Goal: Transaction & Acquisition: Book appointment/travel/reservation

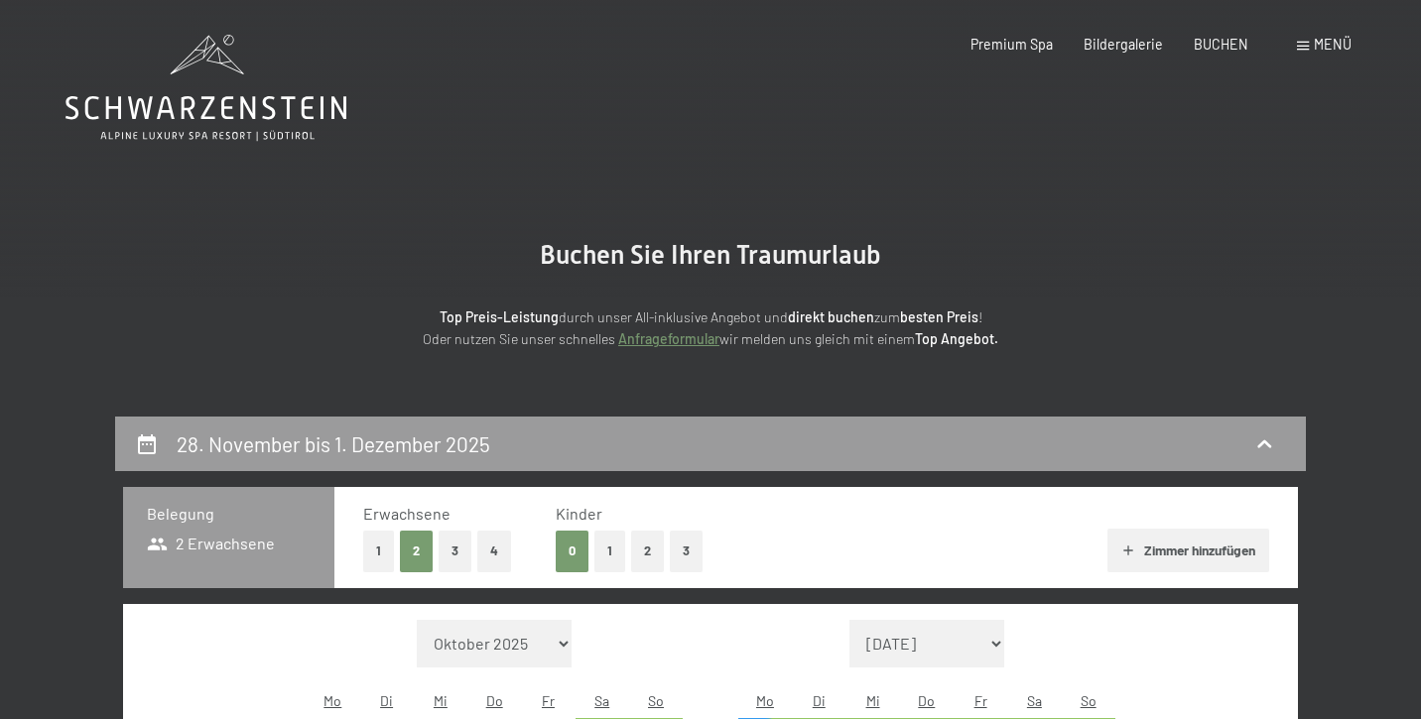
select select "[DATE]"
click at [248, 106] on icon at bounding box center [205, 108] width 281 height 24
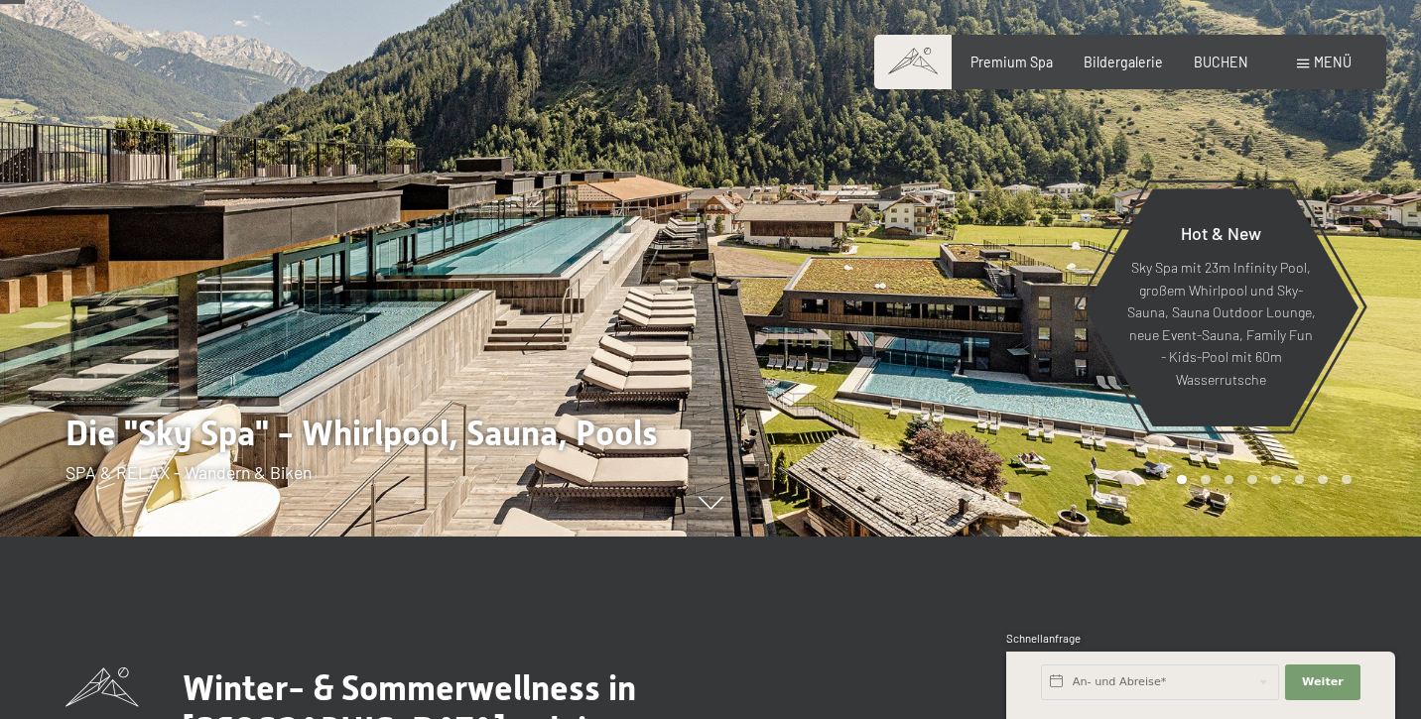
scroll to position [184, 0]
click at [1214, 65] on span "BUCHEN" at bounding box center [1221, 59] width 55 height 17
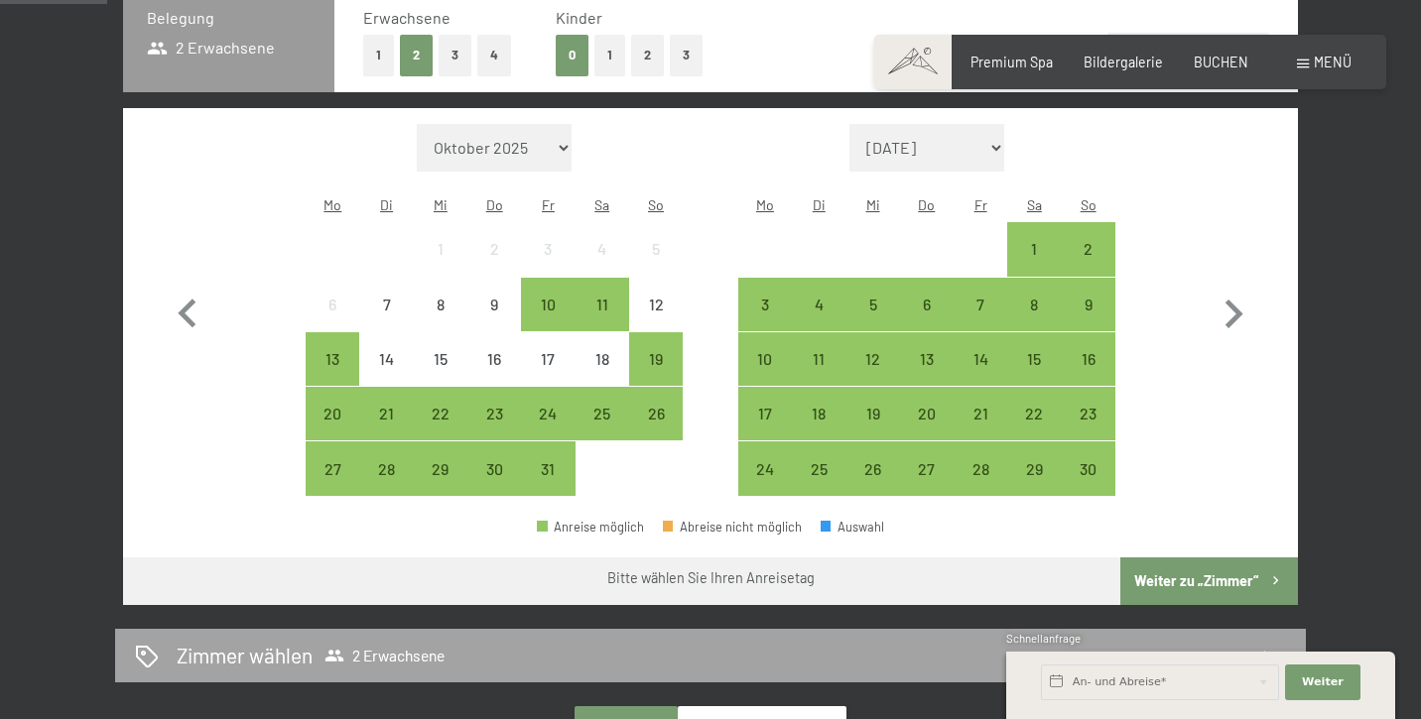
scroll to position [497, 0]
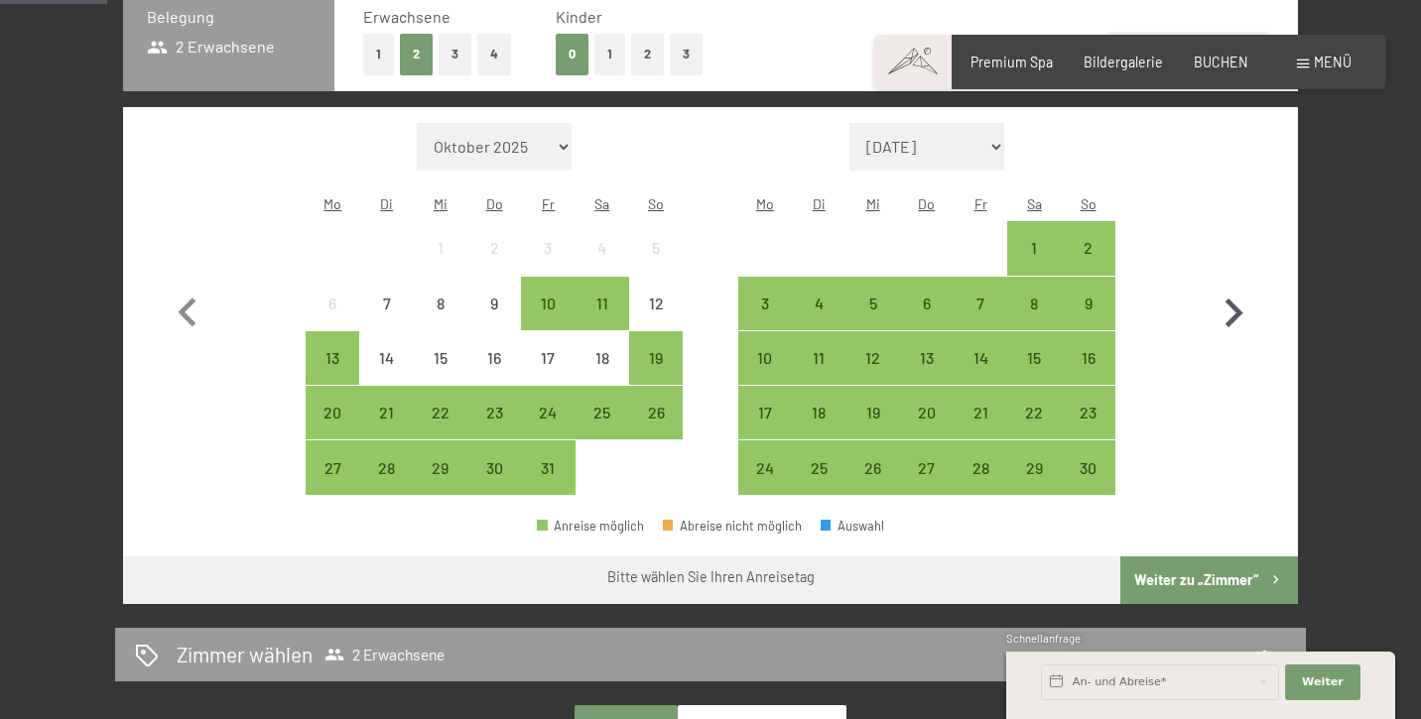
click at [1223, 287] on icon "button" at bounding box center [1233, 314] width 58 height 58
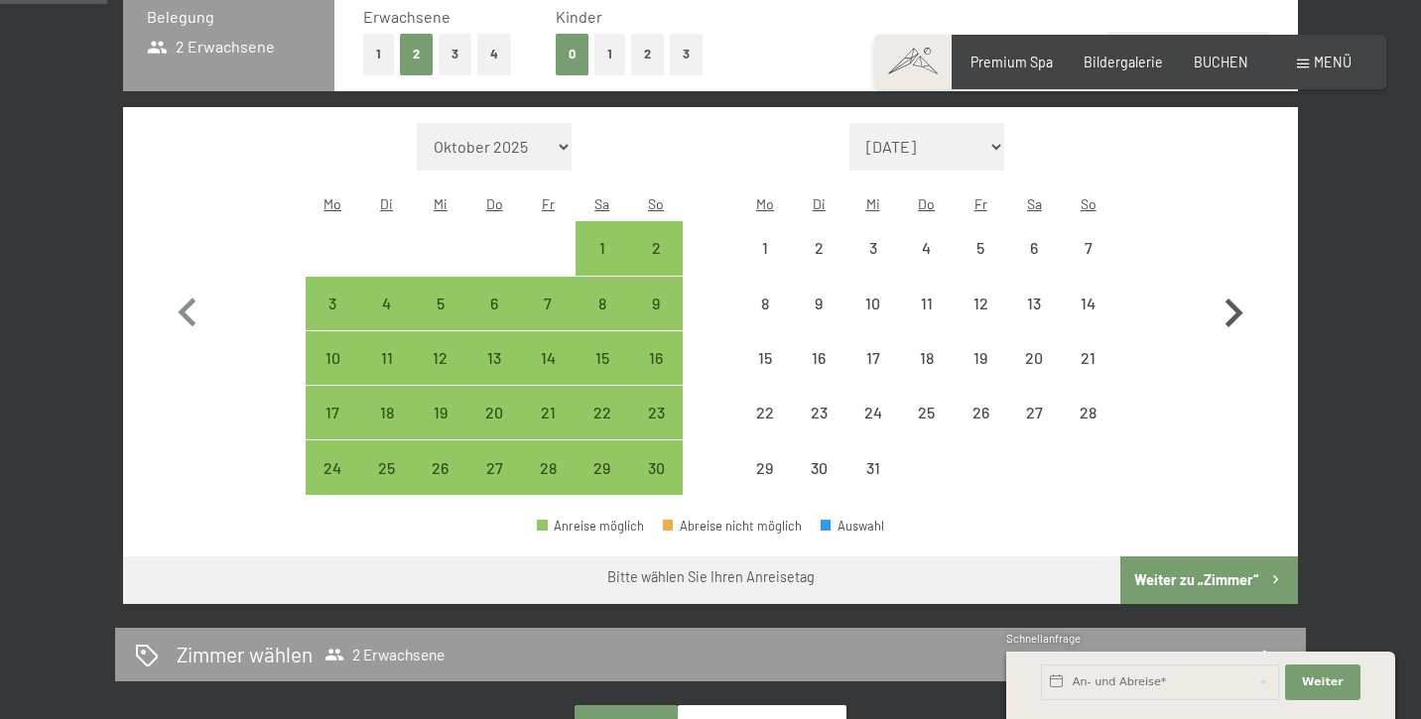
click at [1223, 287] on icon "button" at bounding box center [1233, 314] width 58 height 58
select select "[DATE]"
select select "2026-01-01"
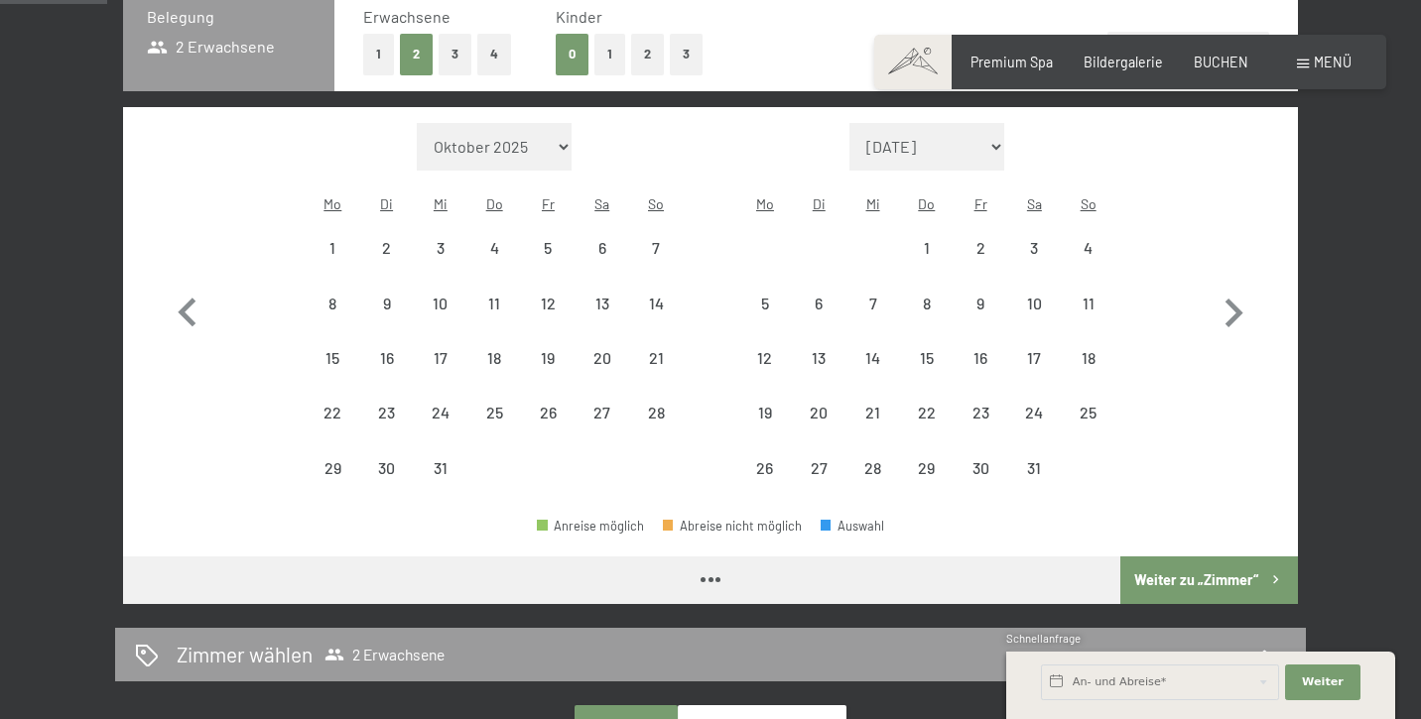
select select "[DATE]"
select select "2026-01-01"
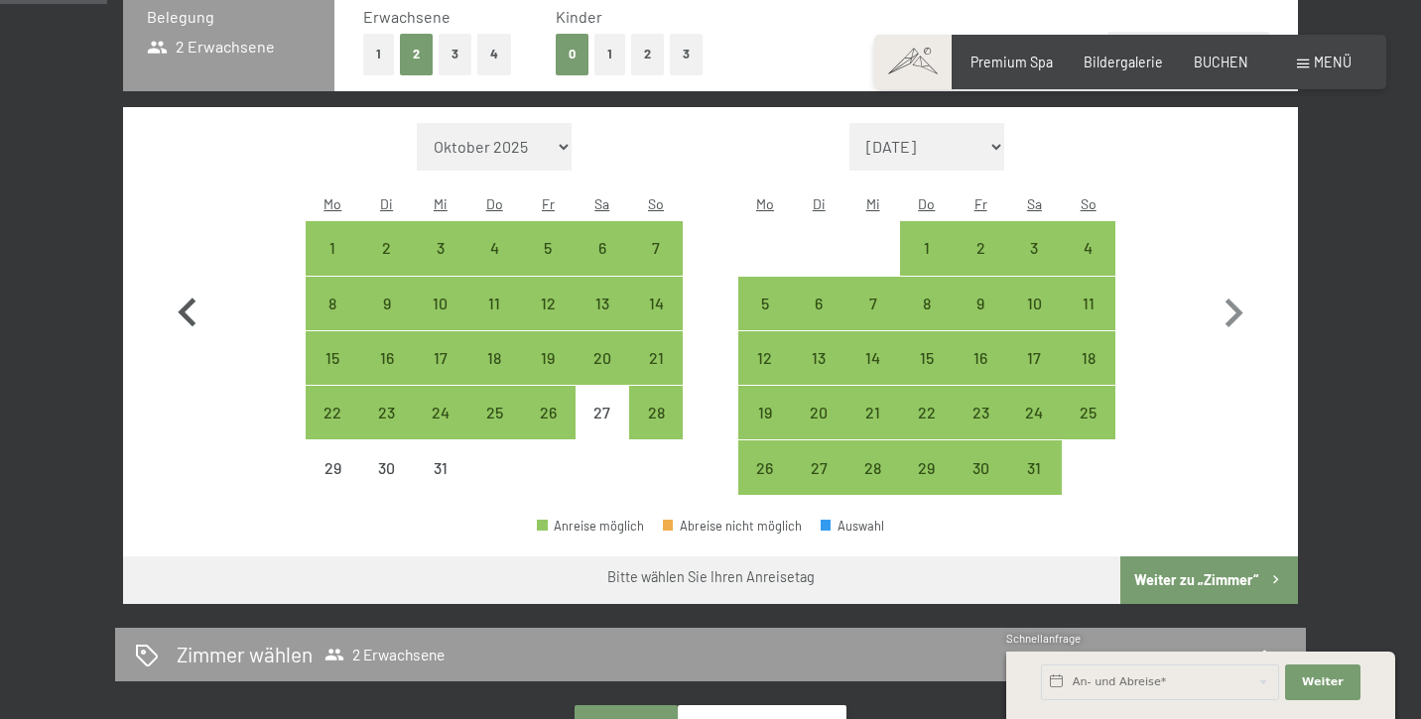
click at [187, 298] on icon "button" at bounding box center [187, 312] width 18 height 29
select select "[DATE]"
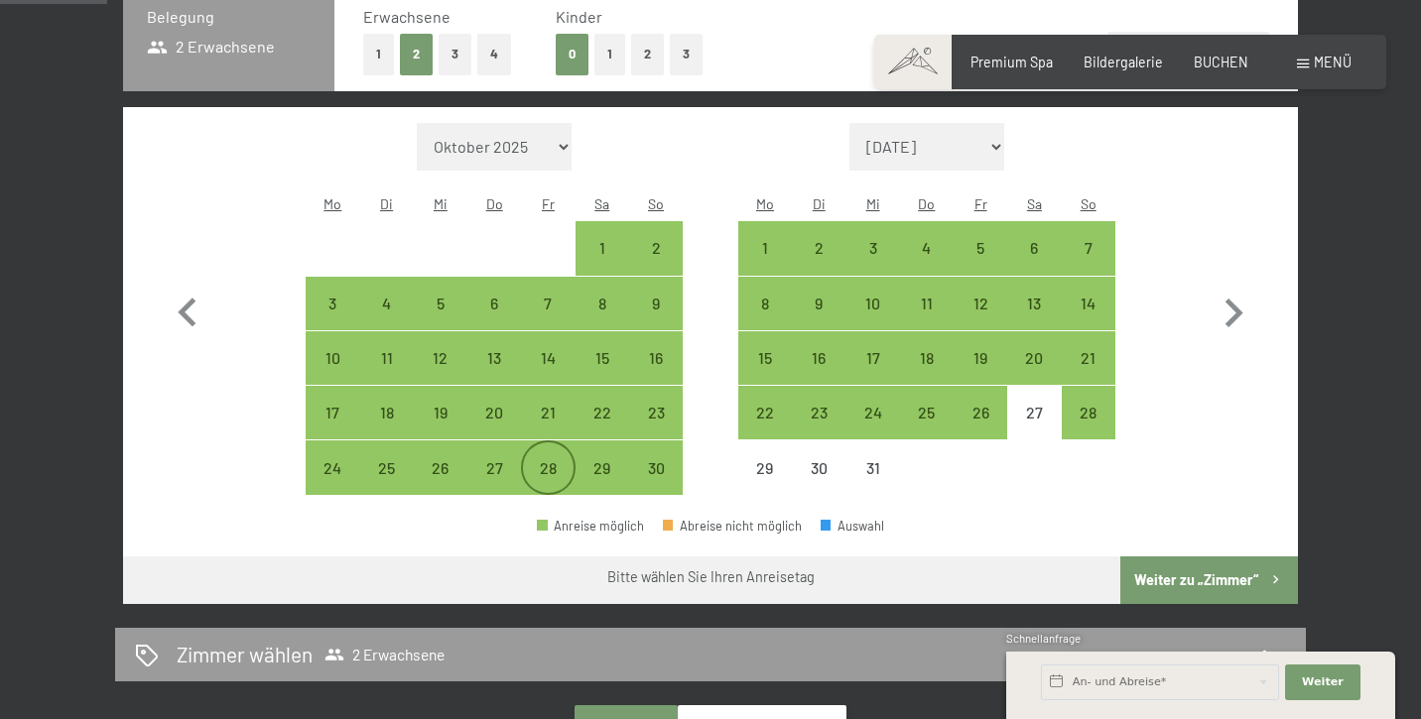
click at [559, 460] on div "28" at bounding box center [548, 485] width 50 height 50
select select "[DATE]"
select select "2025-12-01"
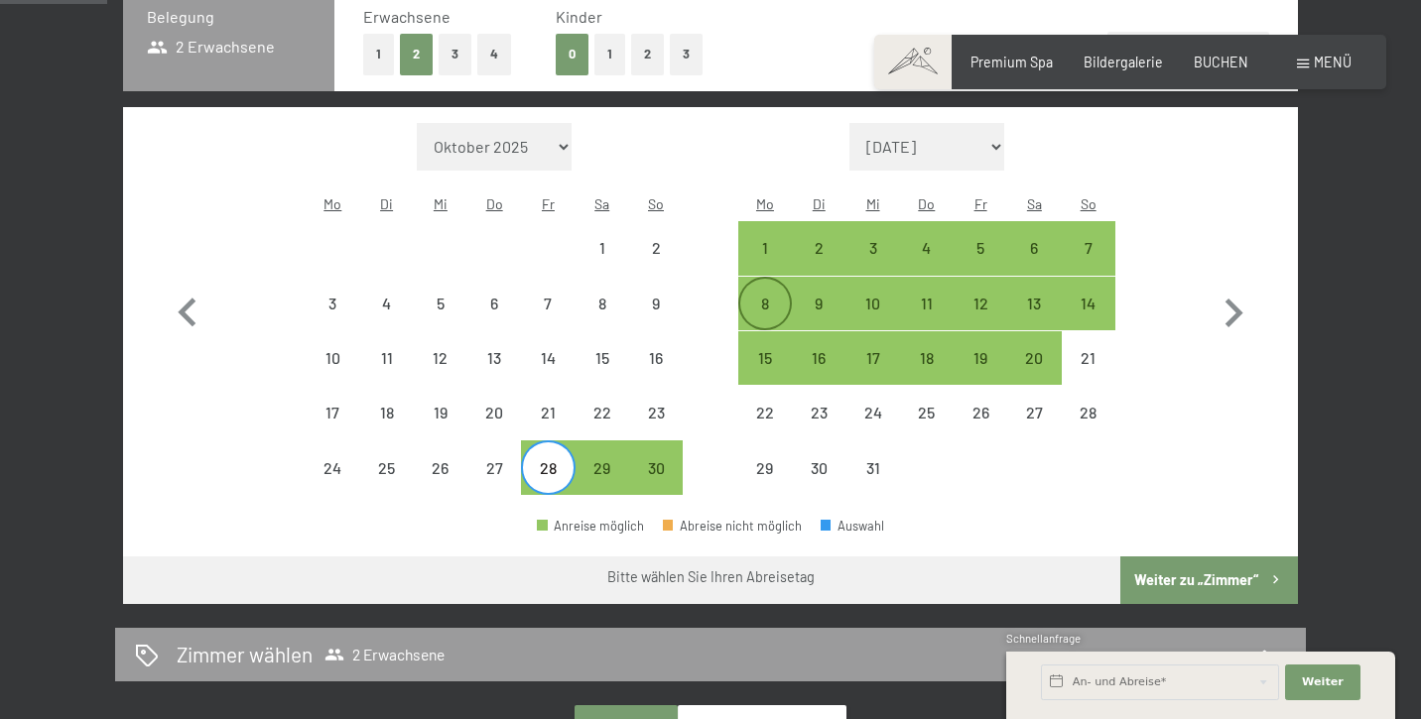
drag, startPoint x: 776, startPoint y: 217, endPoint x: 790, endPoint y: 279, distance: 63.1
click at [790, 279] on div "1 2 3 4 5 6 7 8 9 10 11 12 13 14 15 16 17 18 19 20 21 22 23 24 25 26 27 28 29 3…" at bounding box center [926, 358] width 377 height 274
click at [771, 240] on div "1" at bounding box center [765, 265] width 50 height 50
select select "2025-11-01"
select select "2025-12-01"
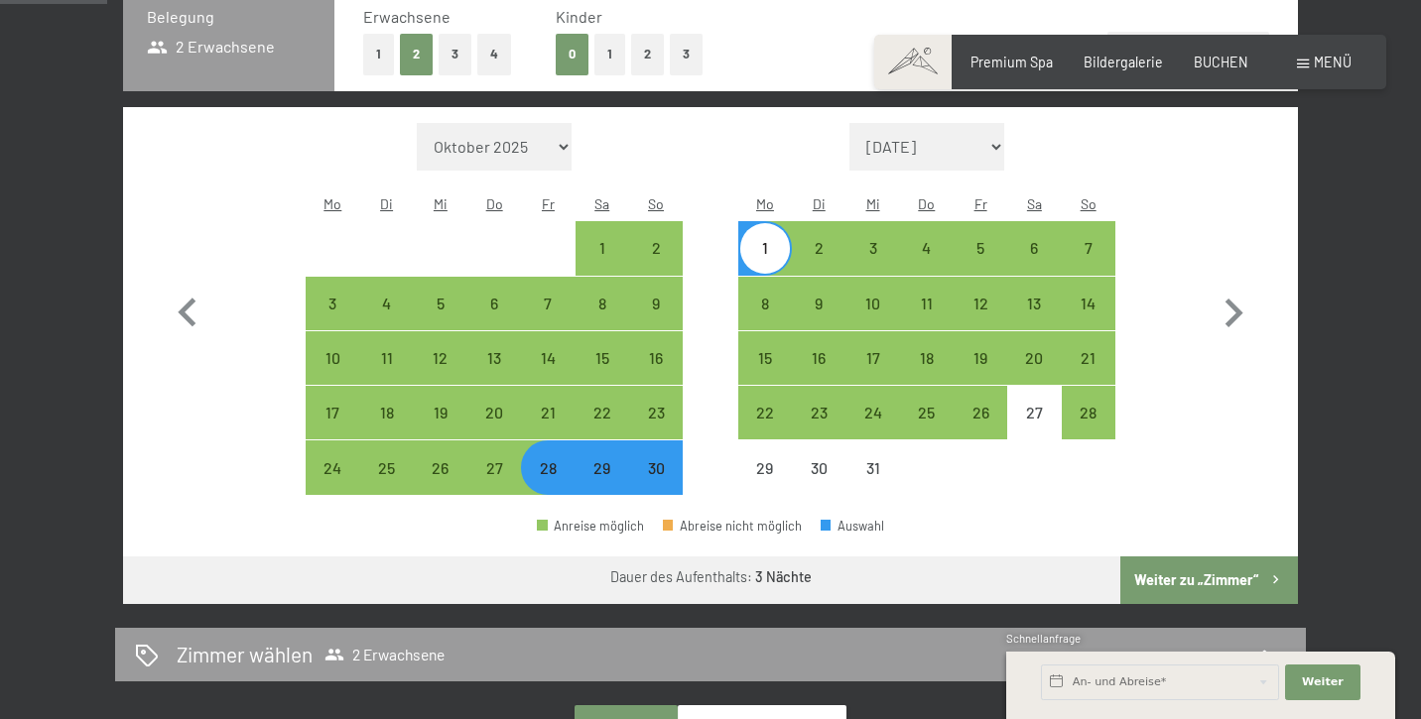
click at [1227, 557] on button "Weiter zu „Zimmer“" at bounding box center [1209, 581] width 178 height 48
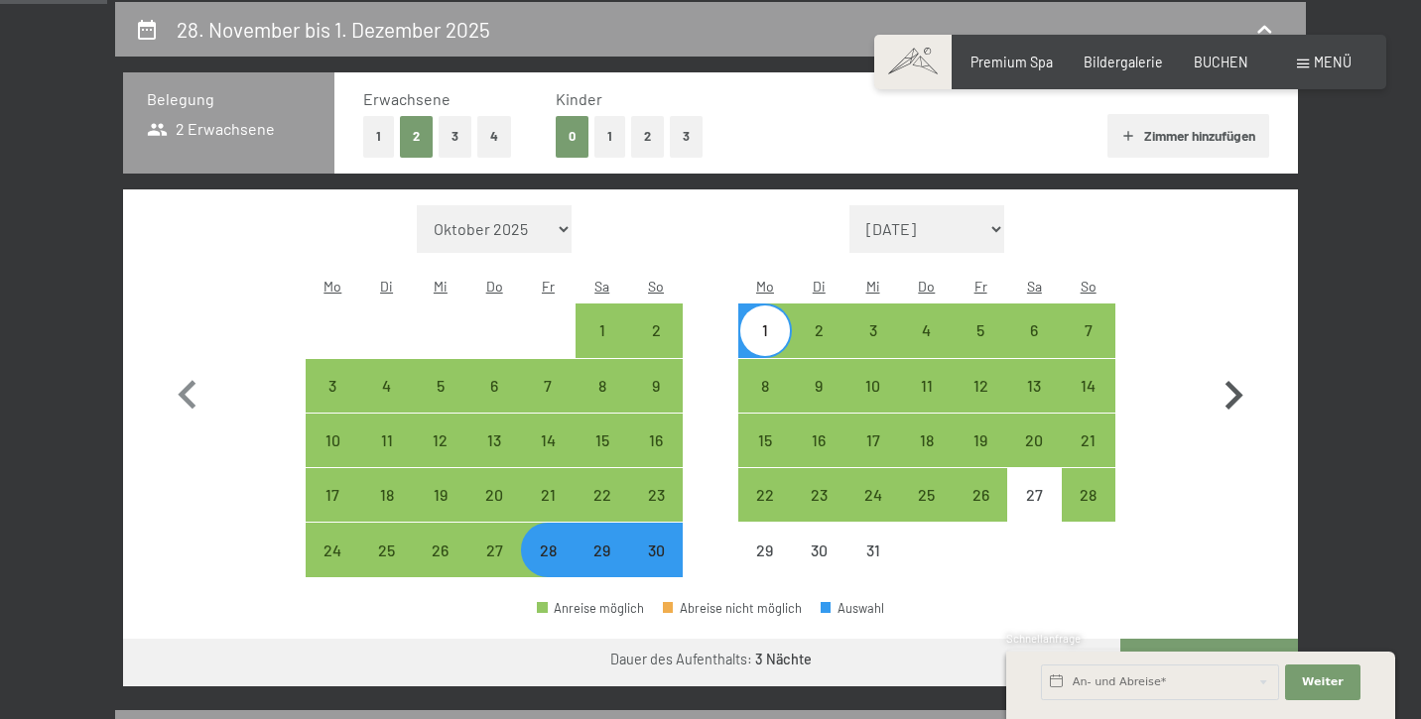
select select "2025-11-01"
select select "2025-12-01"
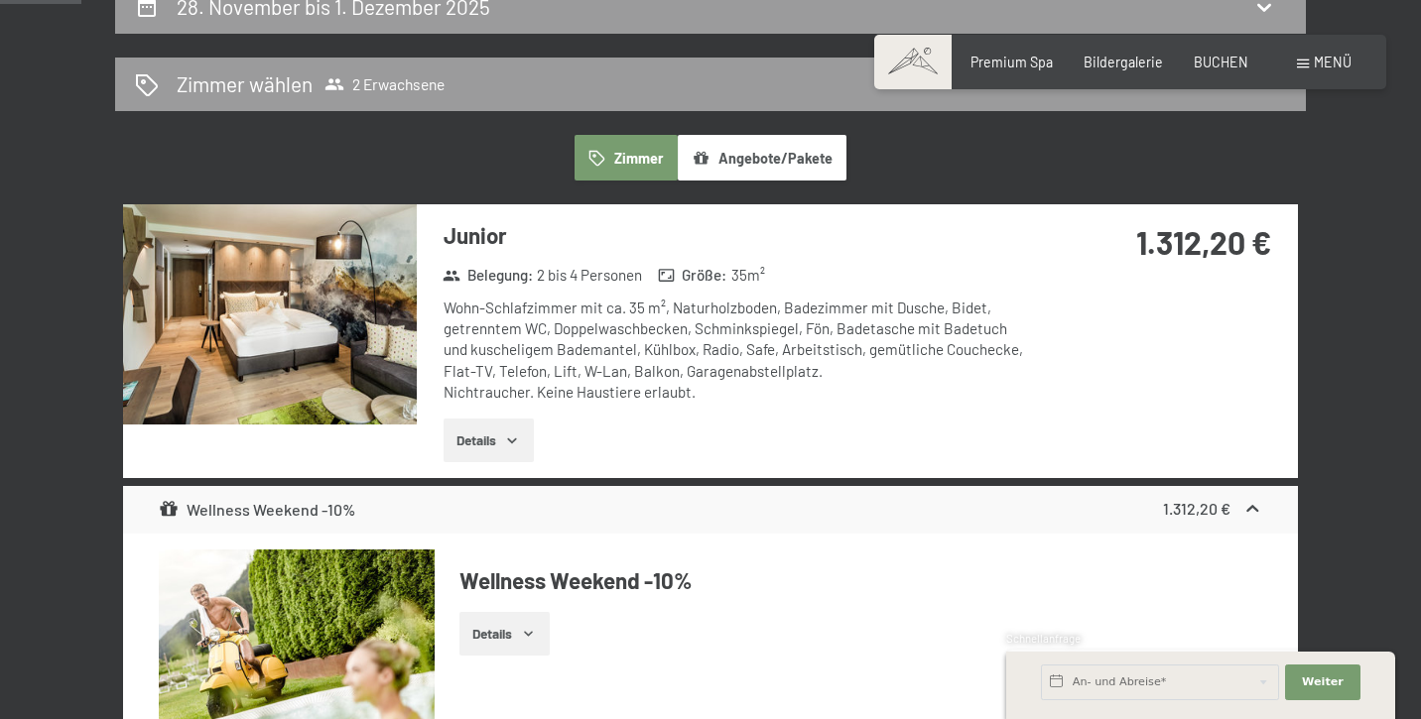
scroll to position [443, 0]
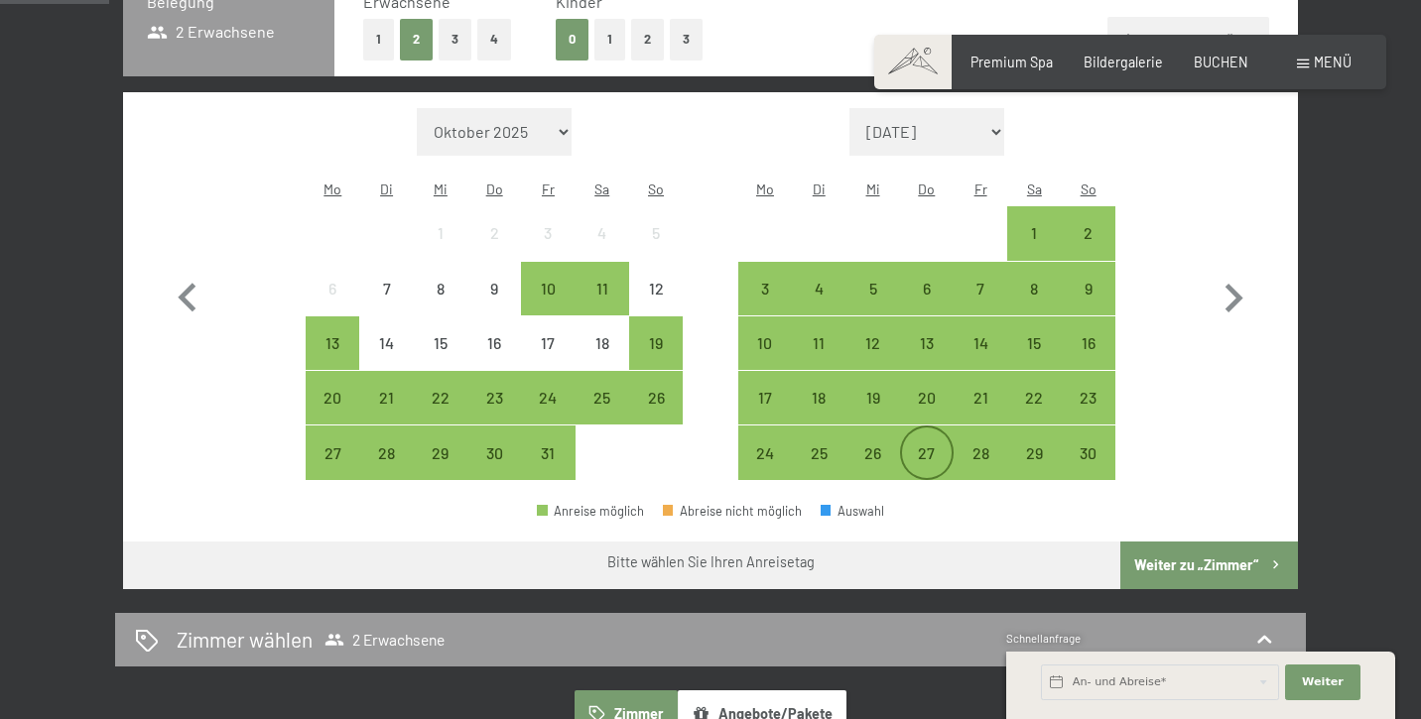
scroll to position [514, 0]
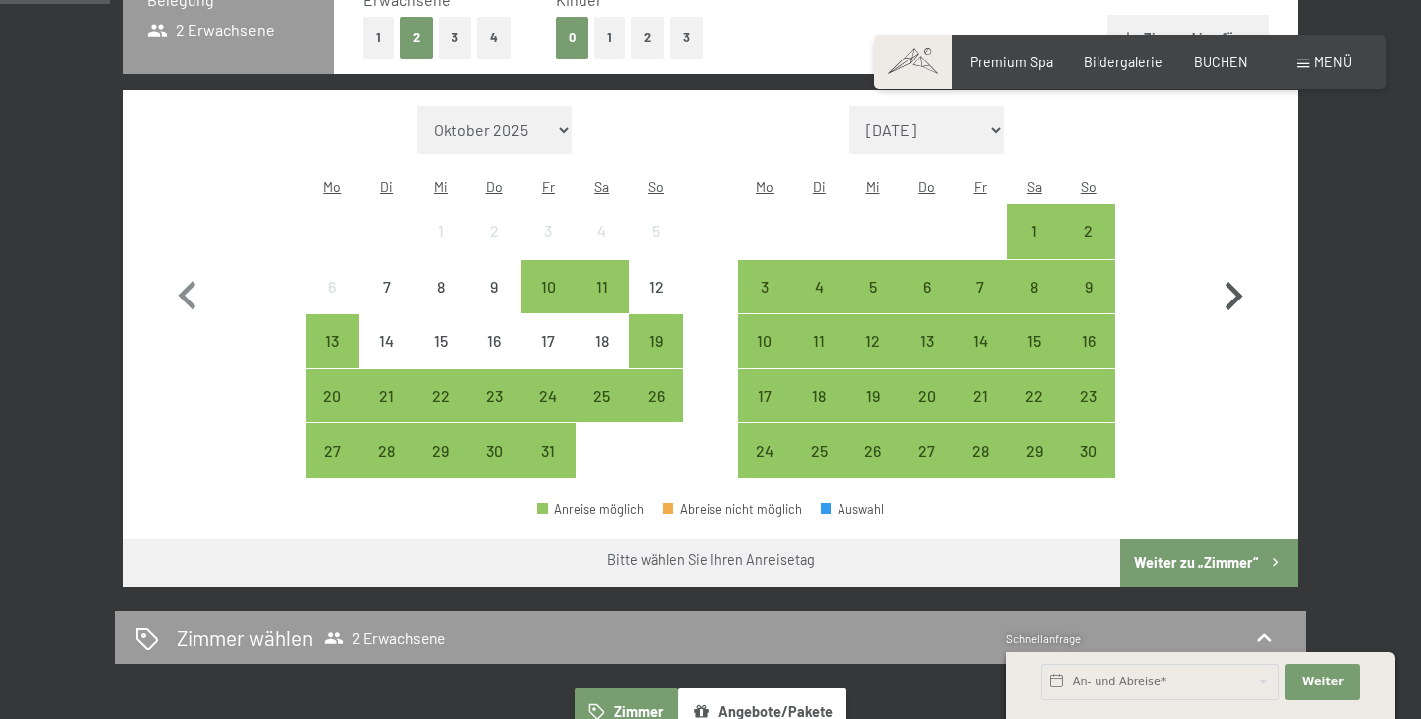
click at [1228, 283] on icon "button" at bounding box center [1233, 297] width 58 height 58
select select "[DATE]"
select select "2025-12-01"
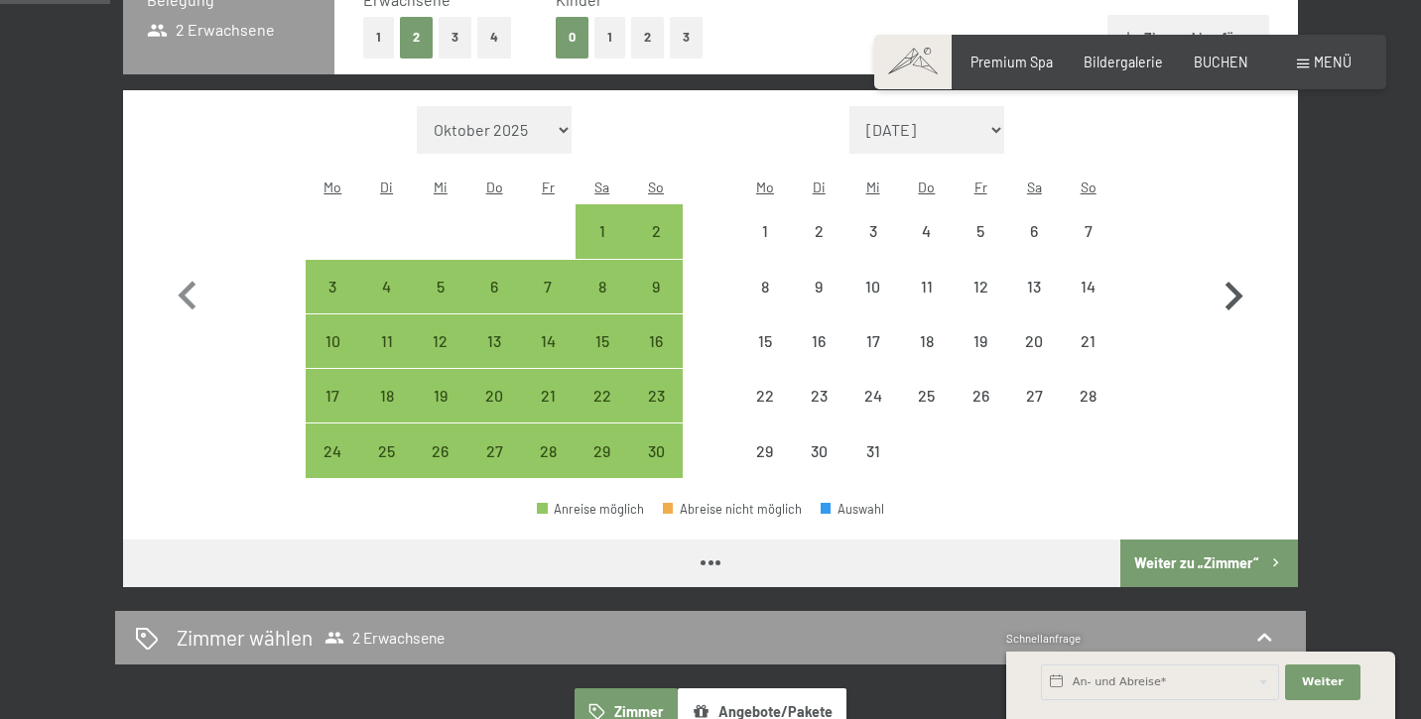
select select "2025-11-01"
select select "2025-12-01"
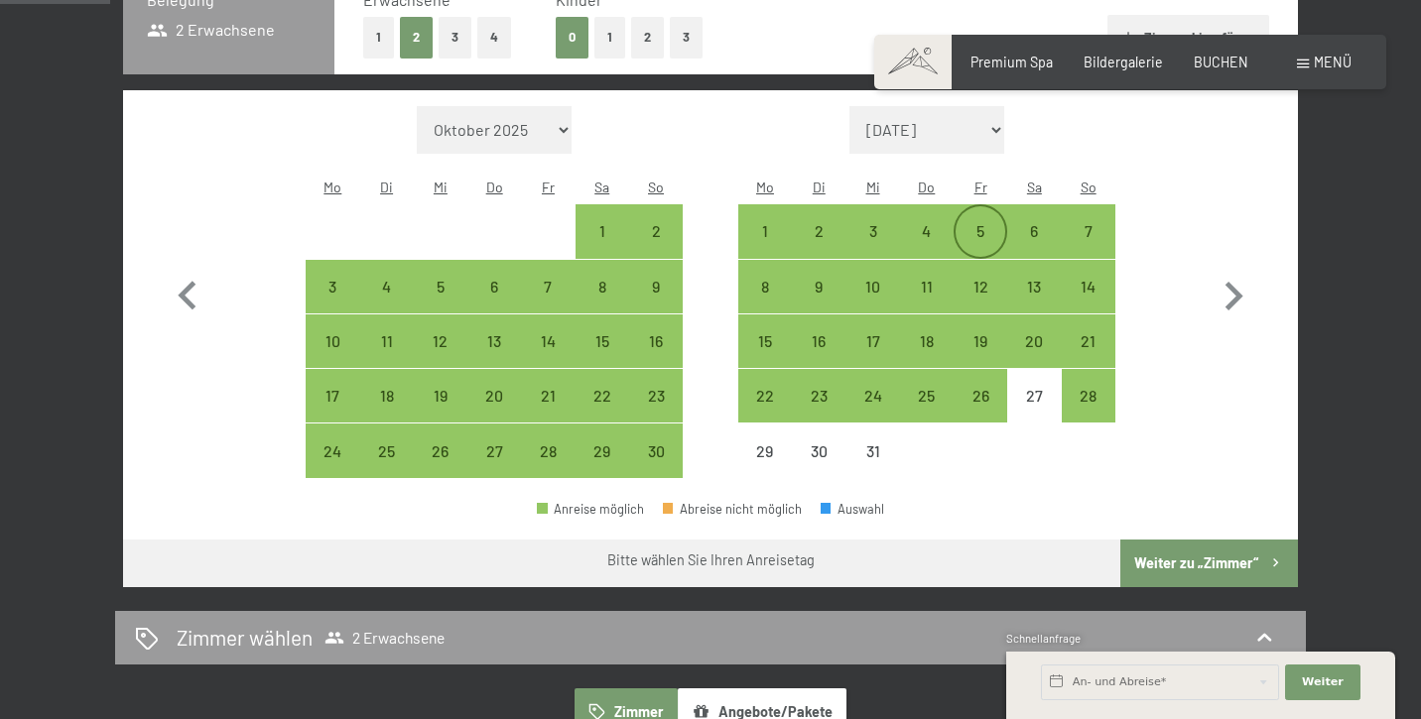
click at [984, 223] on div "5" at bounding box center [980, 248] width 50 height 50
select select "2025-11-01"
select select "2025-12-01"
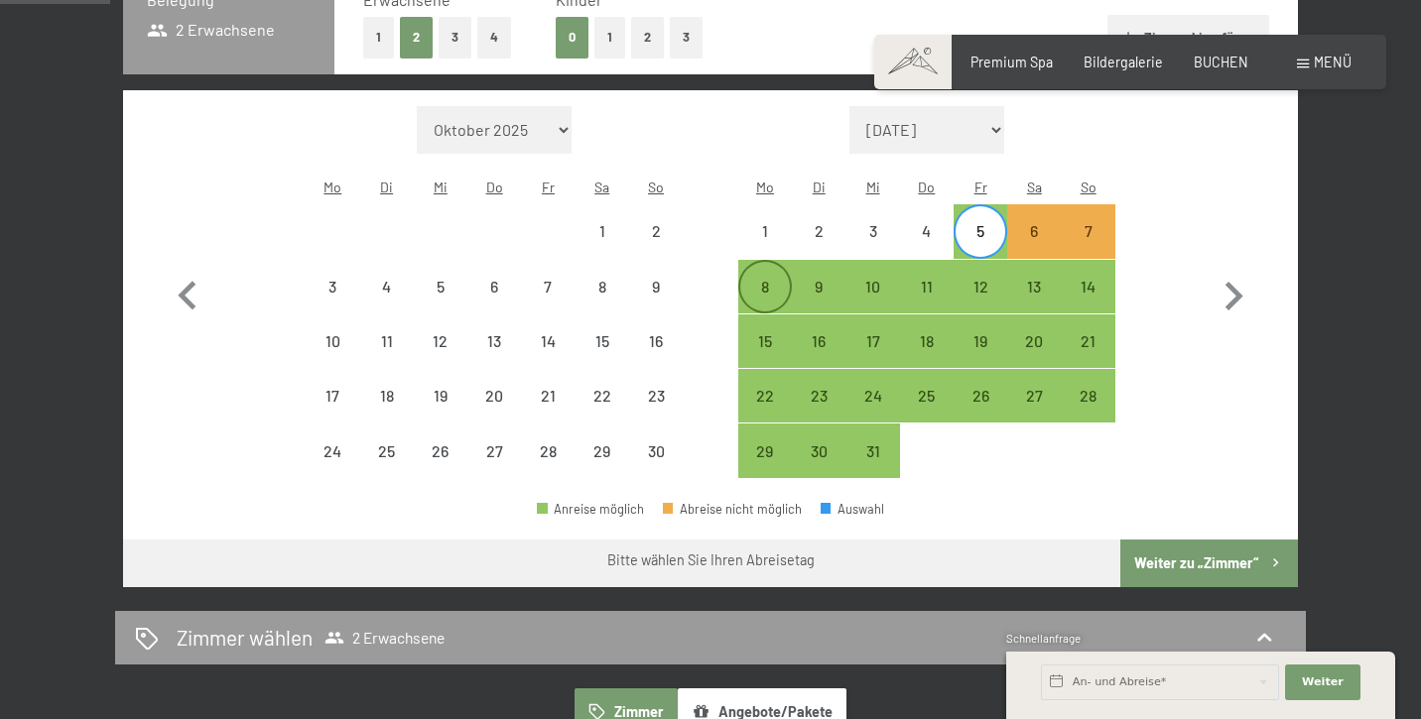
click at [767, 279] on div "8" at bounding box center [765, 304] width 50 height 50
select select "2025-11-01"
select select "2025-12-01"
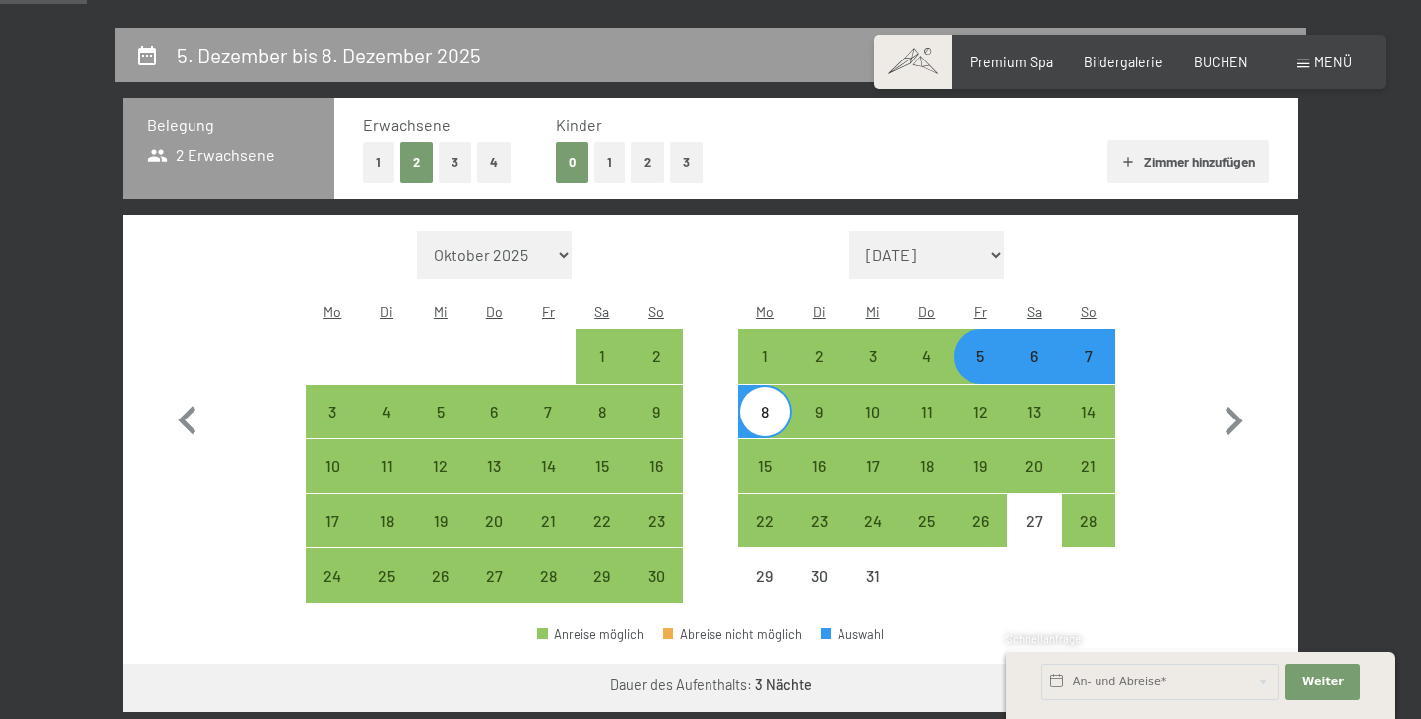
scroll to position [393, 0]
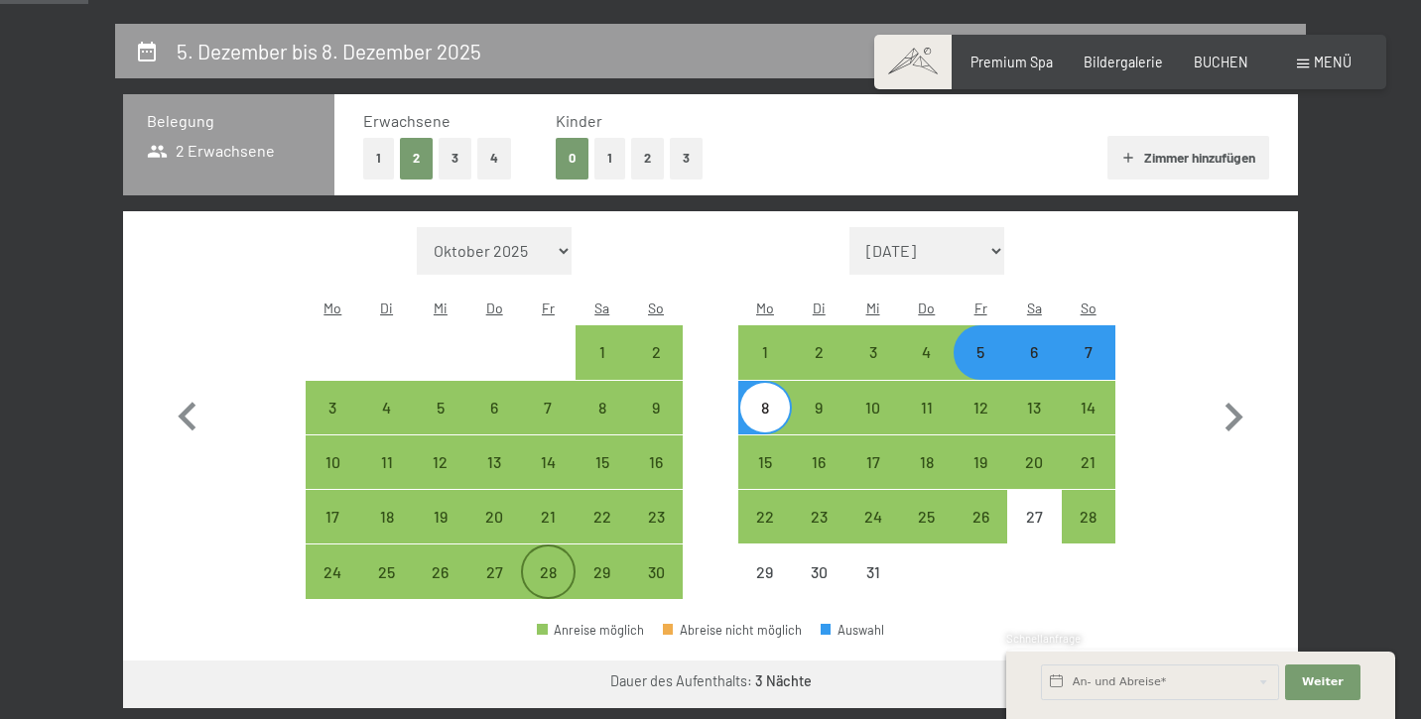
click at [547, 565] on div "28" at bounding box center [548, 590] width 50 height 50
select select "2025-11-01"
select select "2025-12-01"
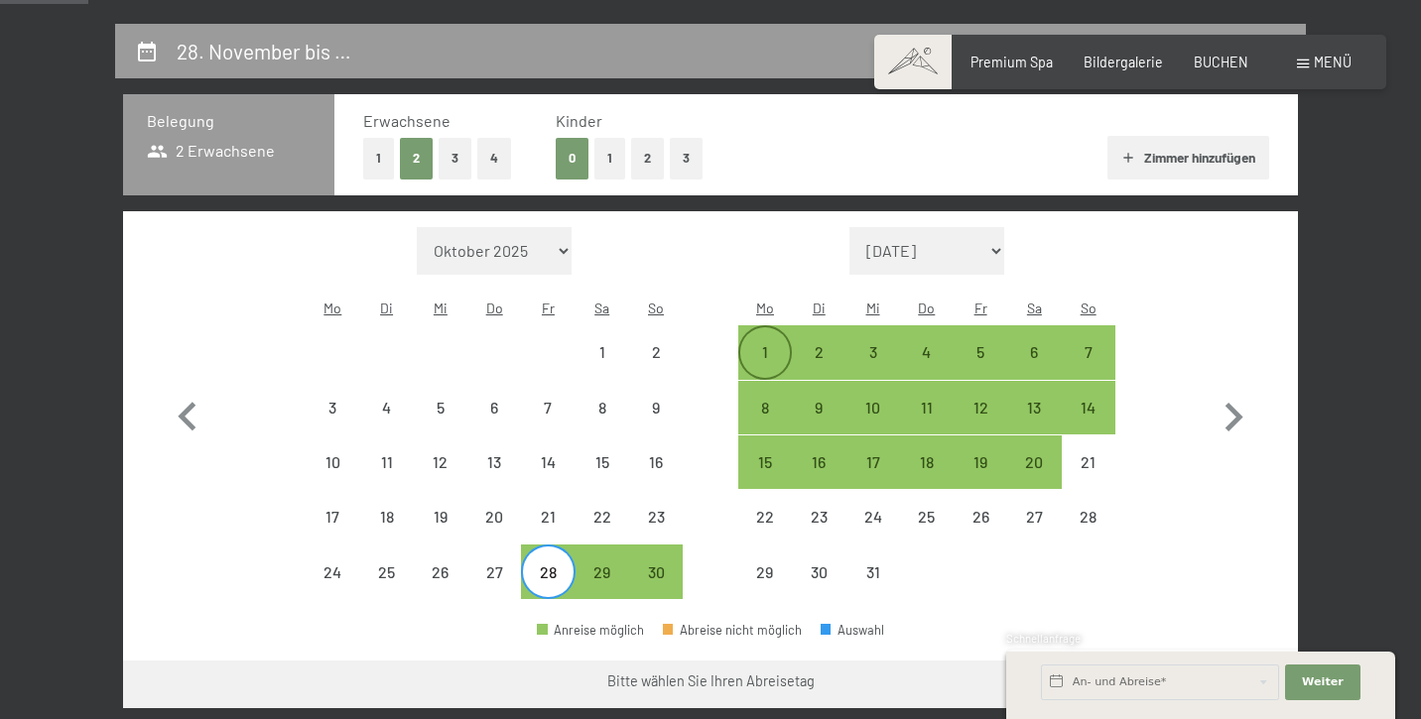
click at [770, 344] on div "1" at bounding box center [765, 369] width 50 height 50
select select "[DATE]"
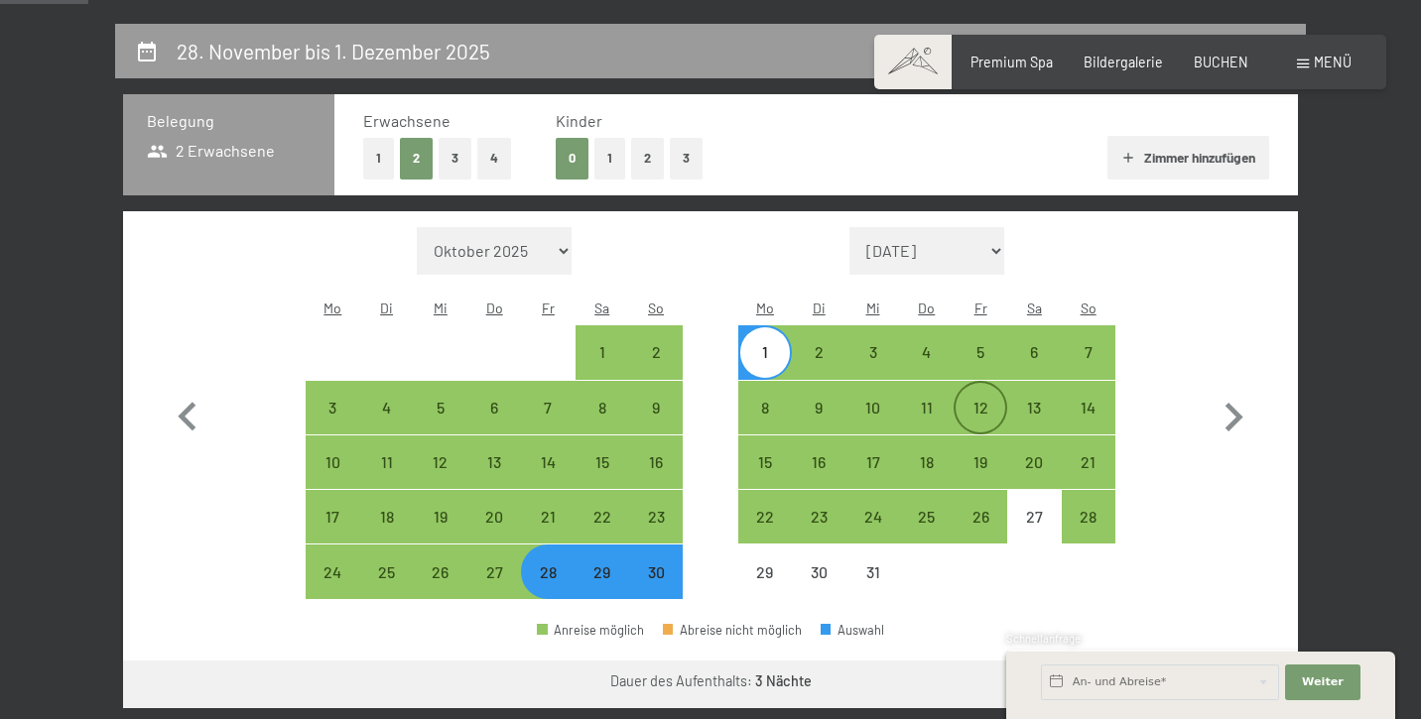
drag, startPoint x: 864, startPoint y: 328, endPoint x: 987, endPoint y: 362, distance: 127.6
click at [865, 344] on div "3" at bounding box center [872, 369] width 50 height 50
select select "[DATE]"
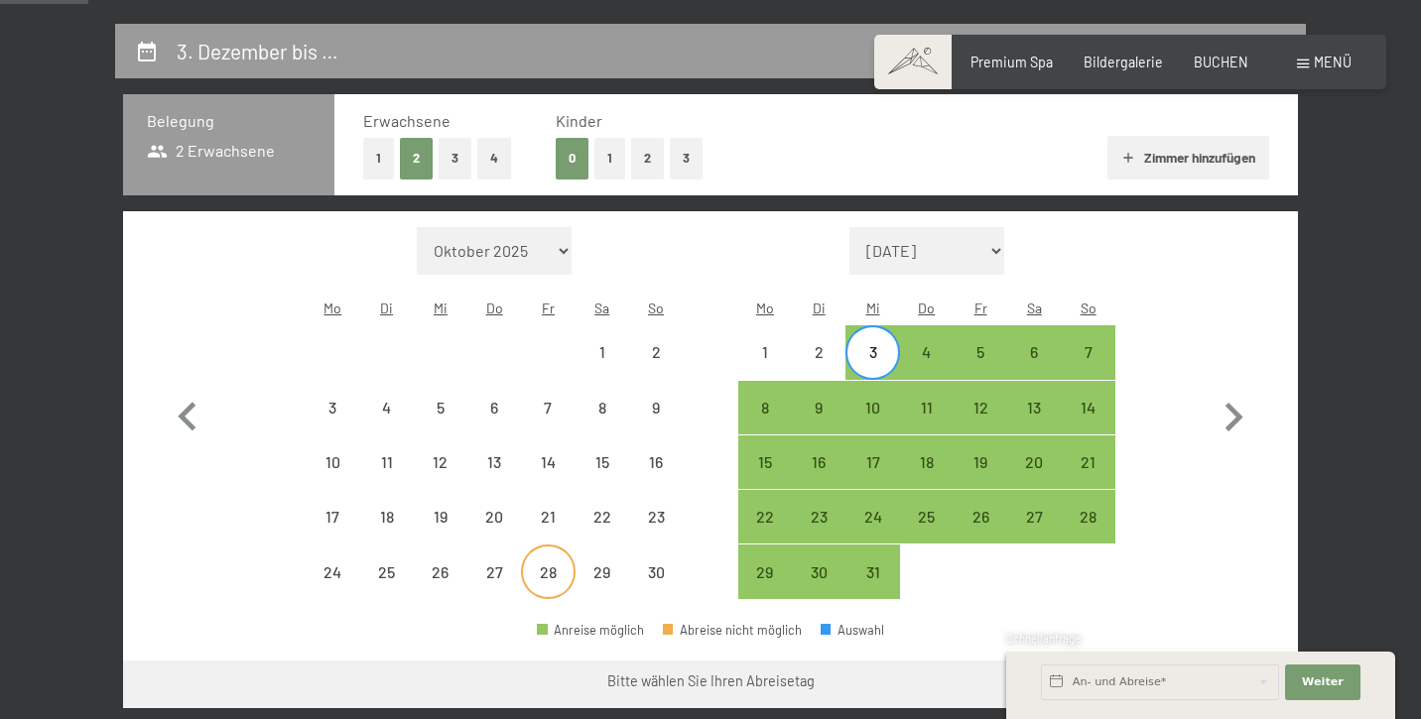
click at [555, 565] on div "28" at bounding box center [548, 590] width 50 height 50
select select "[DATE]"
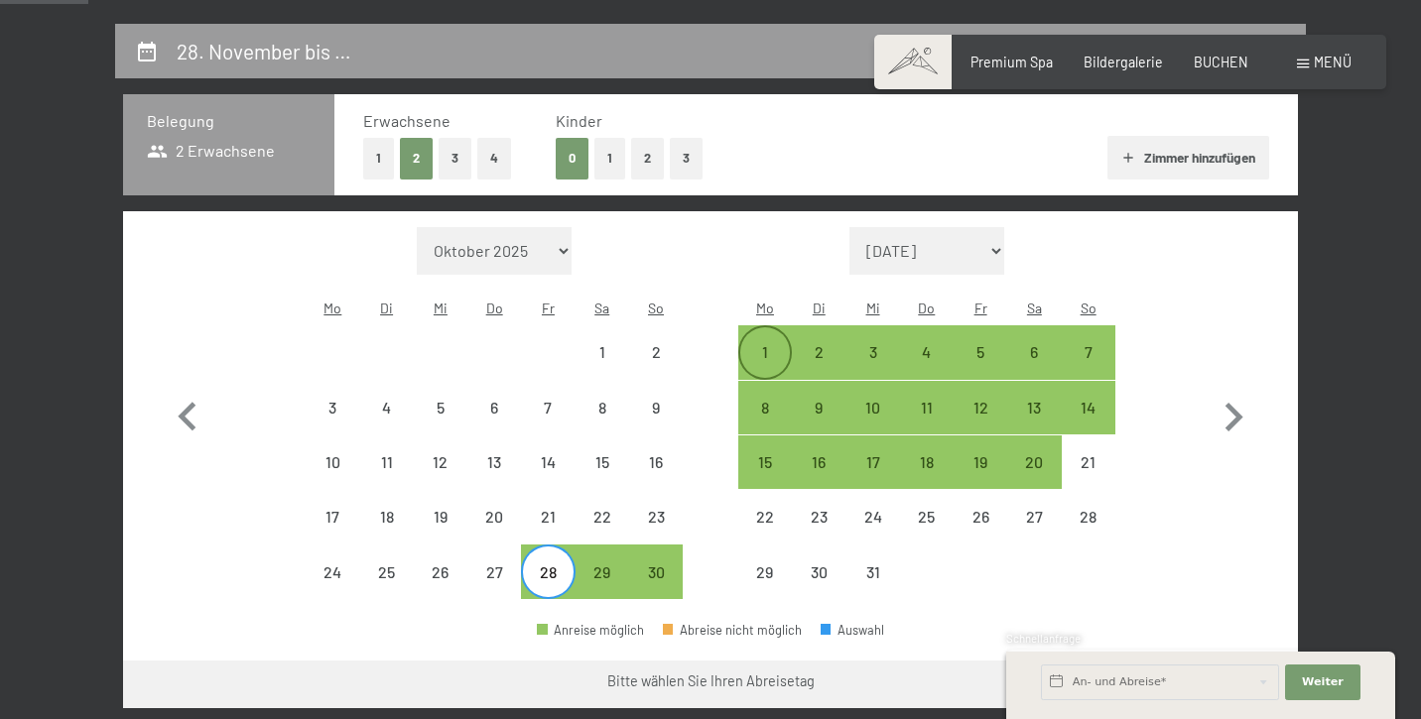
click at [762, 344] on div "1" at bounding box center [765, 369] width 50 height 50
select select "[DATE]"
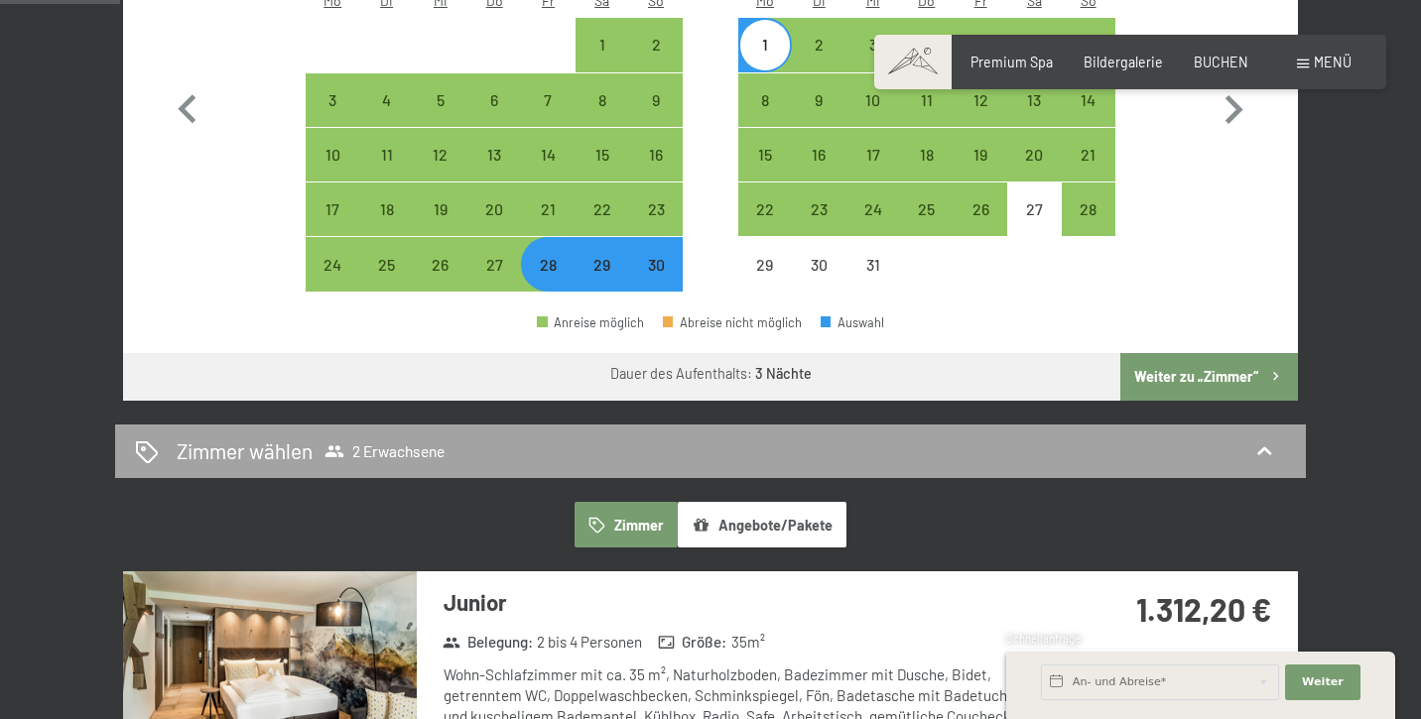
scroll to position [699, 0]
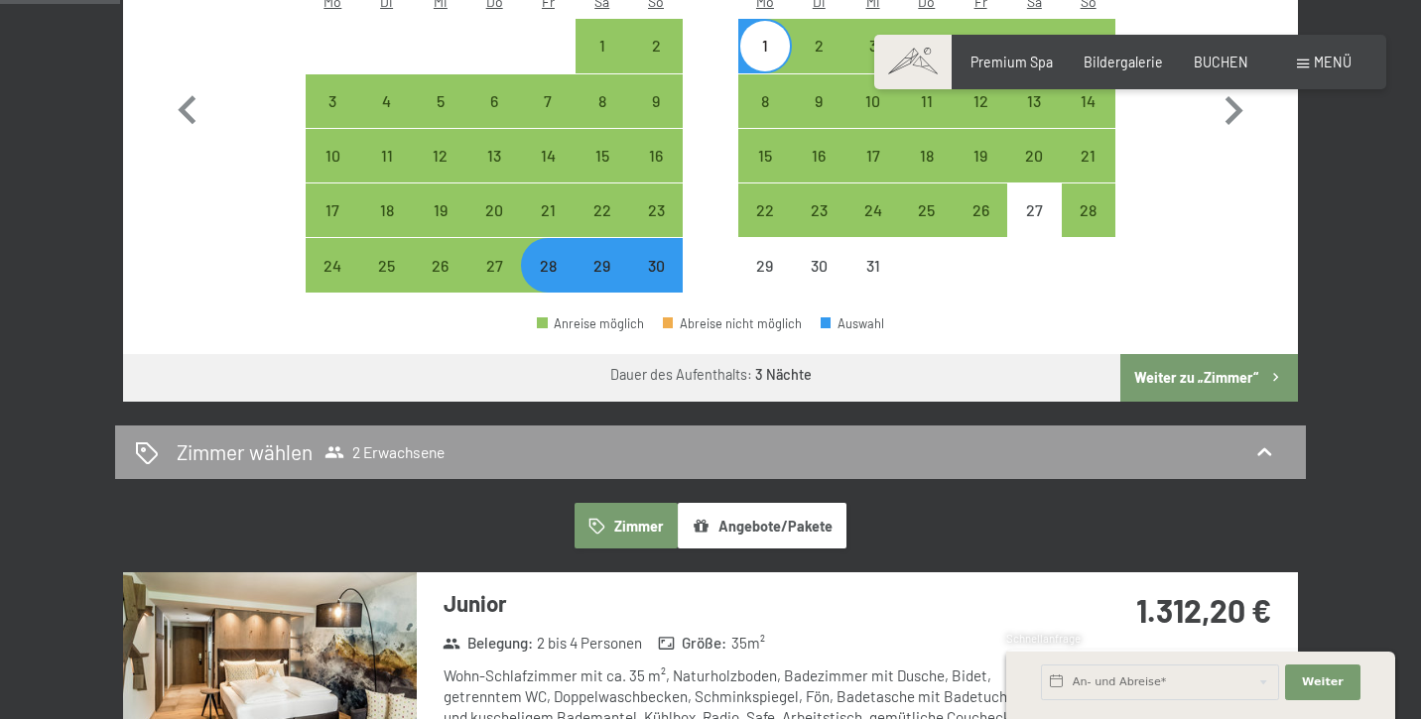
click at [1204, 355] on button "Weiter zu „Zimmer“" at bounding box center [1209, 378] width 178 height 48
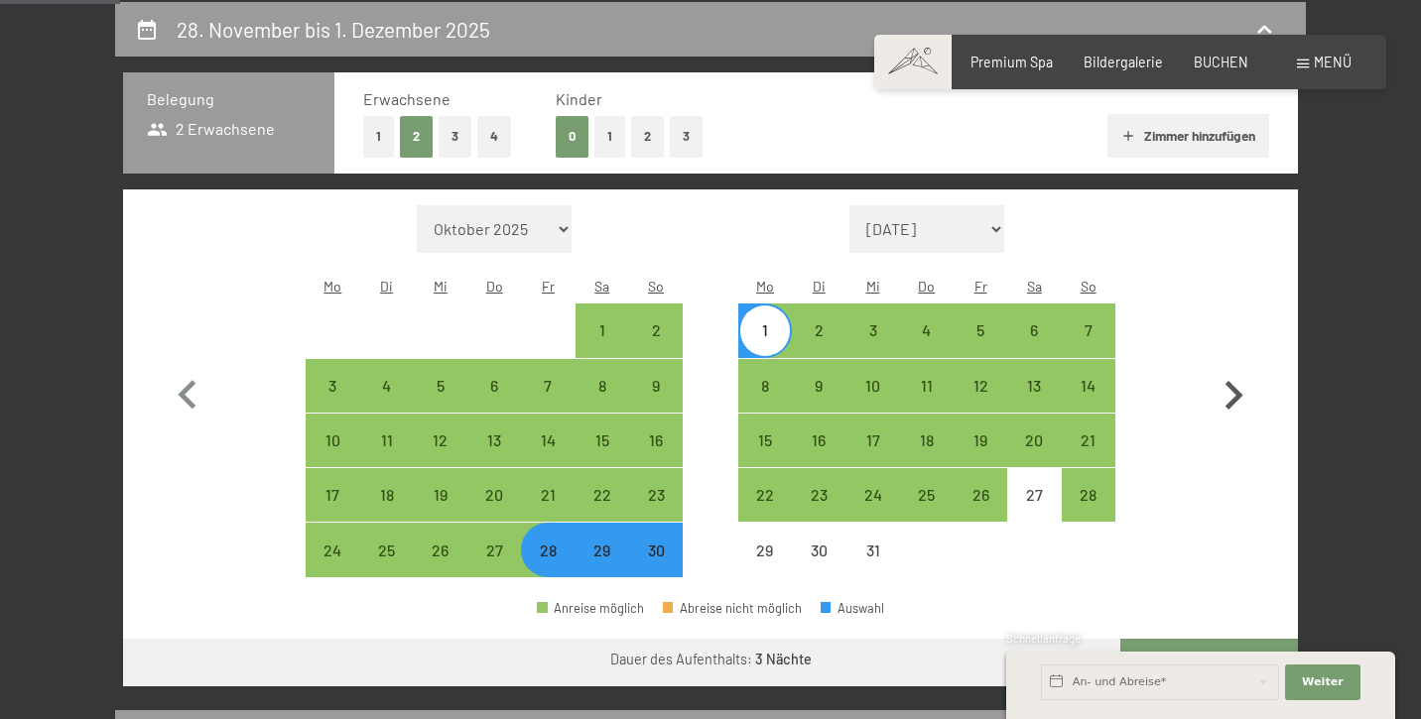
select select "[DATE]"
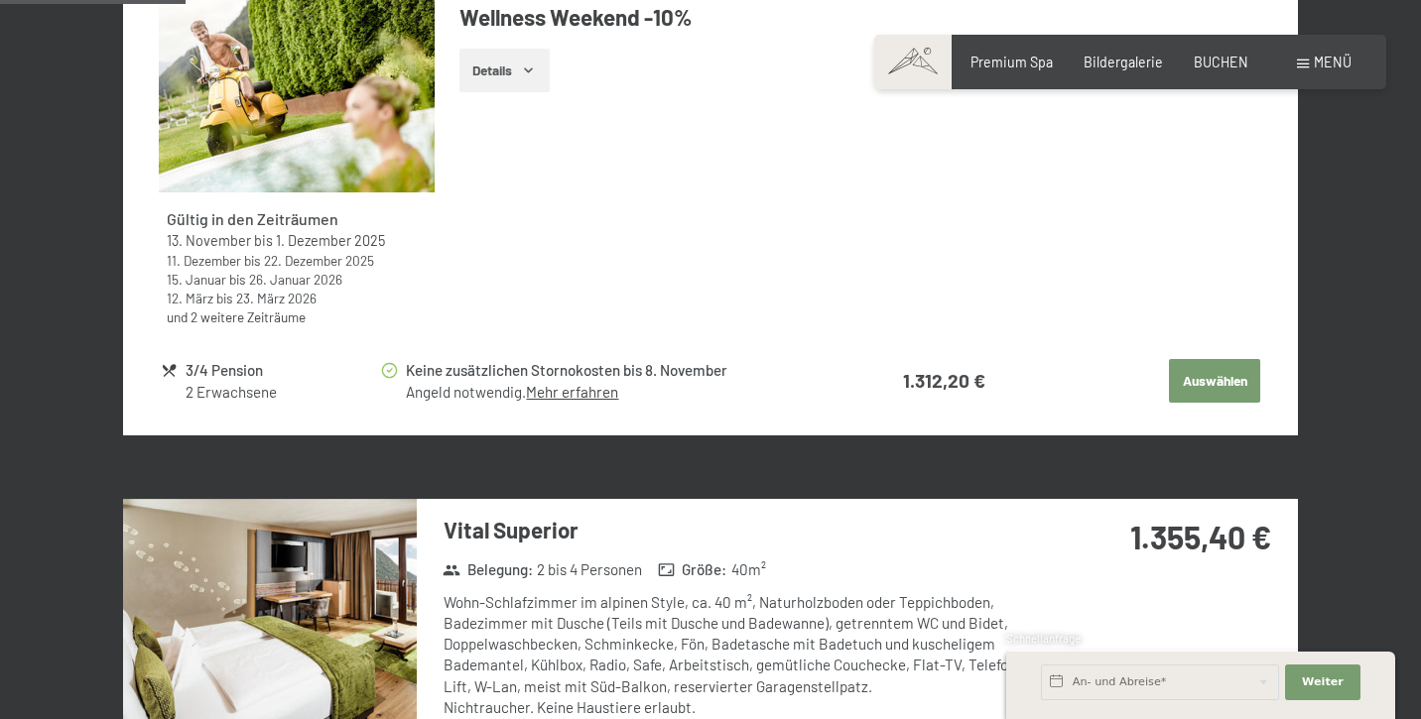
scroll to position [998, 0]
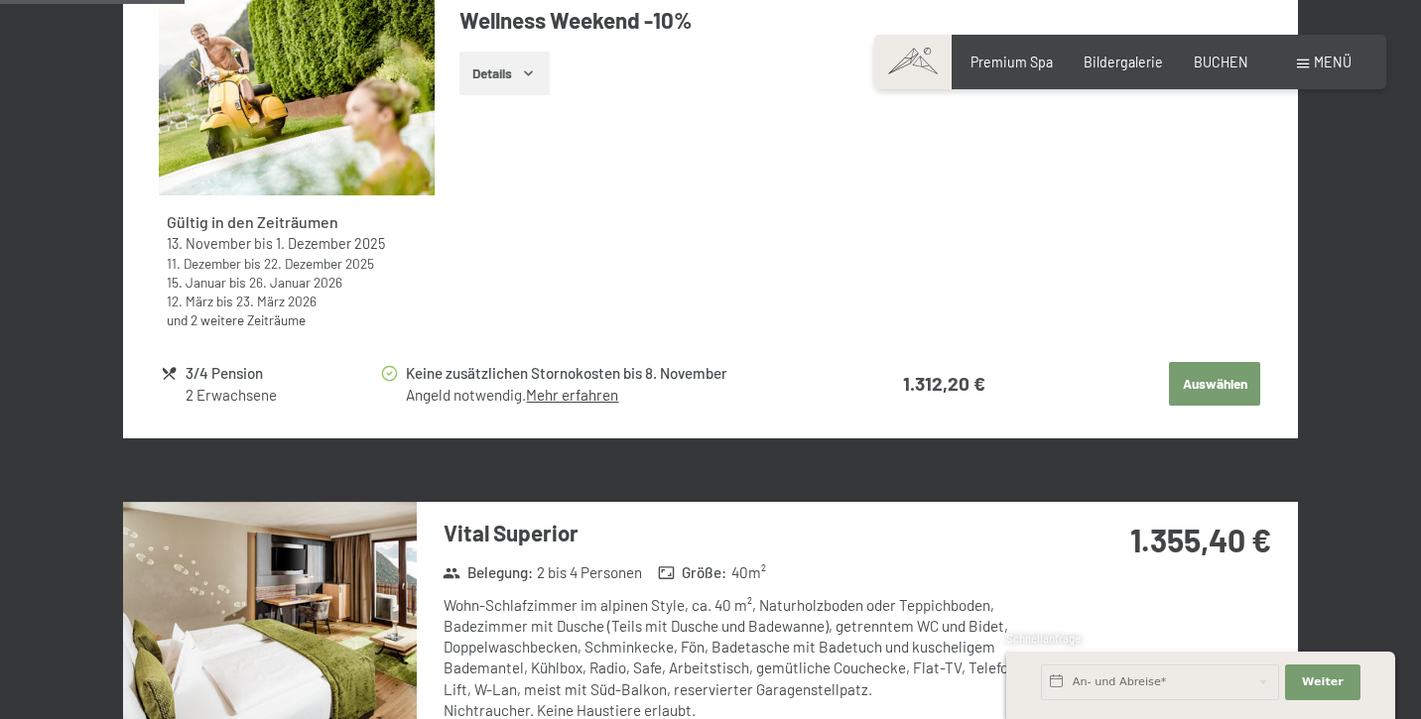
click at [1223, 377] on button "Auswählen" at bounding box center [1214, 384] width 91 height 44
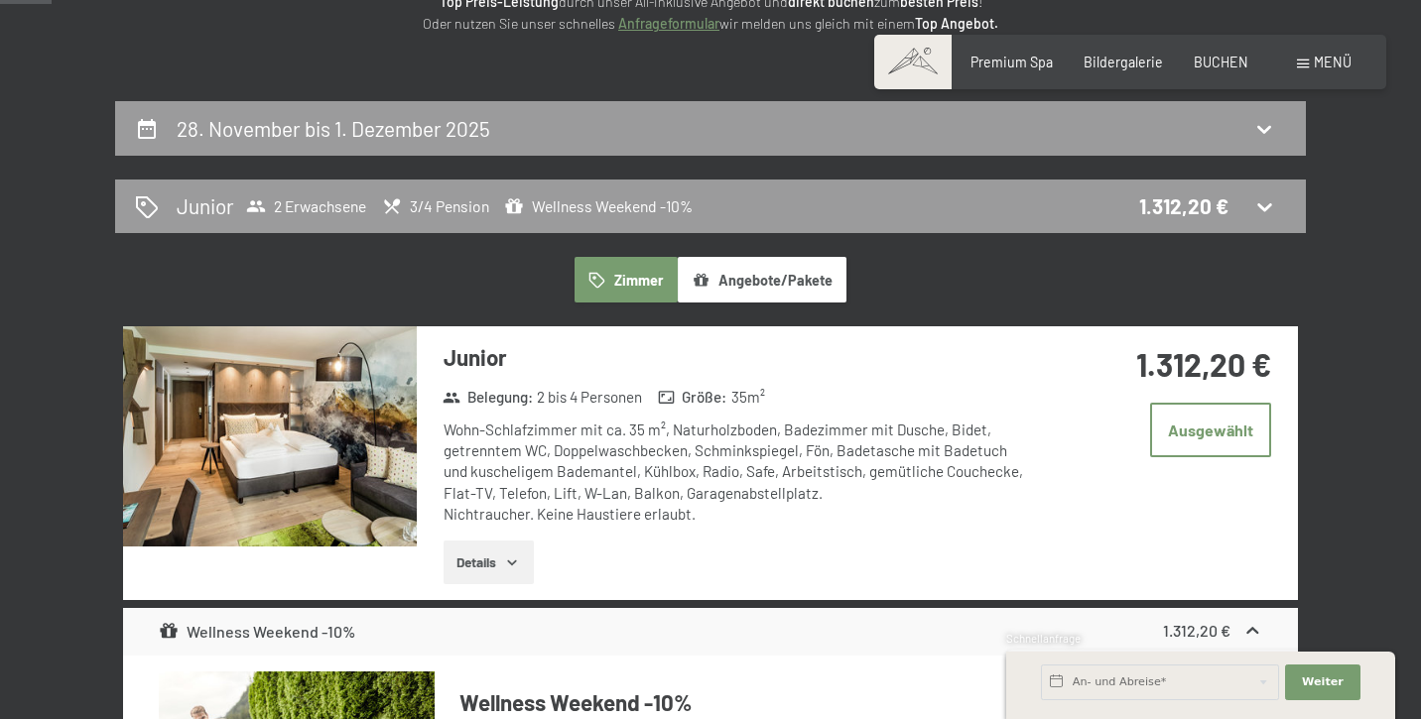
scroll to position [316, 0]
click at [1317, 681] on span "Weiter" at bounding box center [1323, 683] width 42 height 16
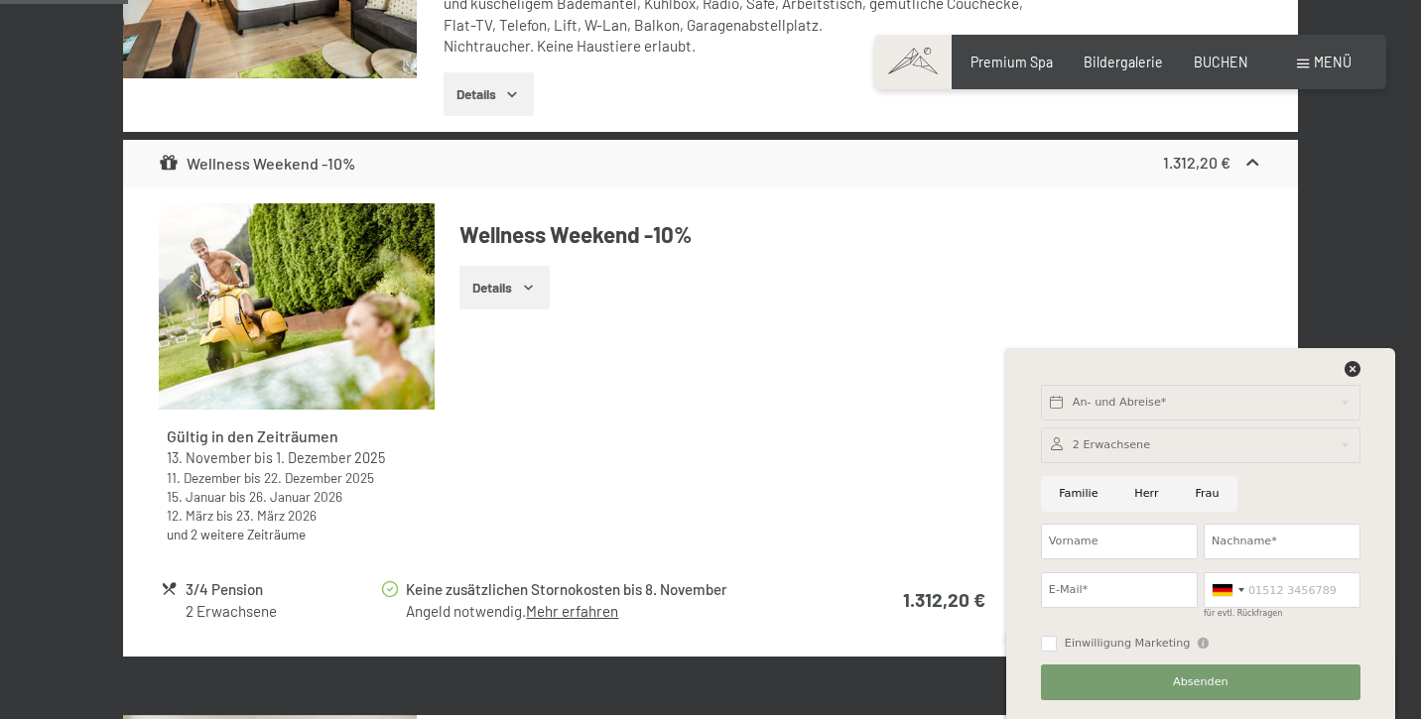
scroll to position [782, 0]
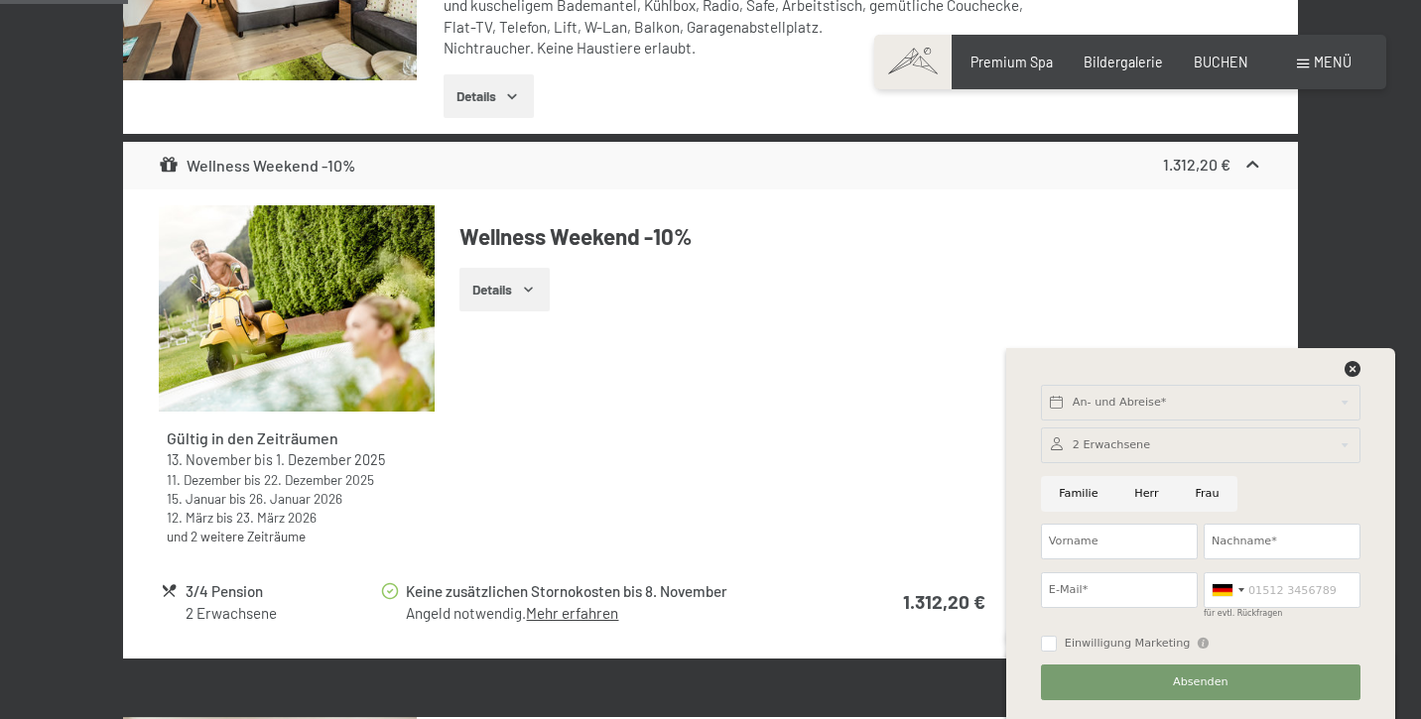
click at [1354, 358] on div "An- und Abreise* Weiter Adressfelder ausblenden 2 Erwachsene 2 Erwachsene Älter…" at bounding box center [1200, 533] width 345 height 371
click at [1354, 352] on div "An- und Abreise* Weiter Adressfelder ausblenden 2 Erwachsene 2 Erwachsene Älter…" at bounding box center [1200, 533] width 345 height 371
click at [1353, 368] on icon at bounding box center [1352, 369] width 16 height 16
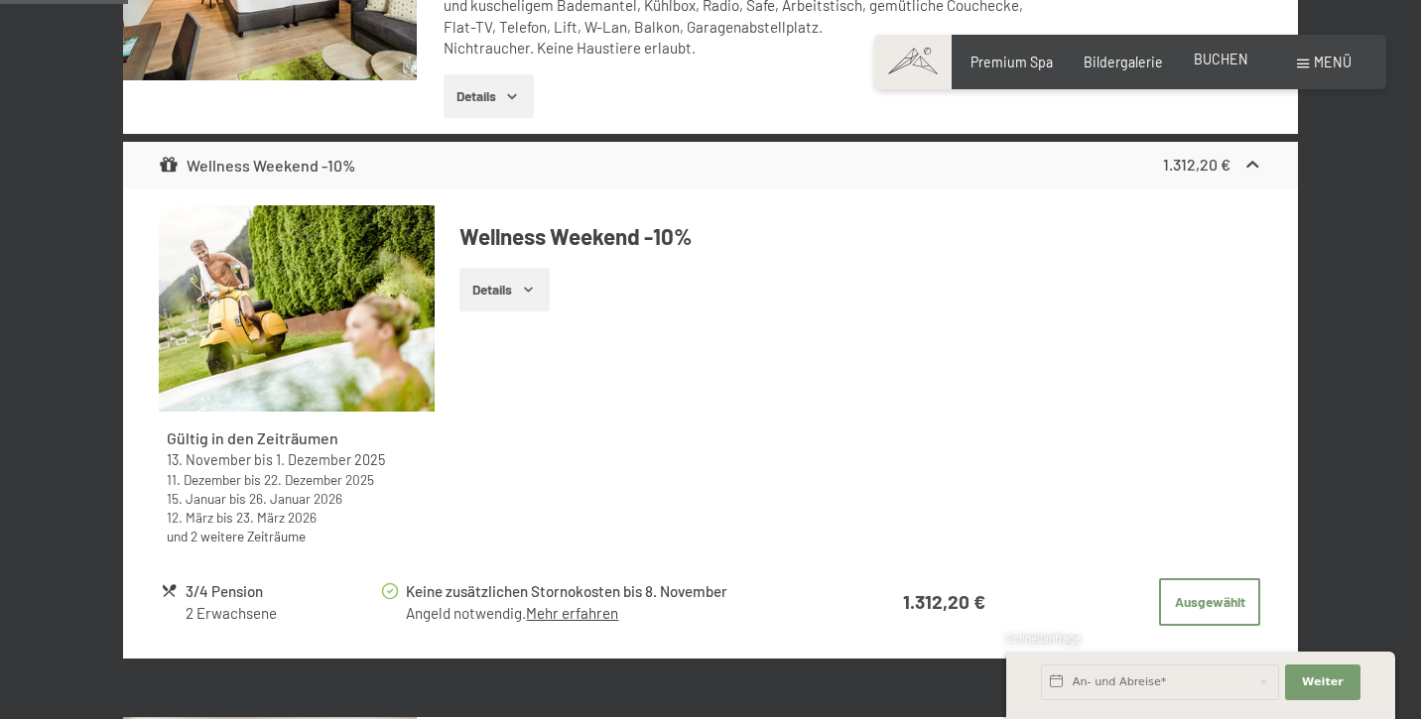
click at [1210, 62] on span "BUCHEN" at bounding box center [1221, 59] width 55 height 17
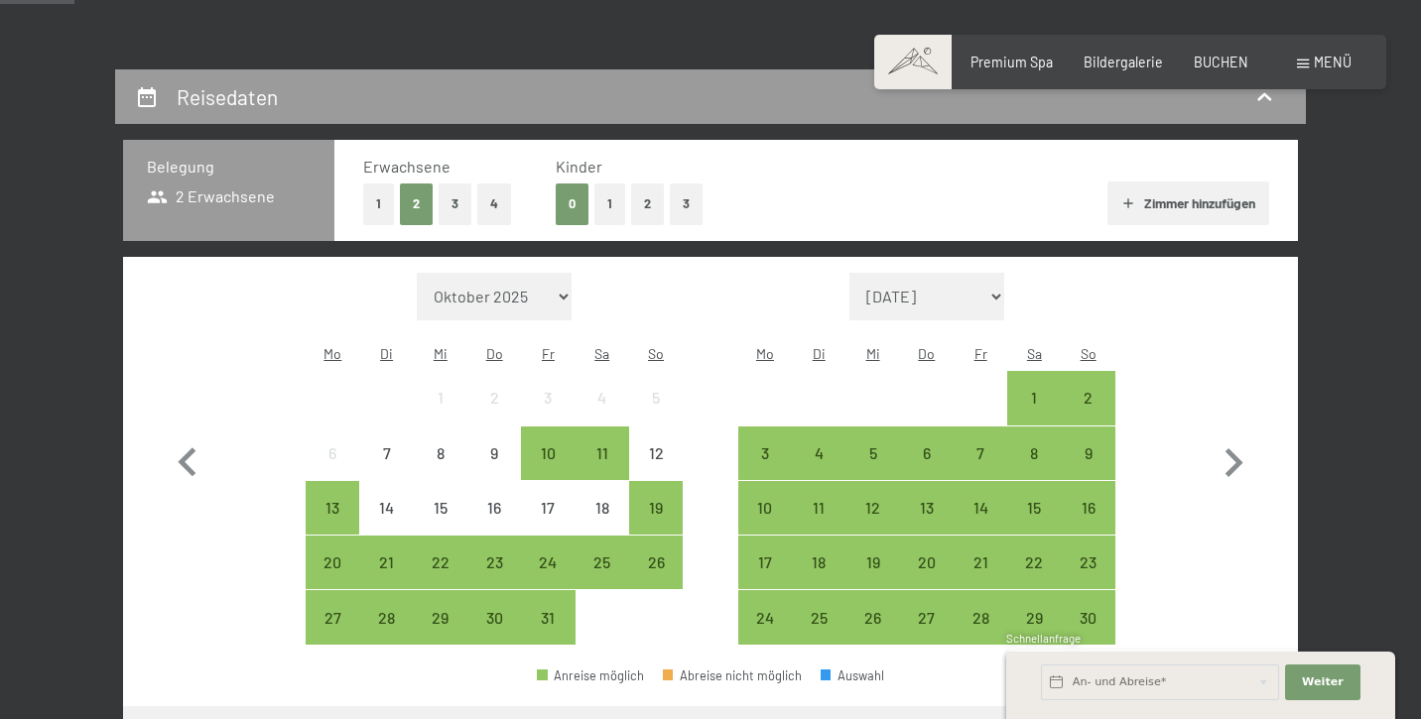
scroll to position [346, 0]
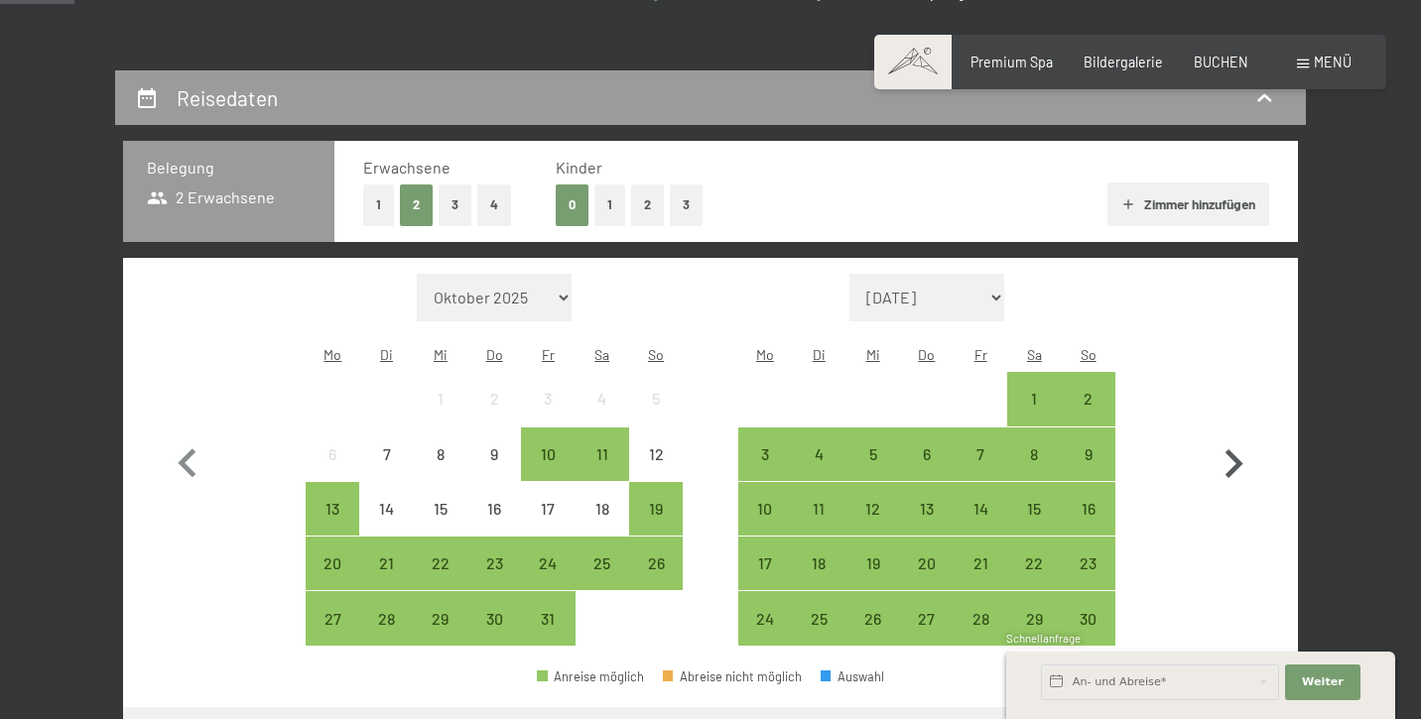
click at [1229, 446] on icon "button" at bounding box center [1233, 465] width 58 height 58
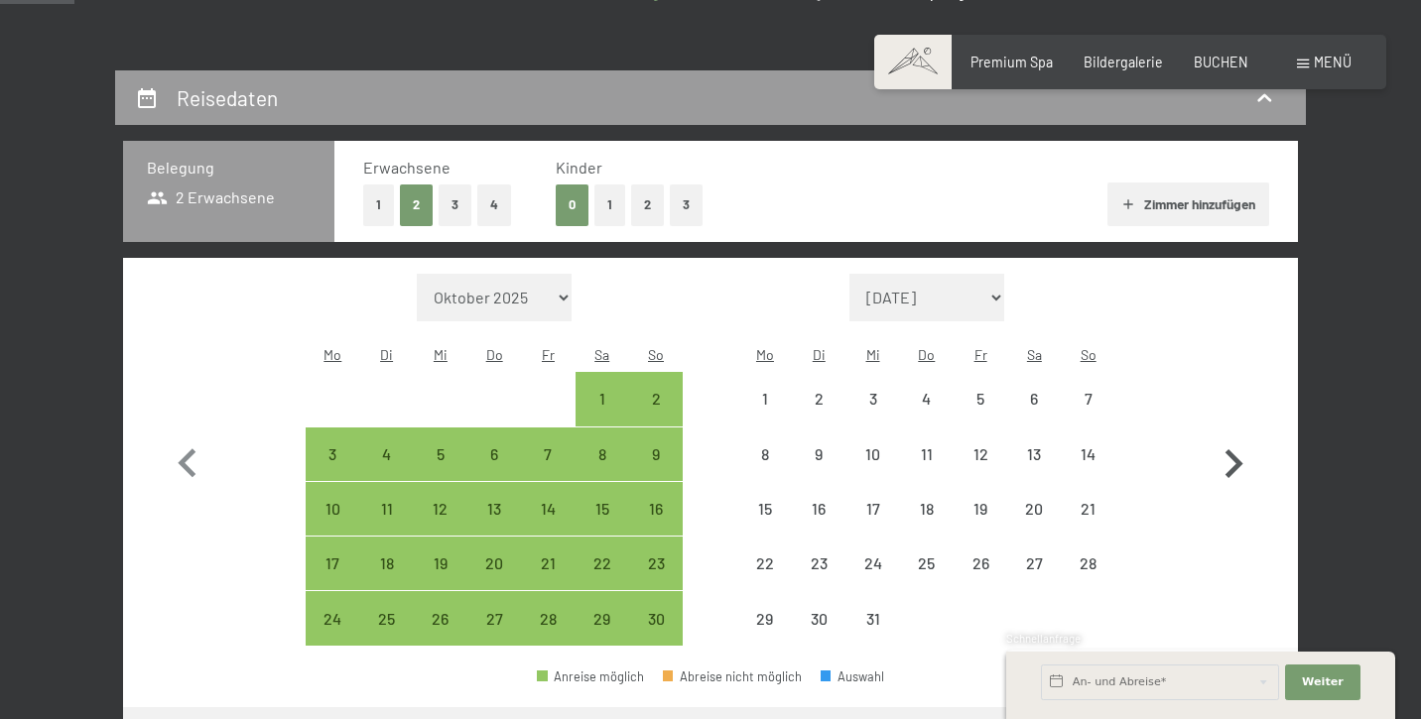
select select "2025-11-01"
select select "2025-12-01"
select select "2025-11-01"
select select "2025-12-01"
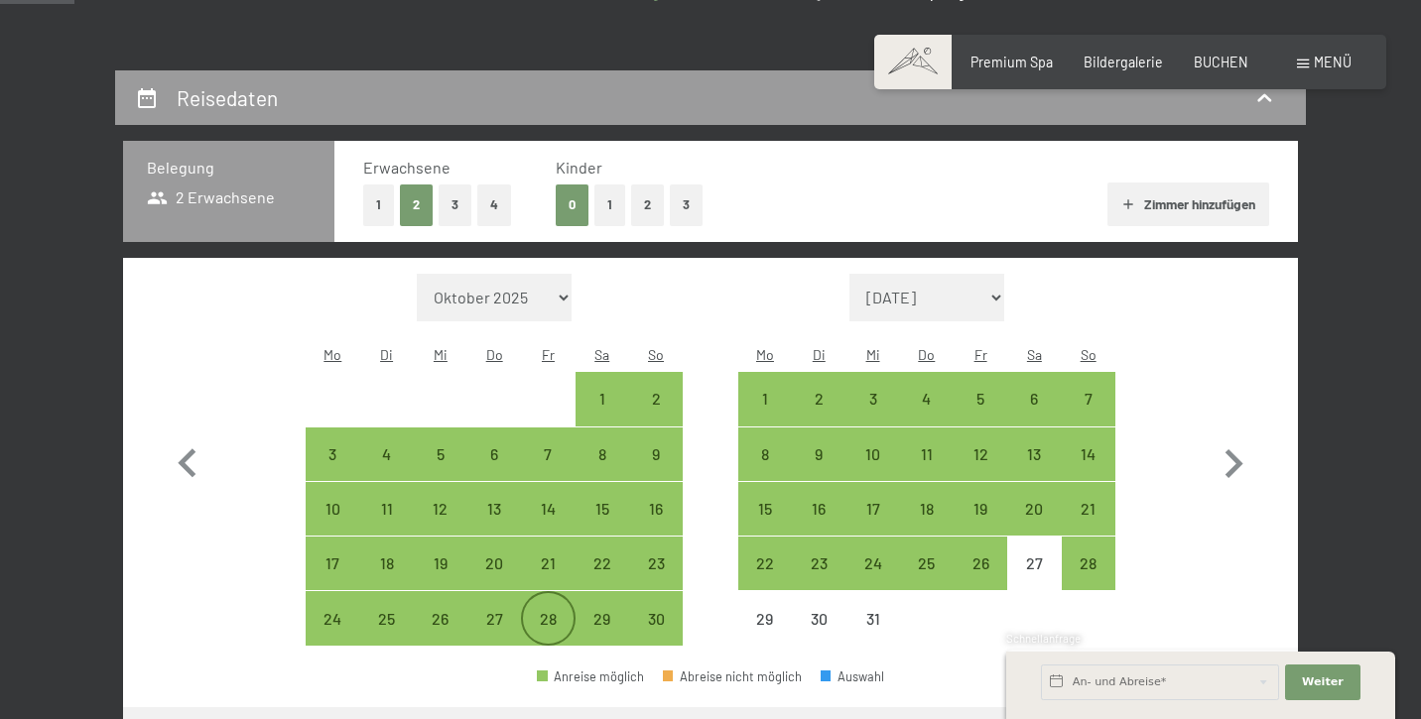
click at [550, 611] on div "28" at bounding box center [548, 636] width 50 height 50
select select "2025-11-01"
select select "2025-12-01"
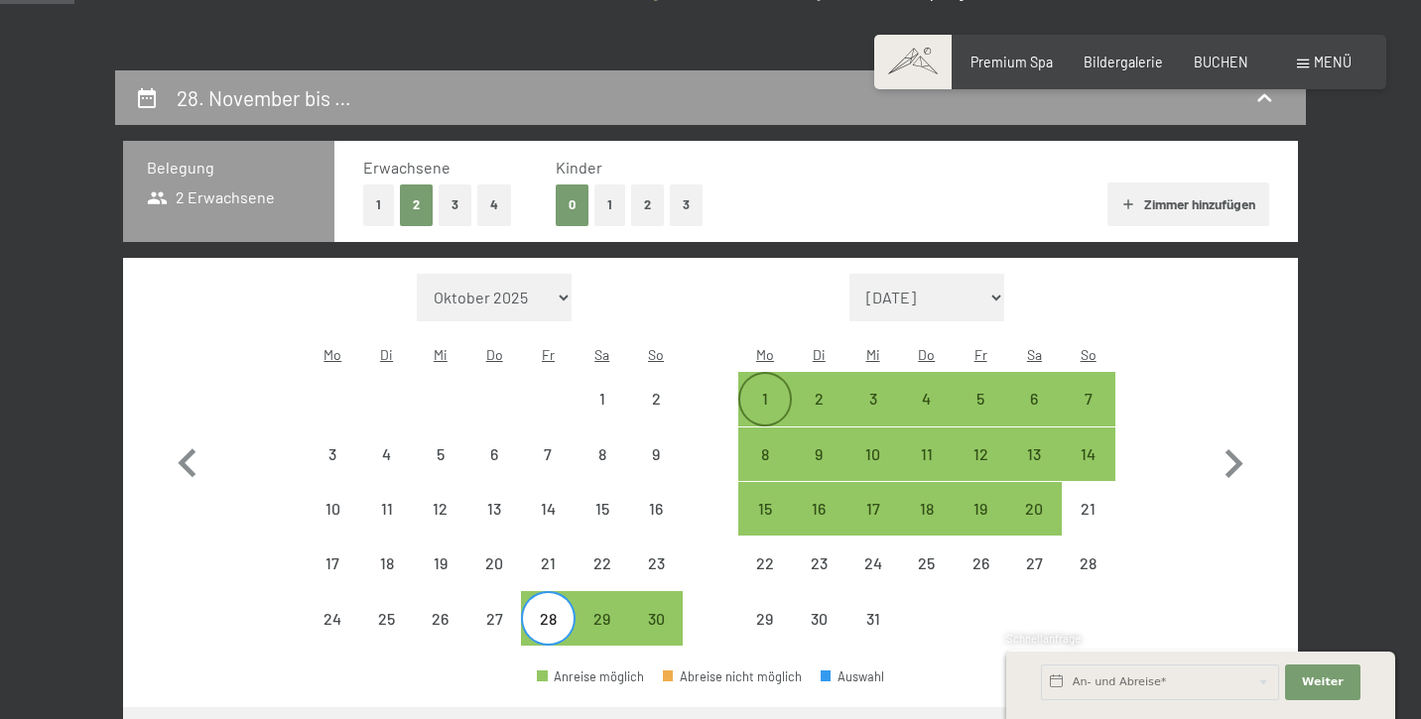
click at [767, 391] on div "1" at bounding box center [765, 416] width 50 height 50
select select "2025-11-01"
select select "2025-12-01"
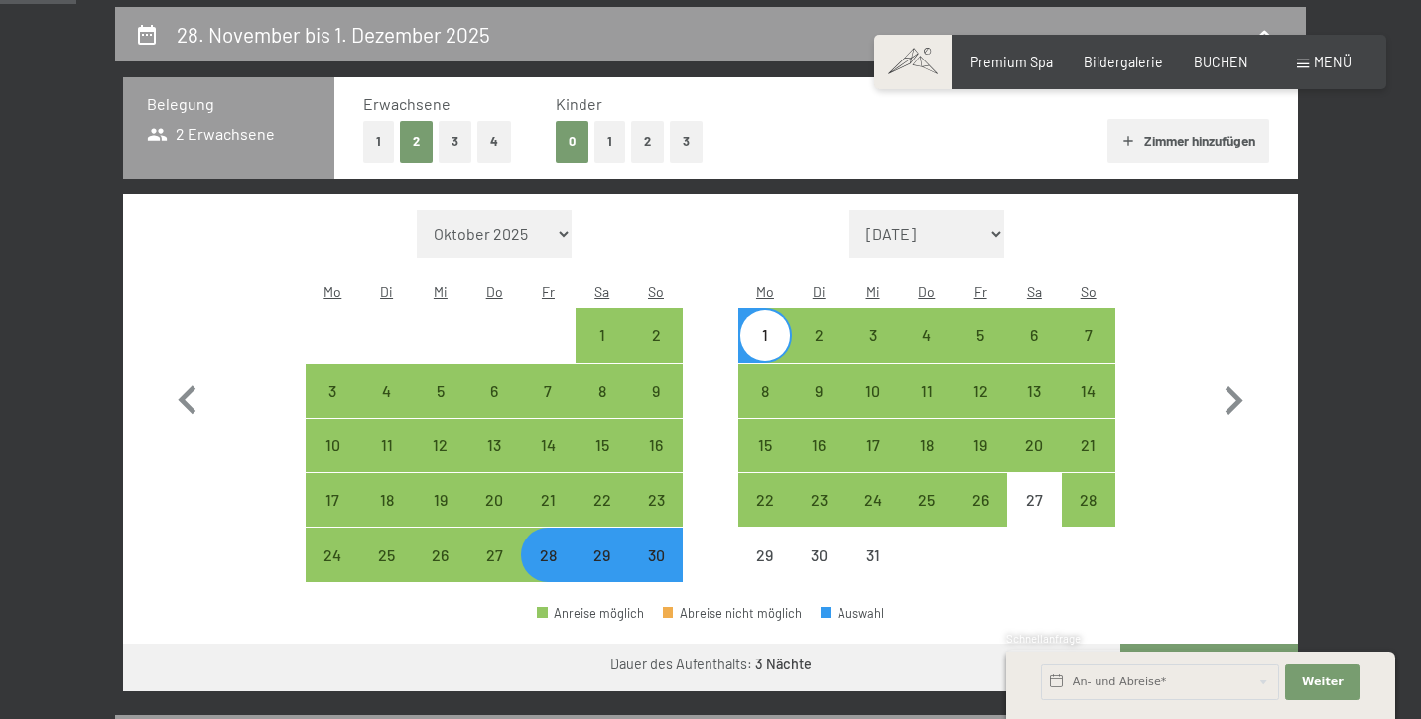
scroll to position [443, 0]
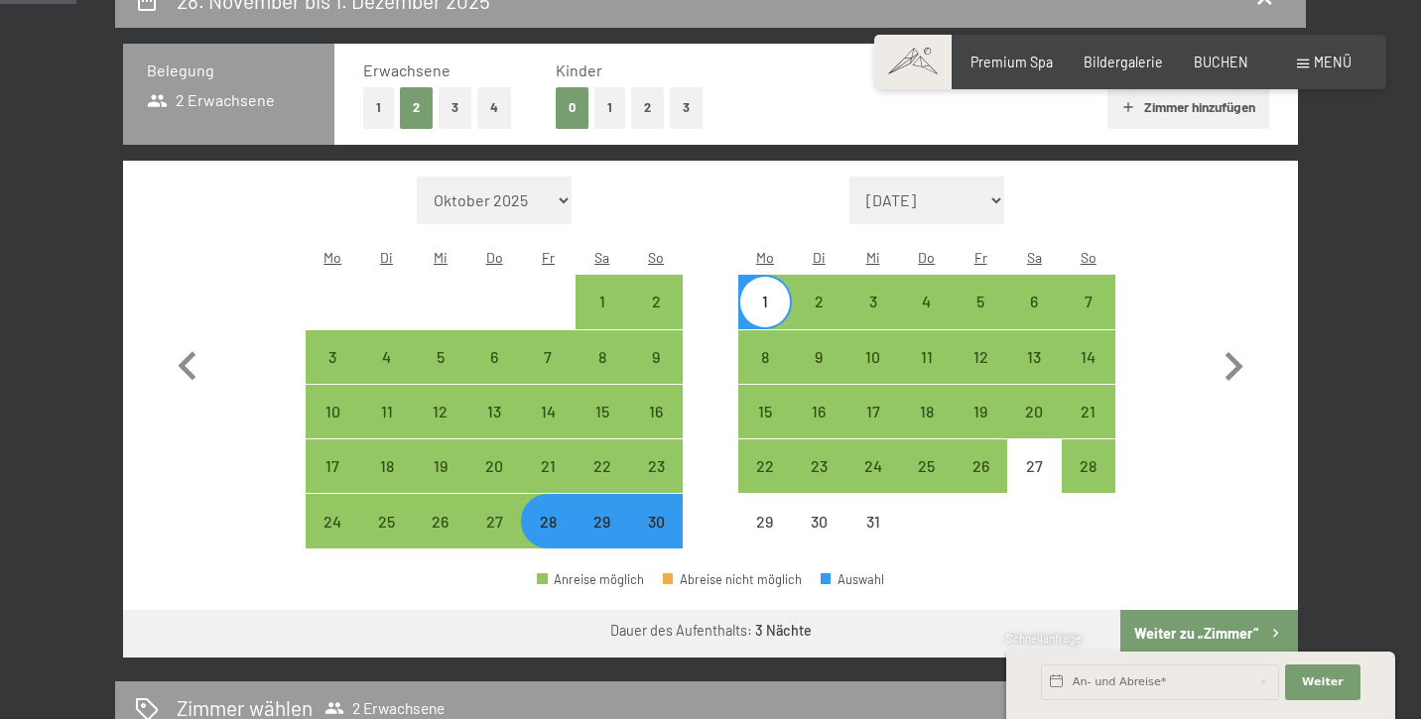
click at [1232, 610] on button "Weiter zu „Zimmer“" at bounding box center [1209, 634] width 178 height 48
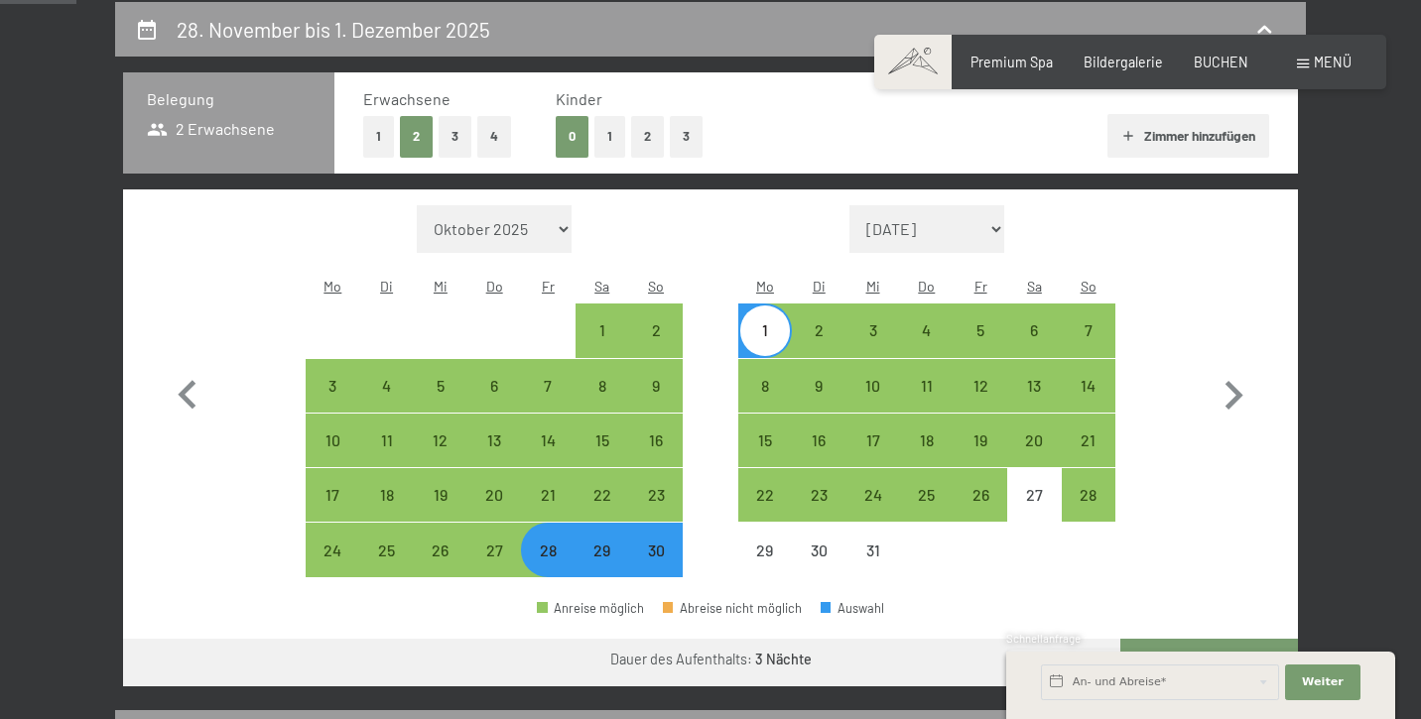
select select "2025-11-01"
select select "2025-12-01"
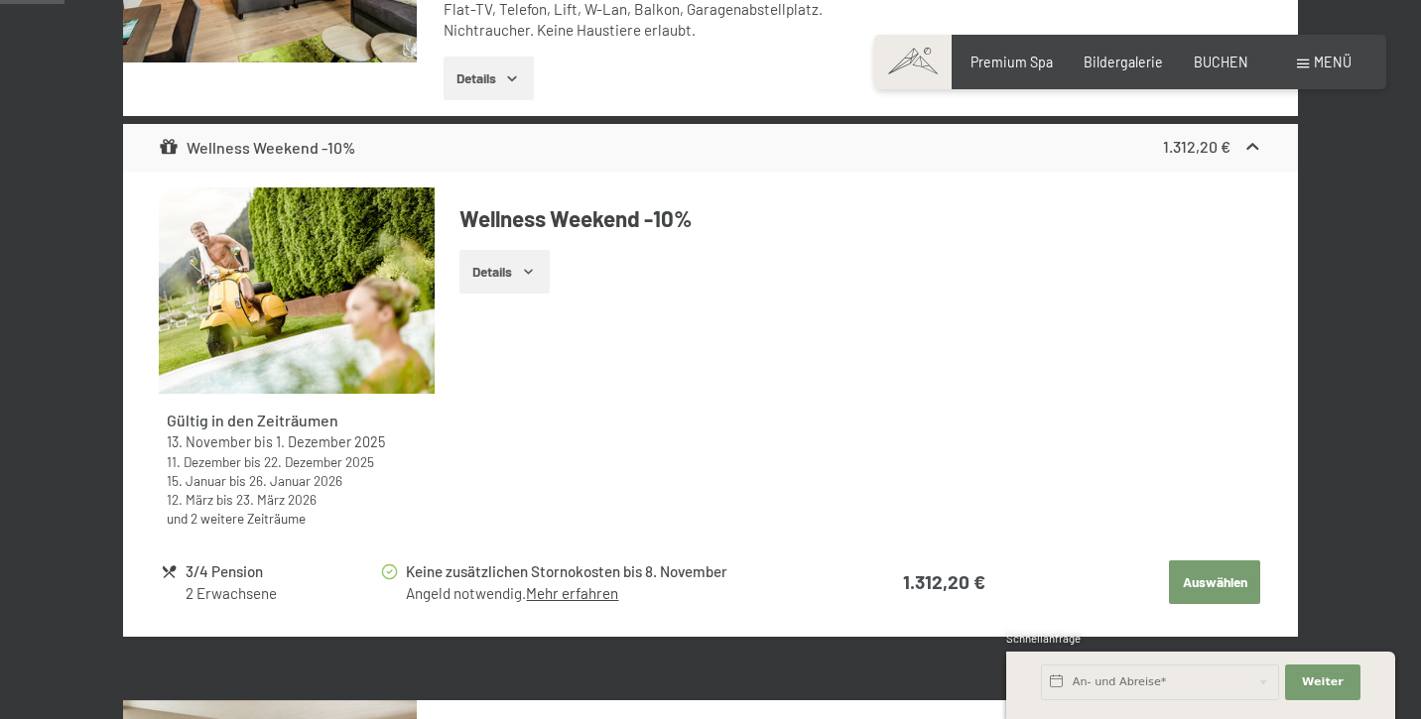
scroll to position [804, 0]
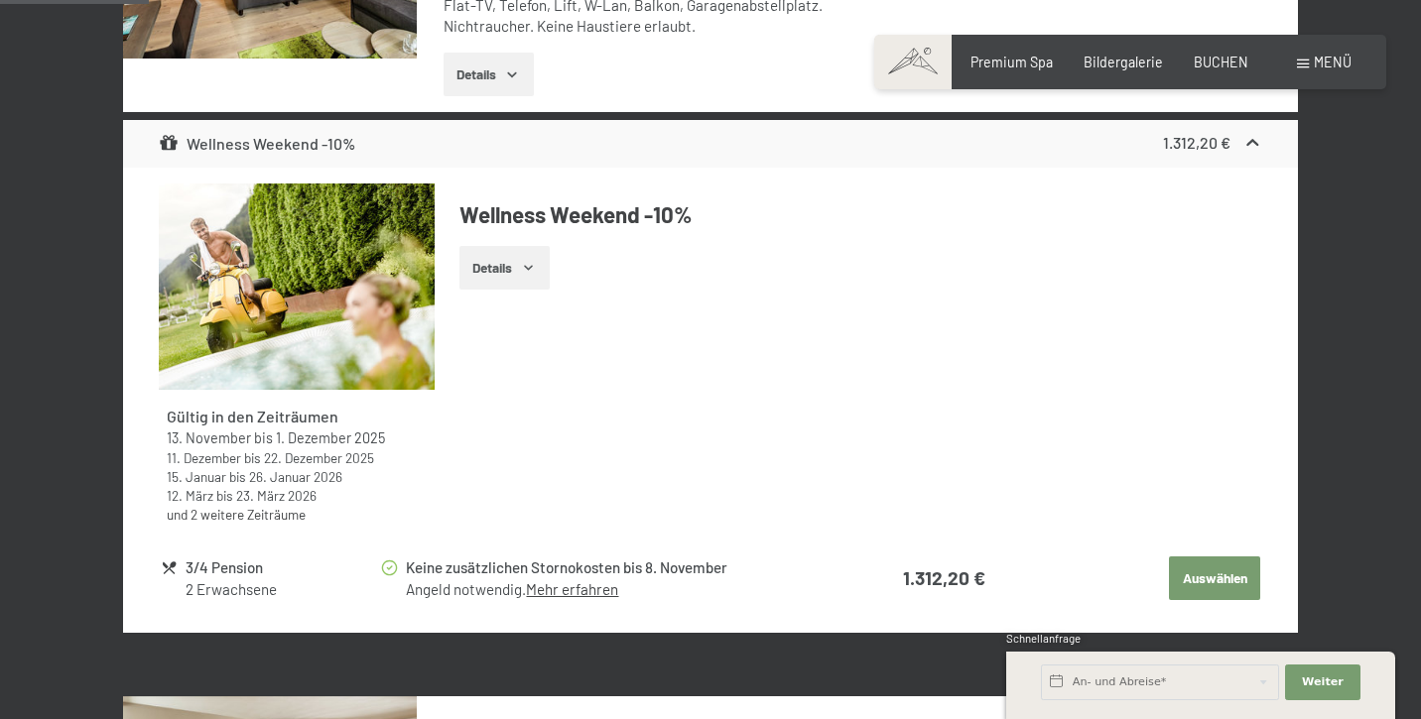
click at [1229, 561] on button "Auswählen" at bounding box center [1214, 579] width 91 height 44
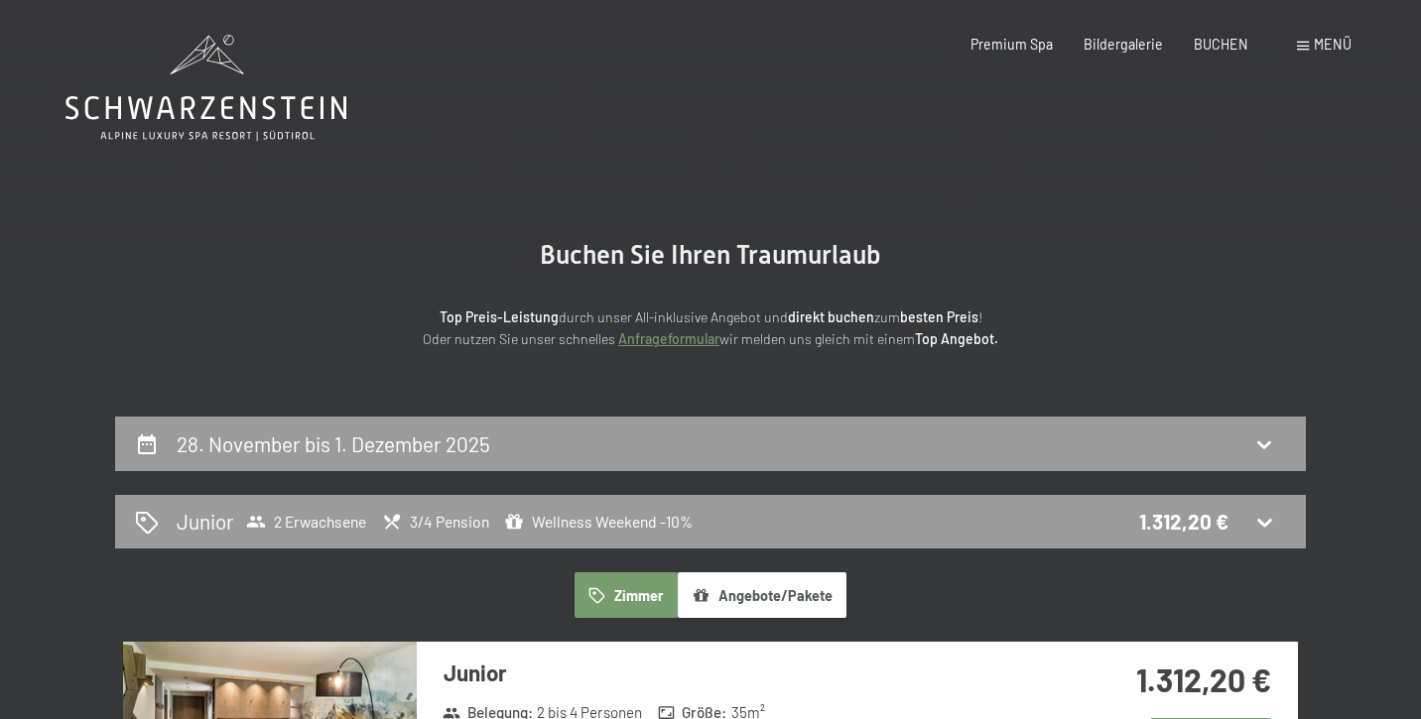
scroll to position [0, 0]
click at [614, 521] on span "Wellness Weekend -10%" at bounding box center [598, 522] width 189 height 20
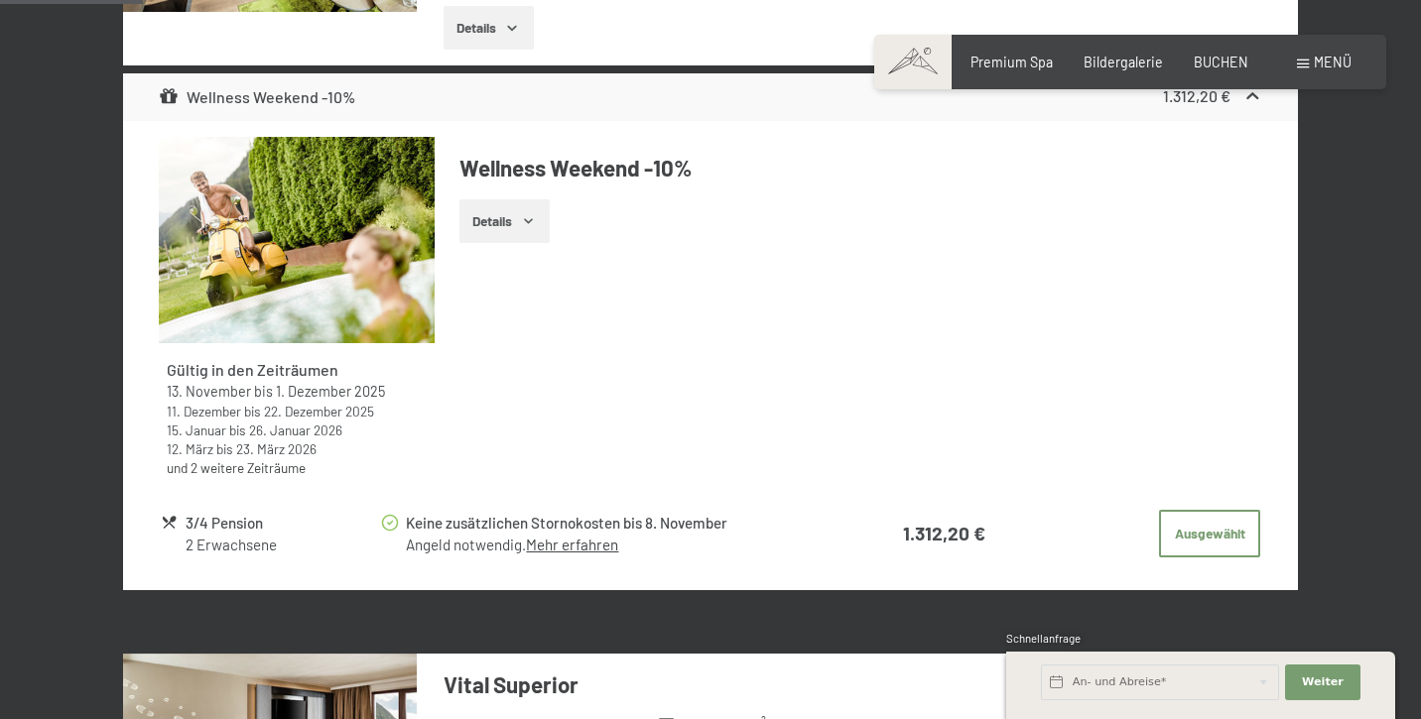
scroll to position [772, 0]
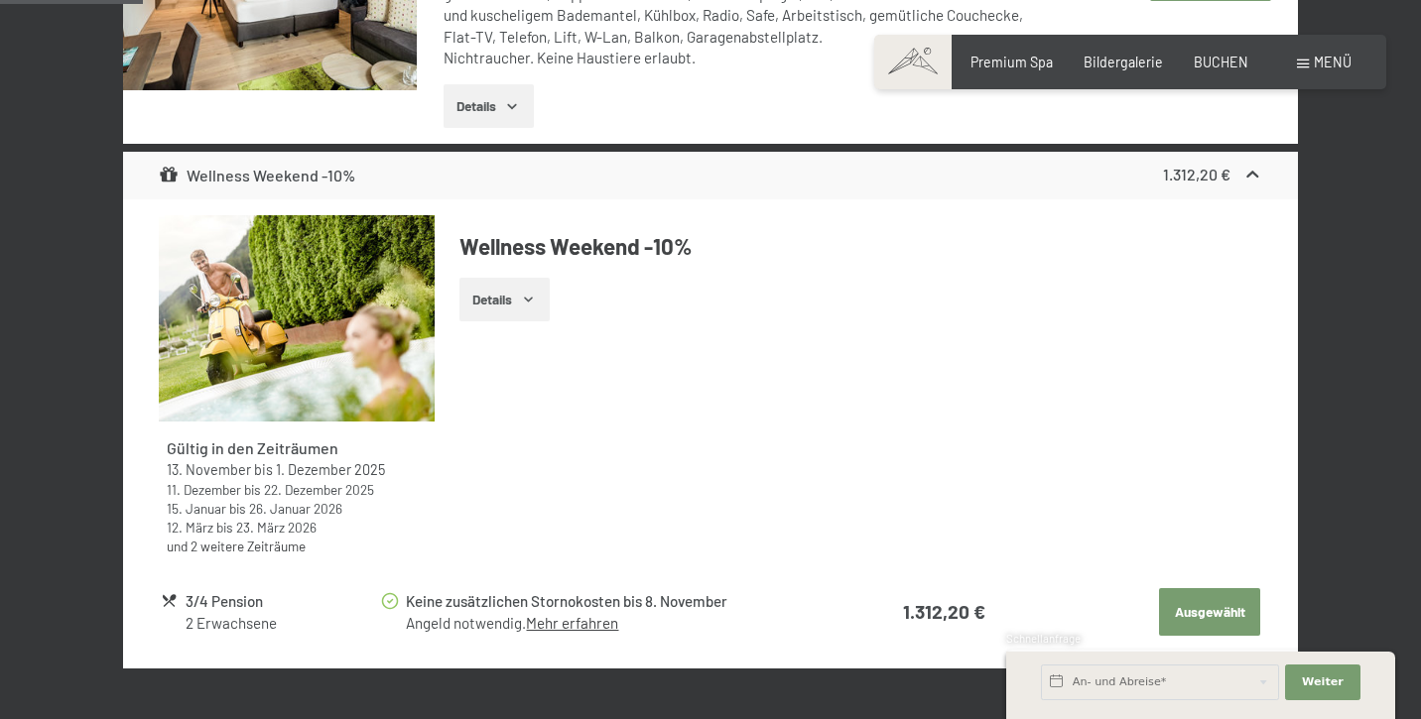
click at [1232, 620] on button "Ausgewählt" at bounding box center [1209, 612] width 101 height 48
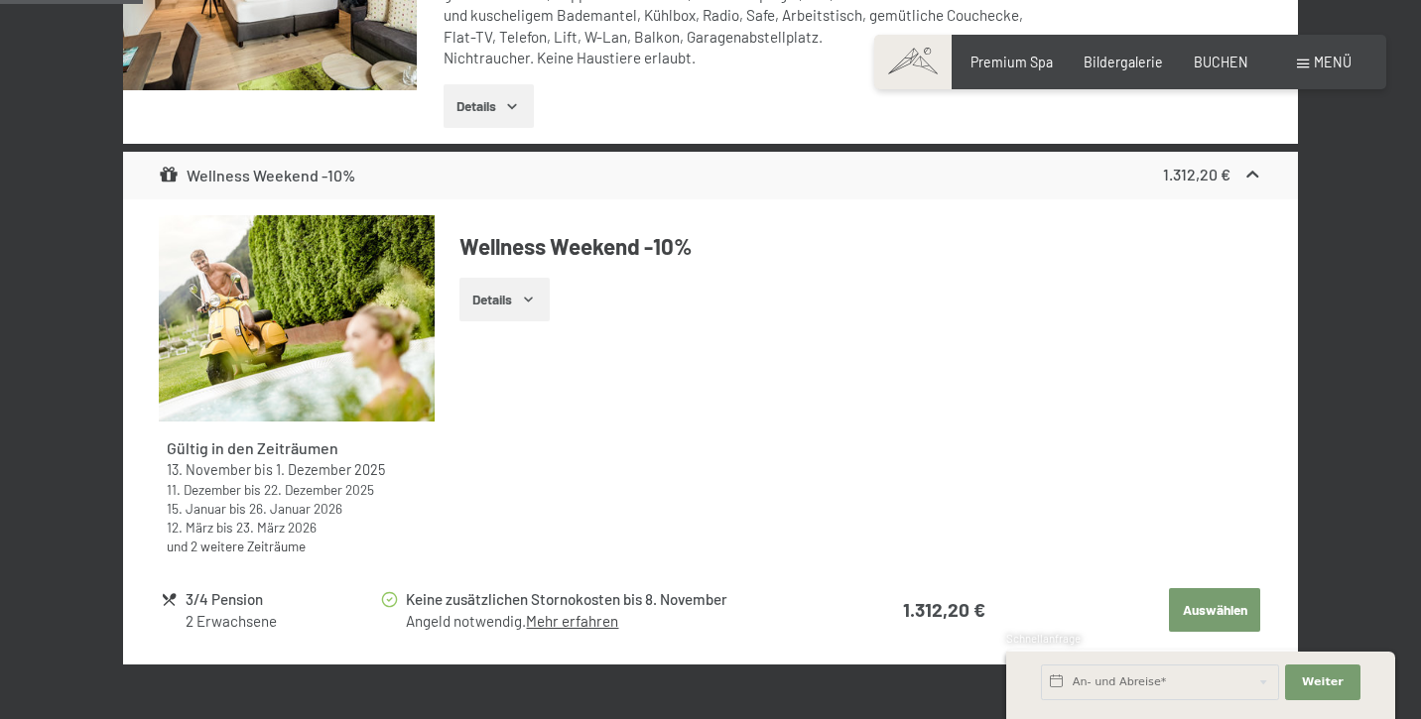
click at [1232, 620] on button "Auswählen" at bounding box center [1214, 610] width 91 height 44
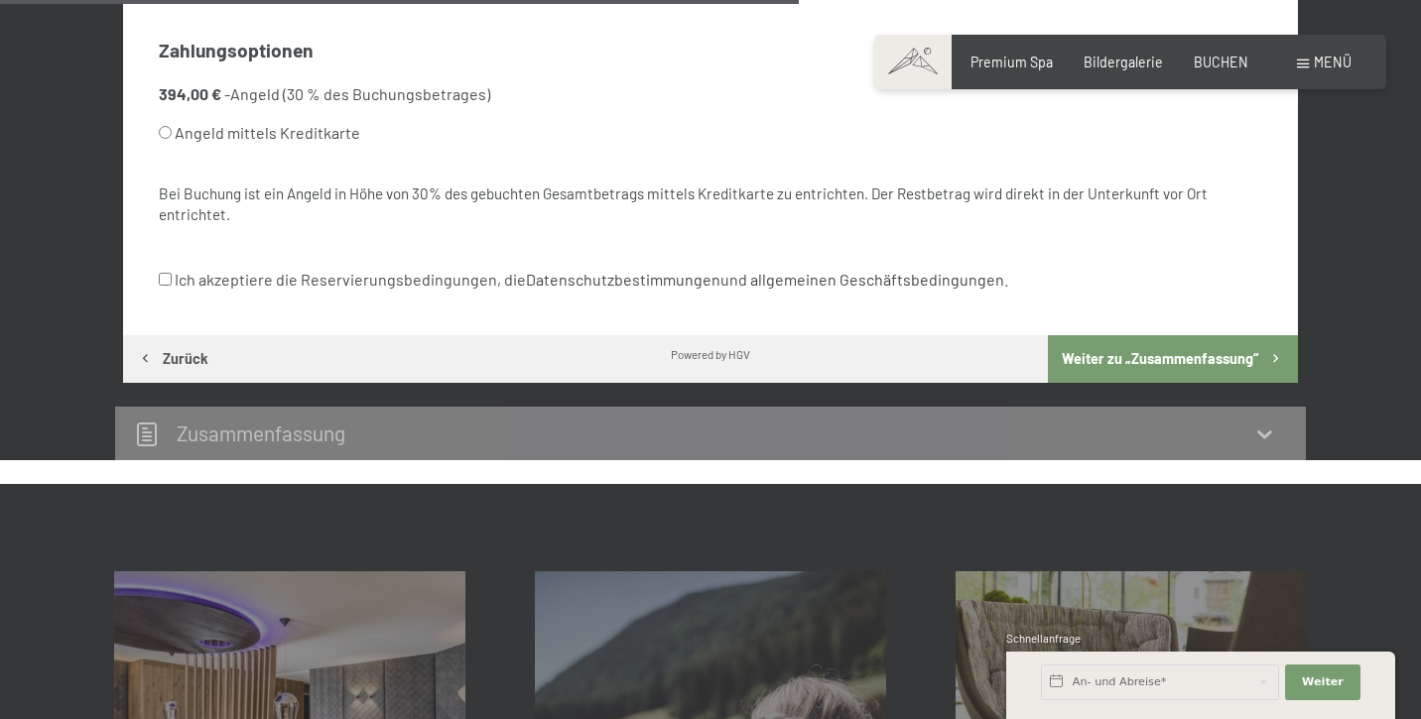
scroll to position [1283, 0]
click at [164, 273] on input "Ich akzeptiere die Reservierungsbedingungen, die Datenschutzbestimmungen und al…" at bounding box center [165, 279] width 13 height 13
checkbox input "true"
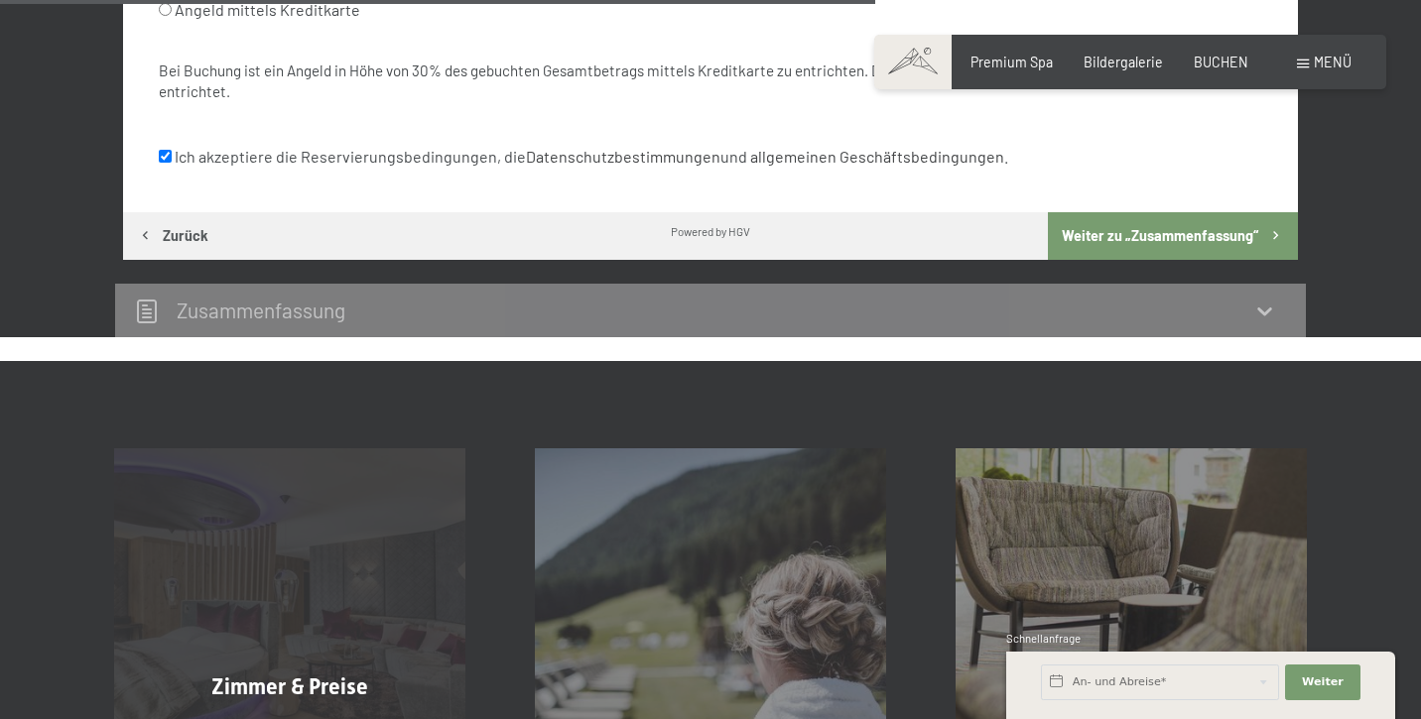
scroll to position [1406, 0]
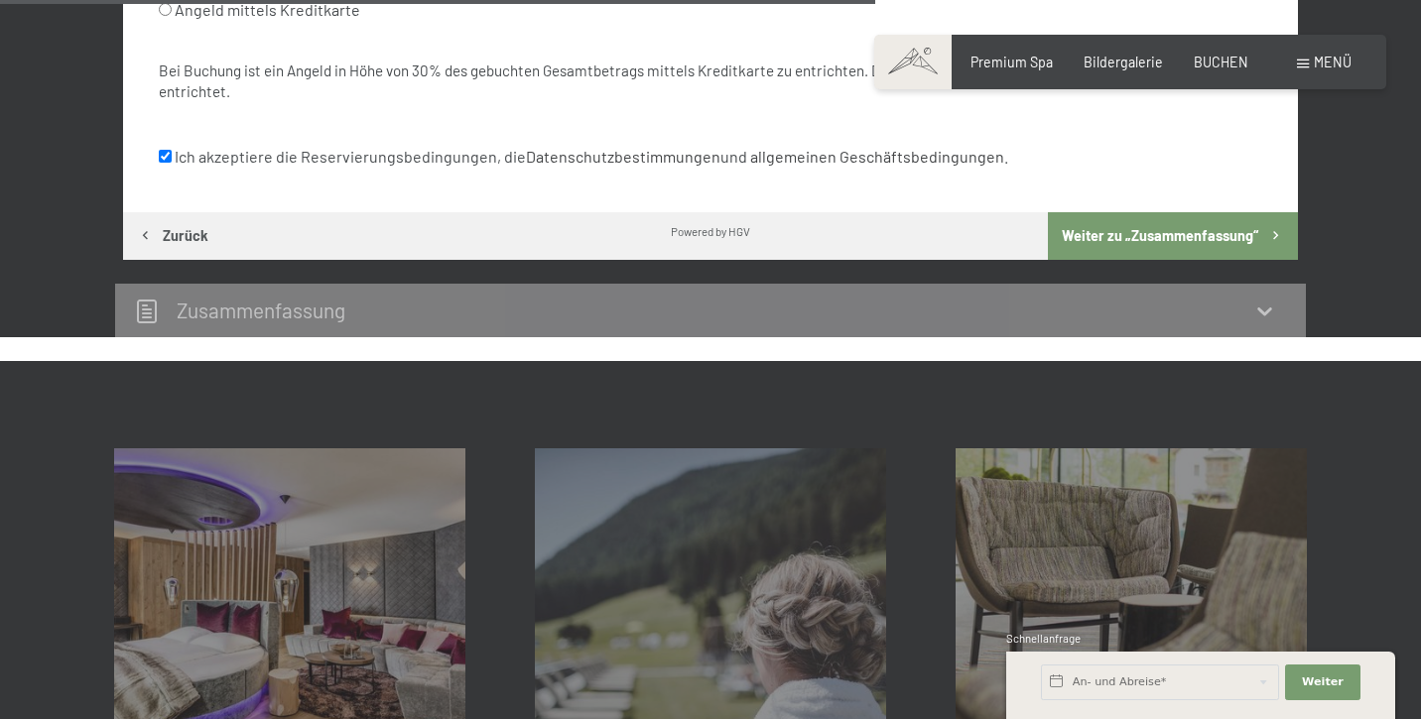
click at [360, 296] on div "Zusammen­fassung" at bounding box center [710, 310] width 1151 height 29
click at [1260, 308] on icon at bounding box center [1264, 312] width 14 height 8
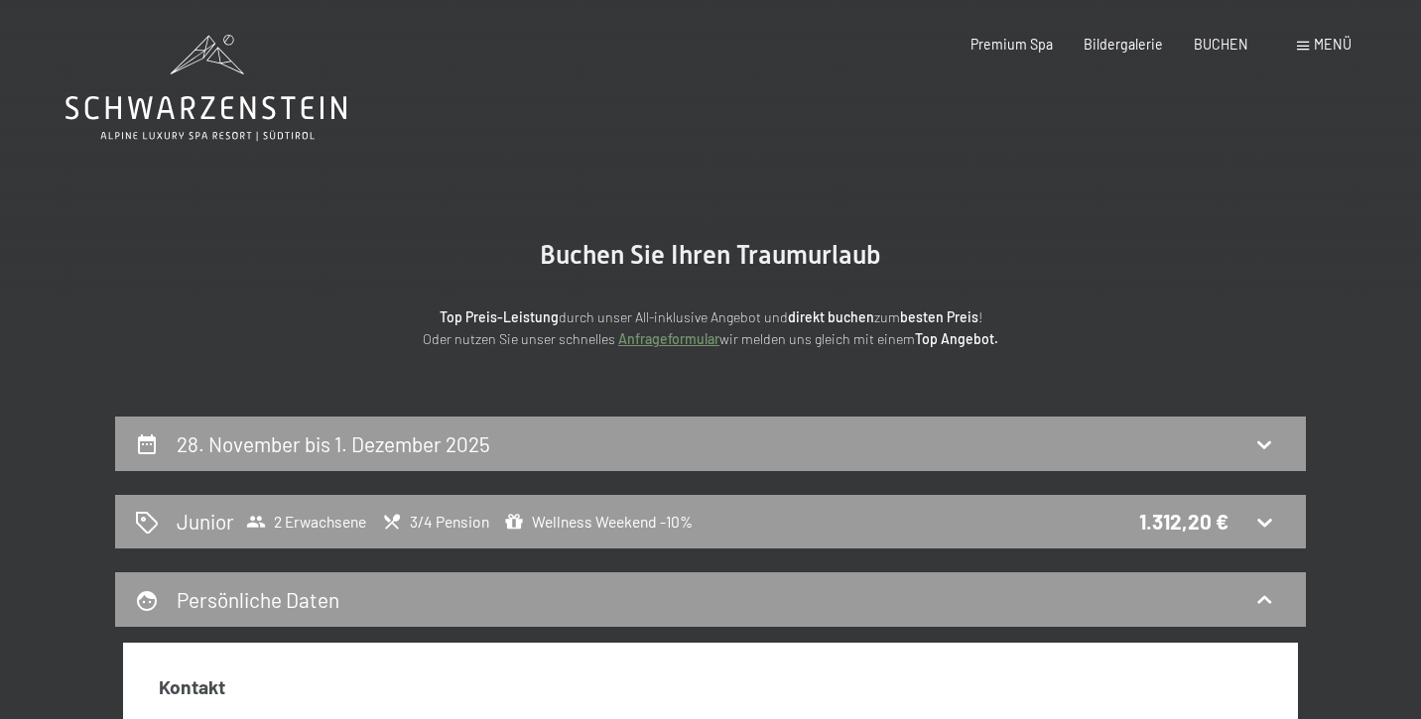
scroll to position [0, 0]
click at [260, 108] on icon at bounding box center [205, 88] width 281 height 106
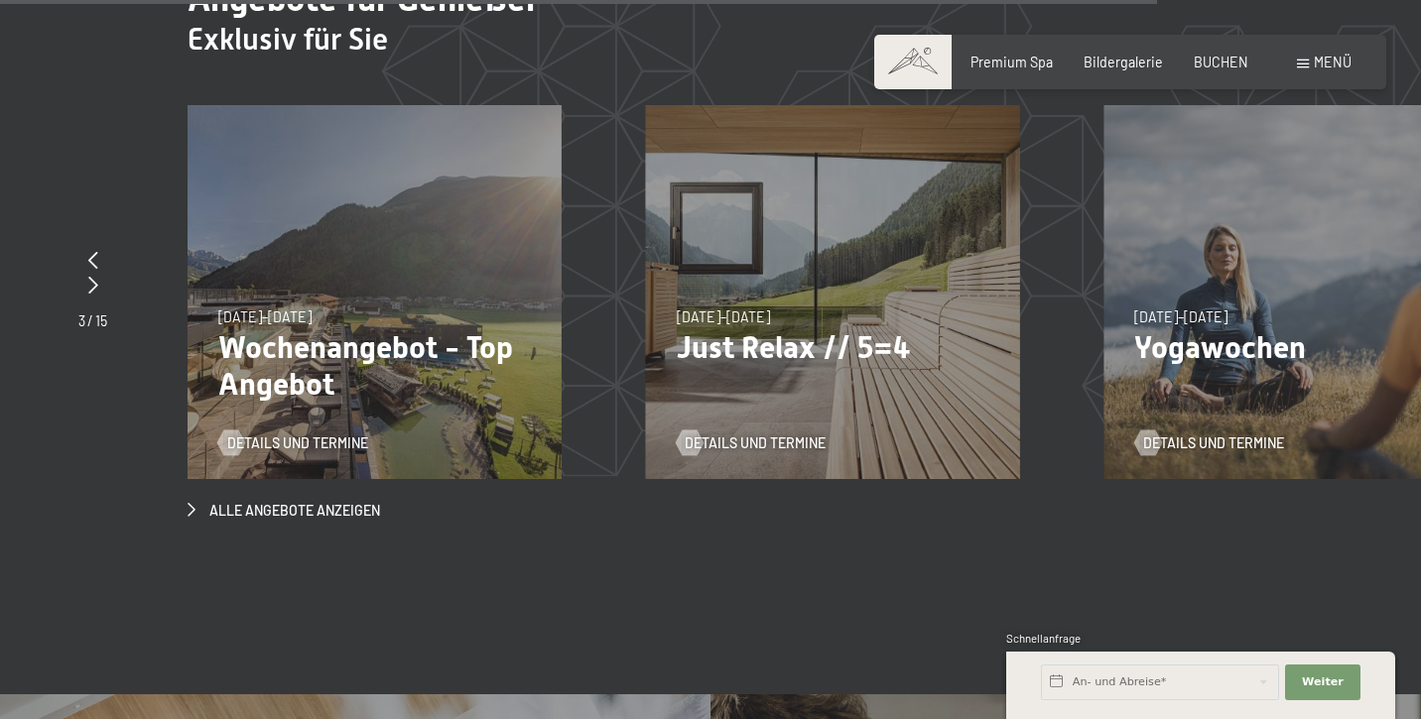
scroll to position [7581, 0]
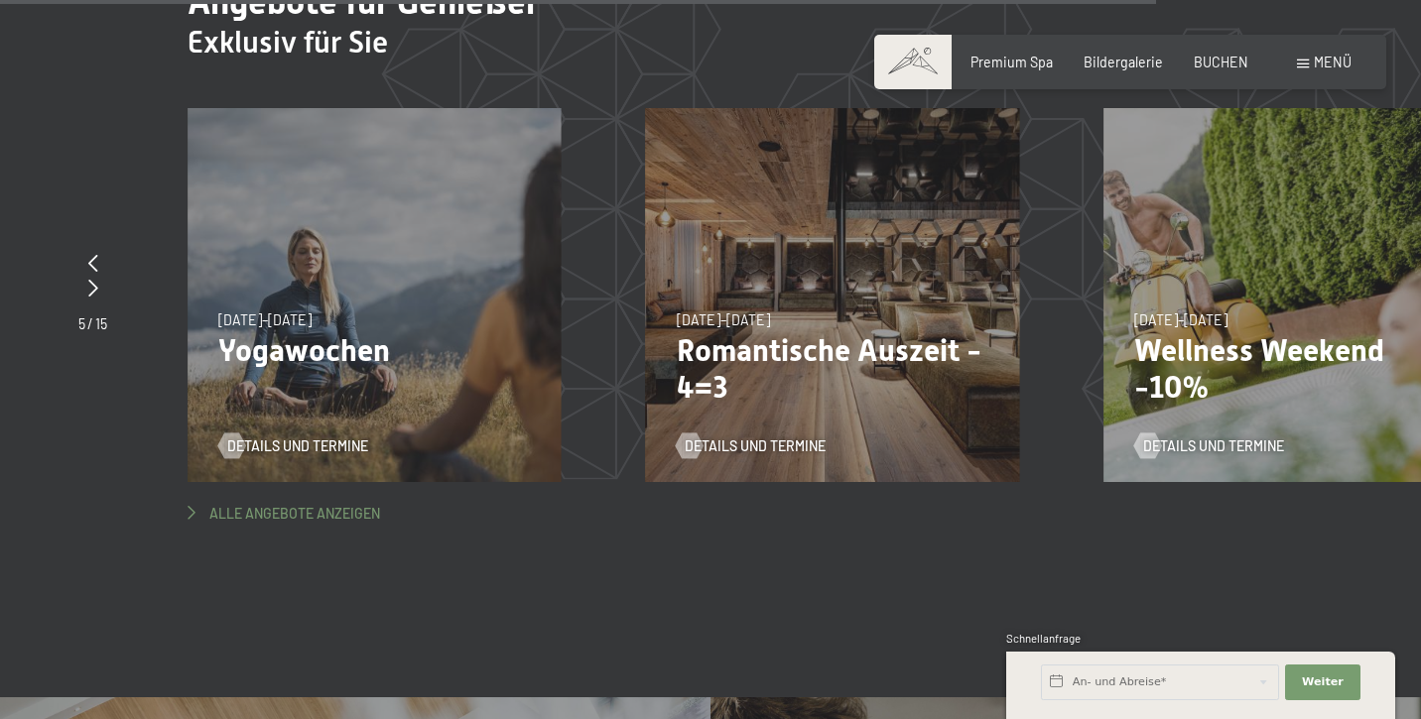
click at [308, 504] on span "Alle Angebote anzeigen" at bounding box center [294, 514] width 171 height 20
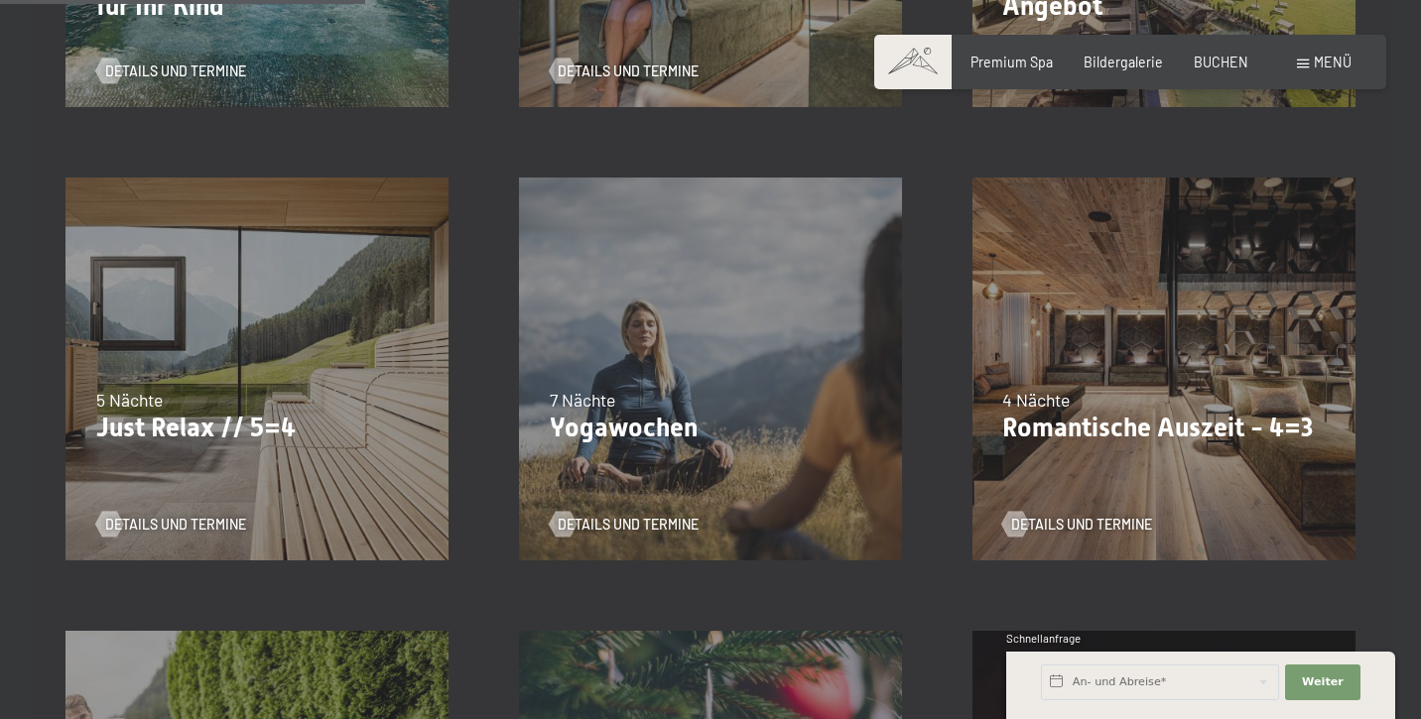
scroll to position [859, 0]
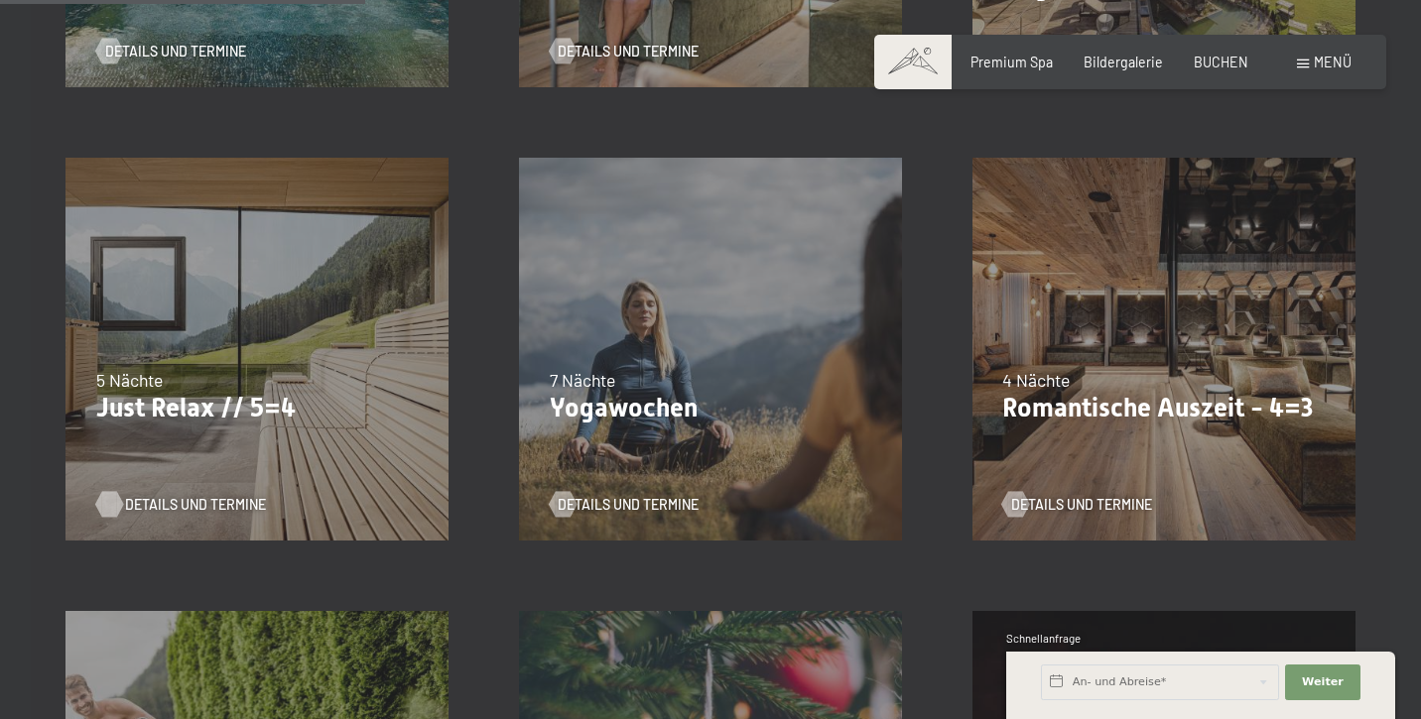
click at [194, 496] on span "Details und Termine" at bounding box center [195, 505] width 141 height 20
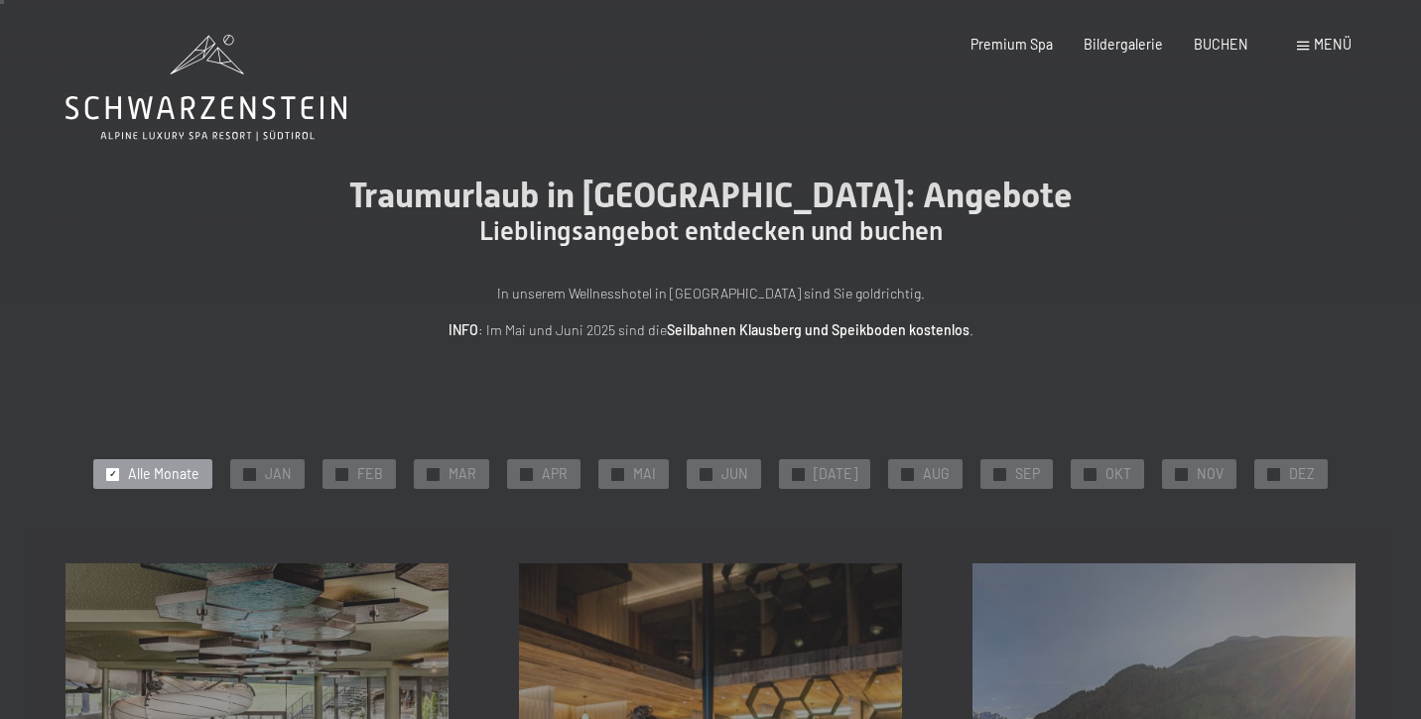
scroll to position [14, 0]
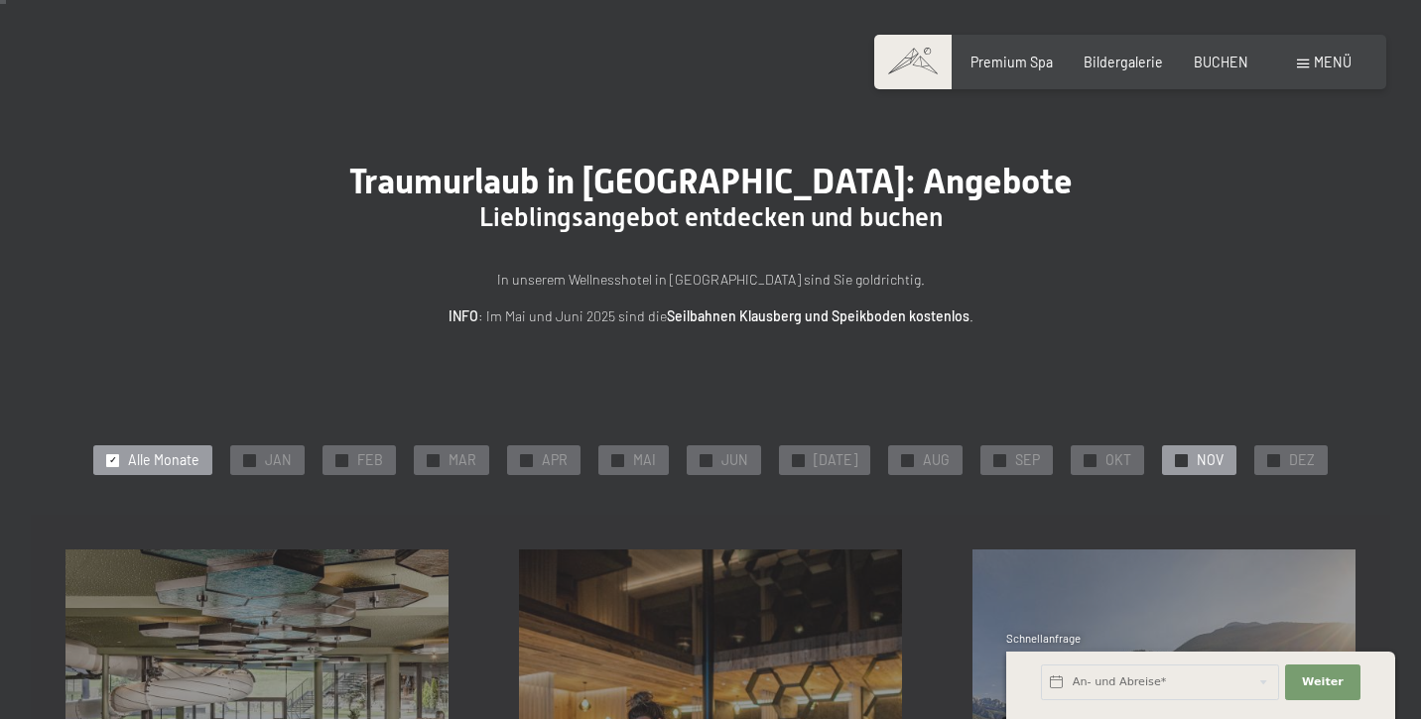
click at [1202, 464] on span "NOV" at bounding box center [1210, 460] width 27 height 20
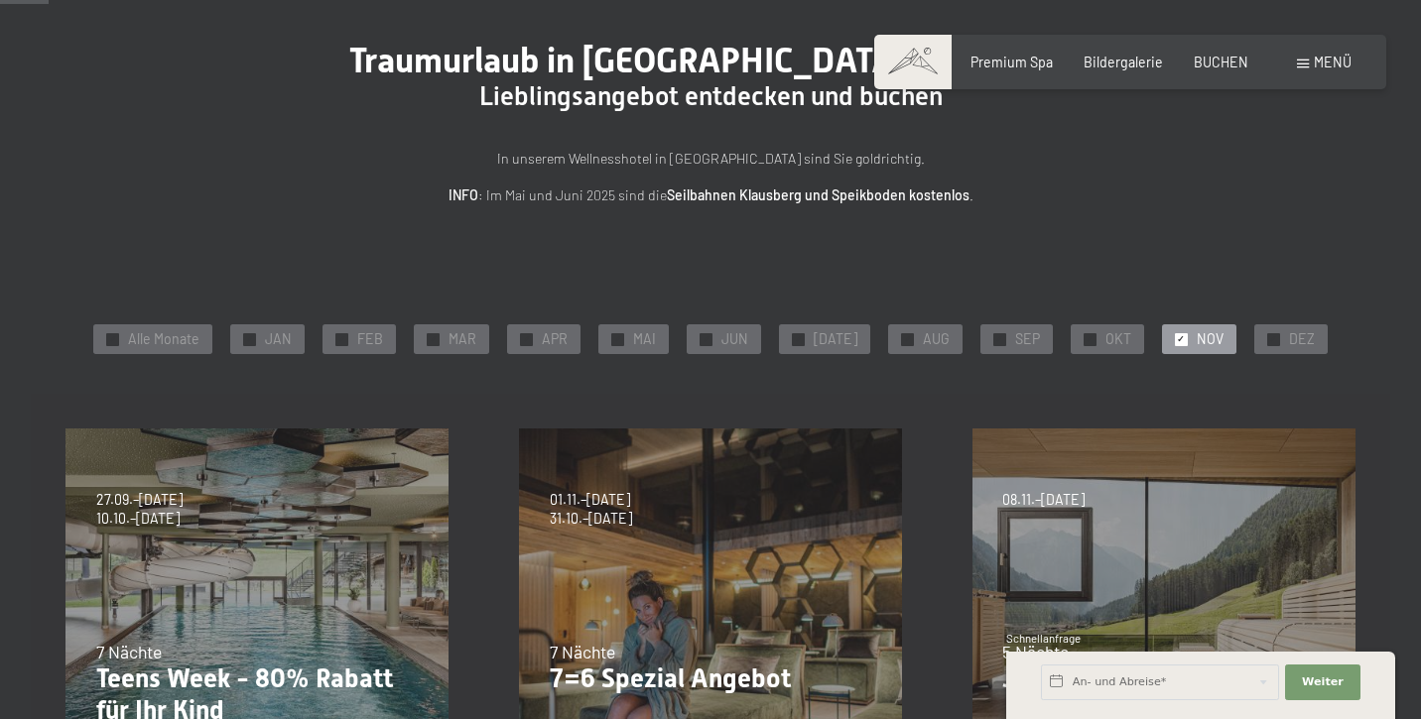
scroll to position [197, 0]
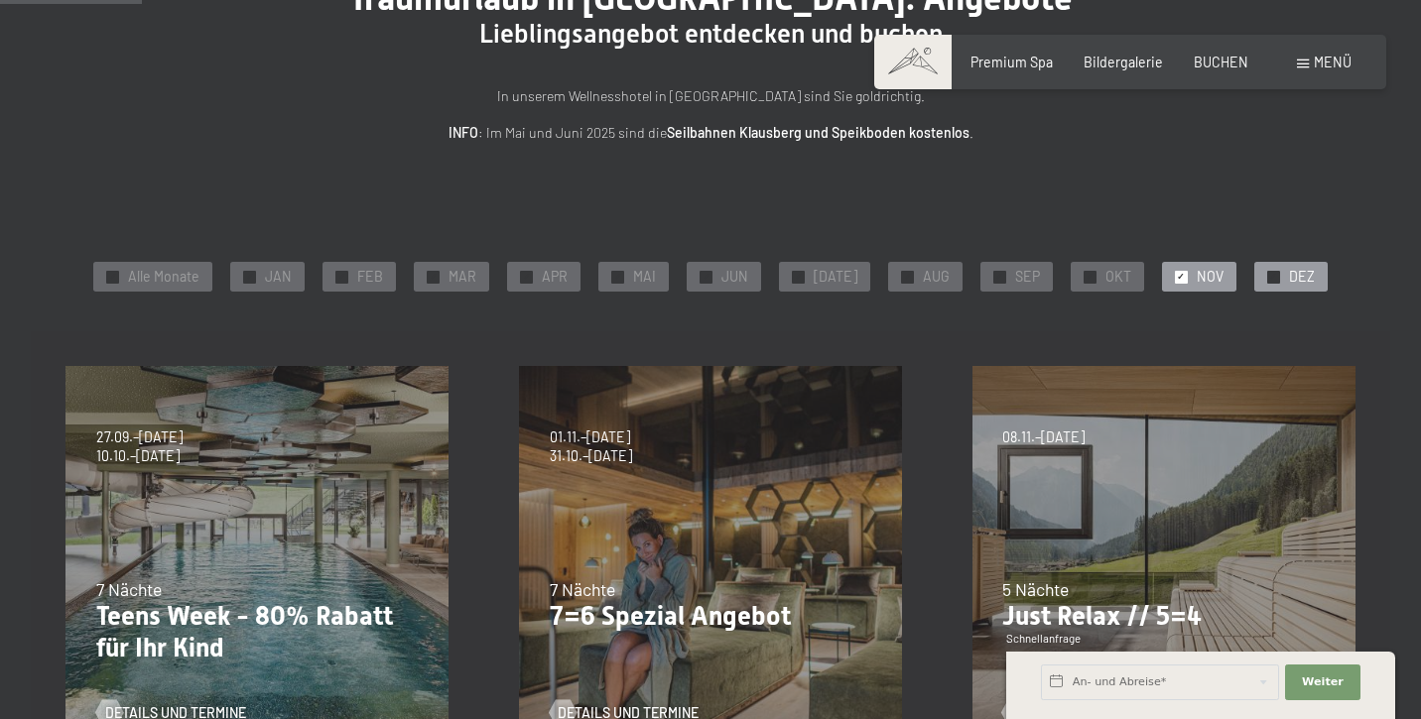
click at [1269, 276] on div "✓ DEZ" at bounding box center [1290, 277] width 73 height 30
click at [1179, 262] on div "✓ NOV" at bounding box center [1199, 277] width 74 height 30
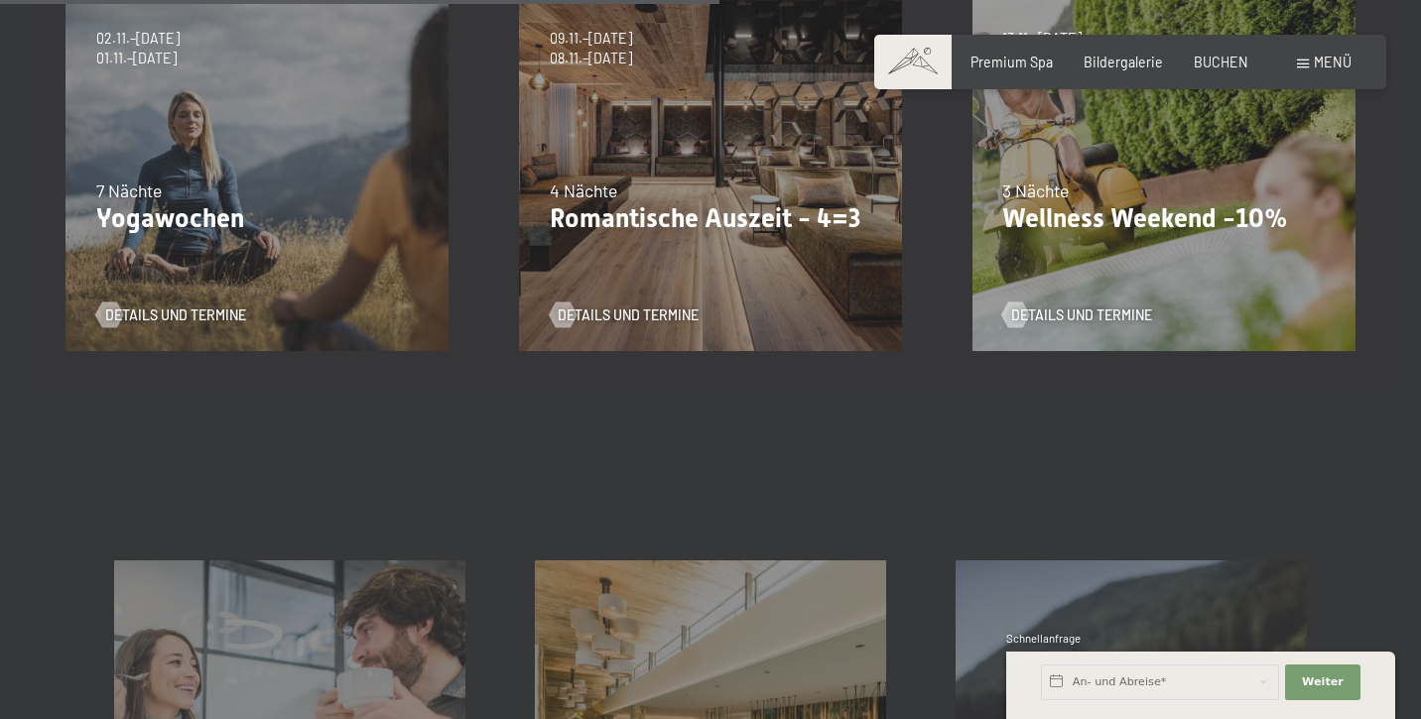
scroll to position [1057, 0]
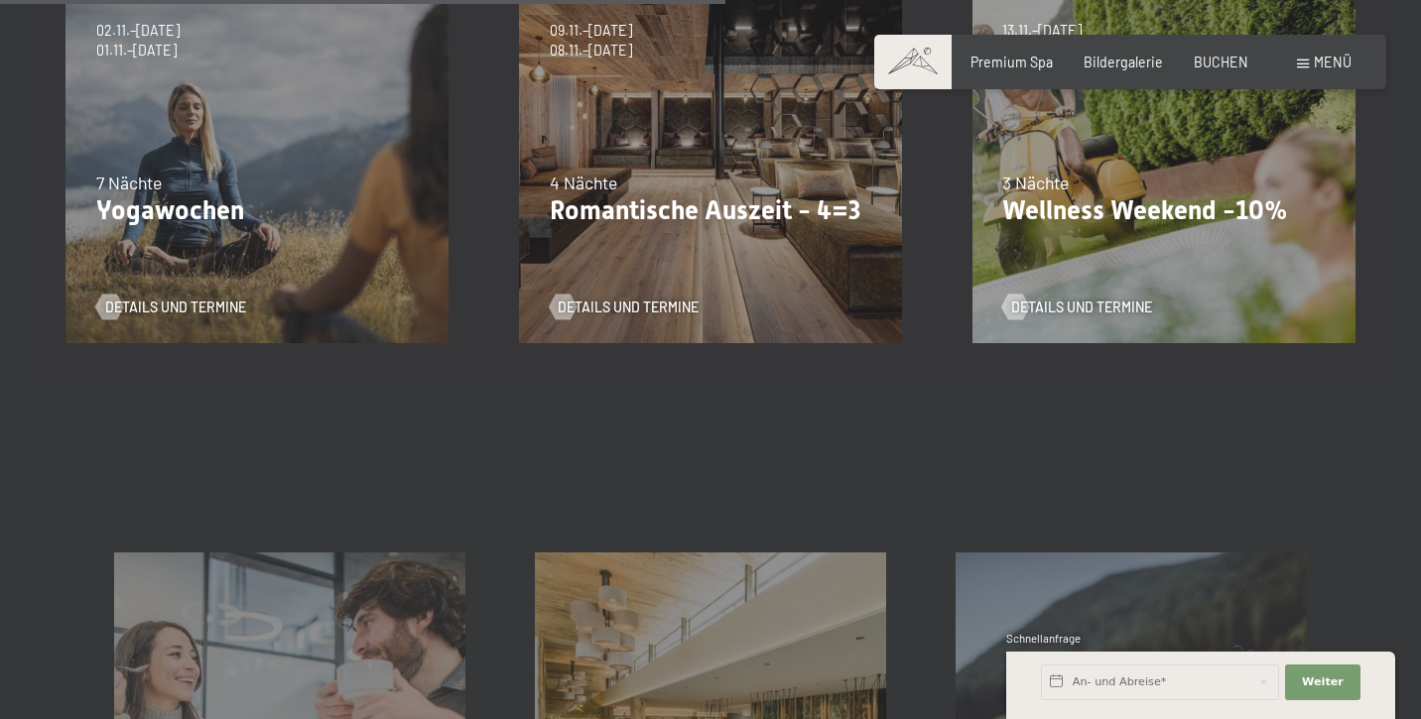
click at [753, 256] on div "09.11.–05.12.2025 08.12.–19.12.2025 11.01.–23.01.2026 08.03.–27.03.2026 29.03.–…" at bounding box center [710, 152] width 453 height 453
click at [621, 306] on span "Details und Termine" at bounding box center [647, 308] width 141 height 20
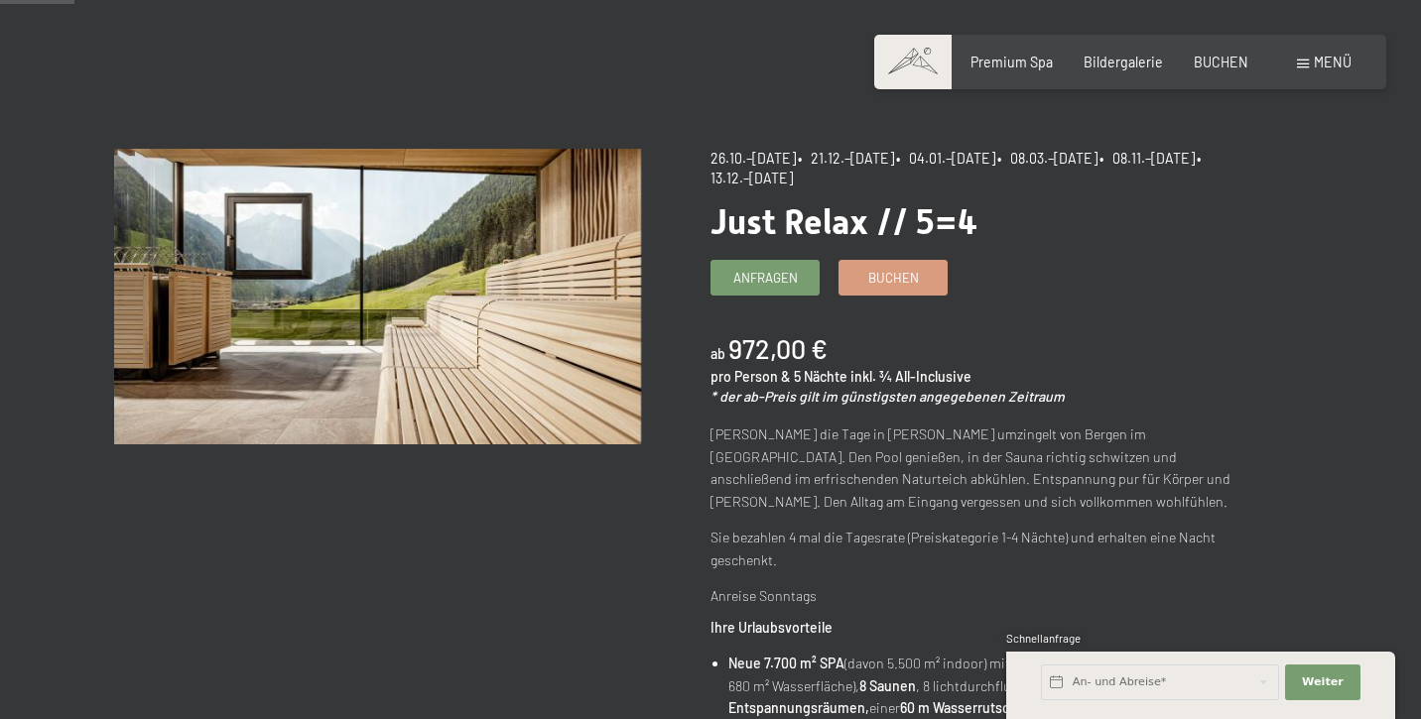
scroll to position [117, 0]
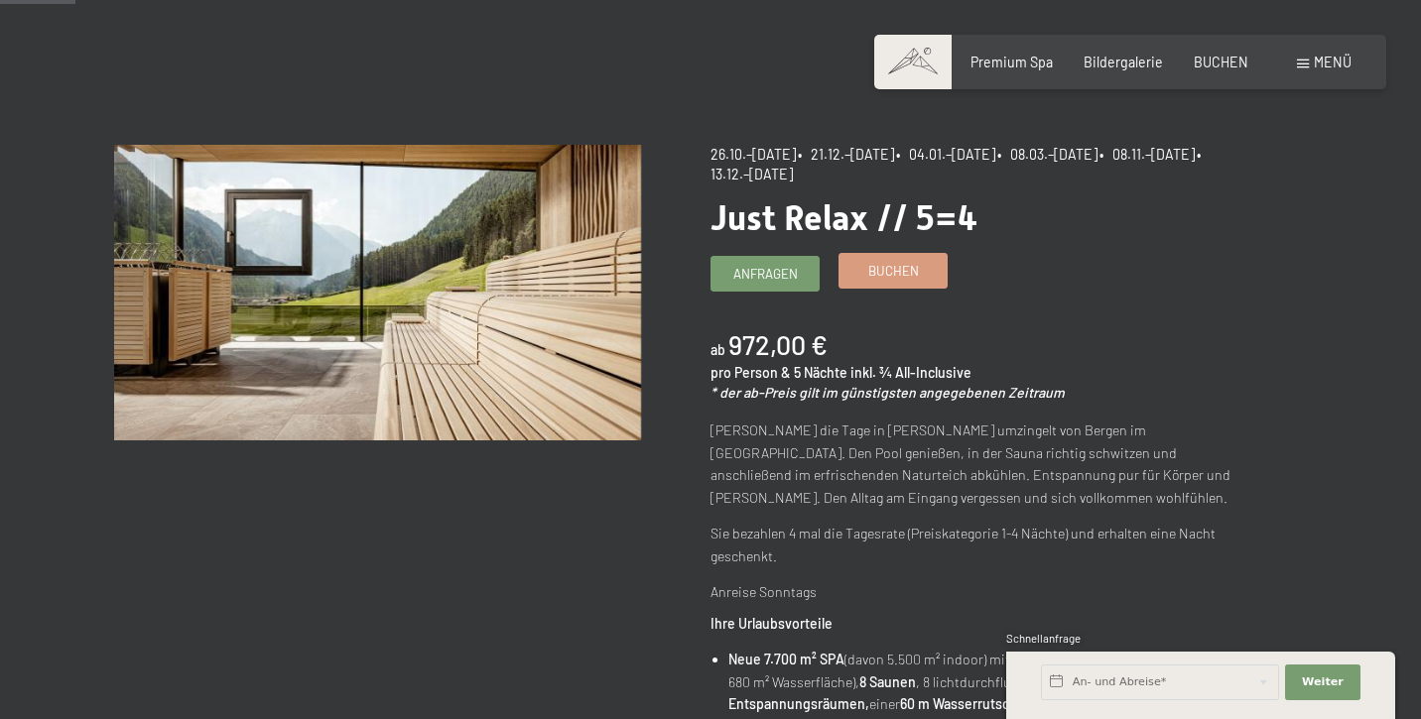
click at [887, 274] on span "Buchen" at bounding box center [893, 271] width 51 height 18
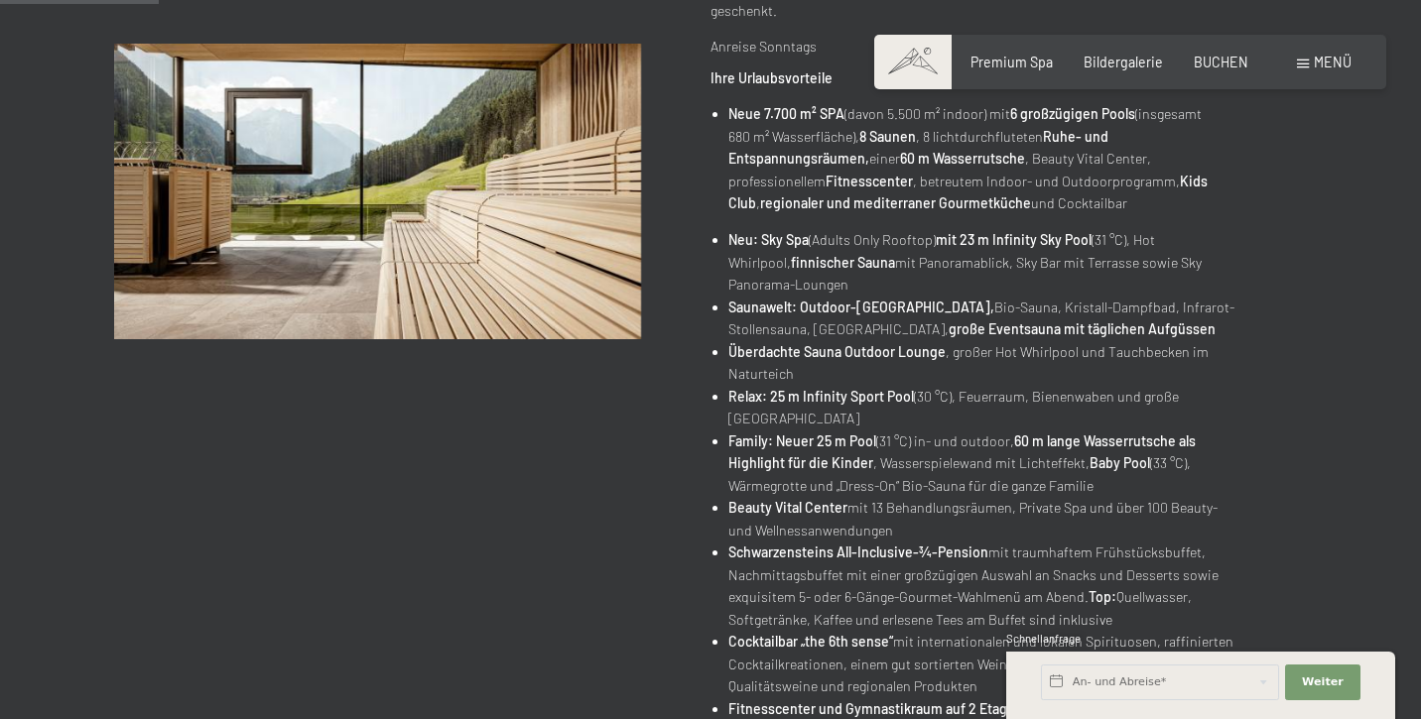
scroll to position [797, 0]
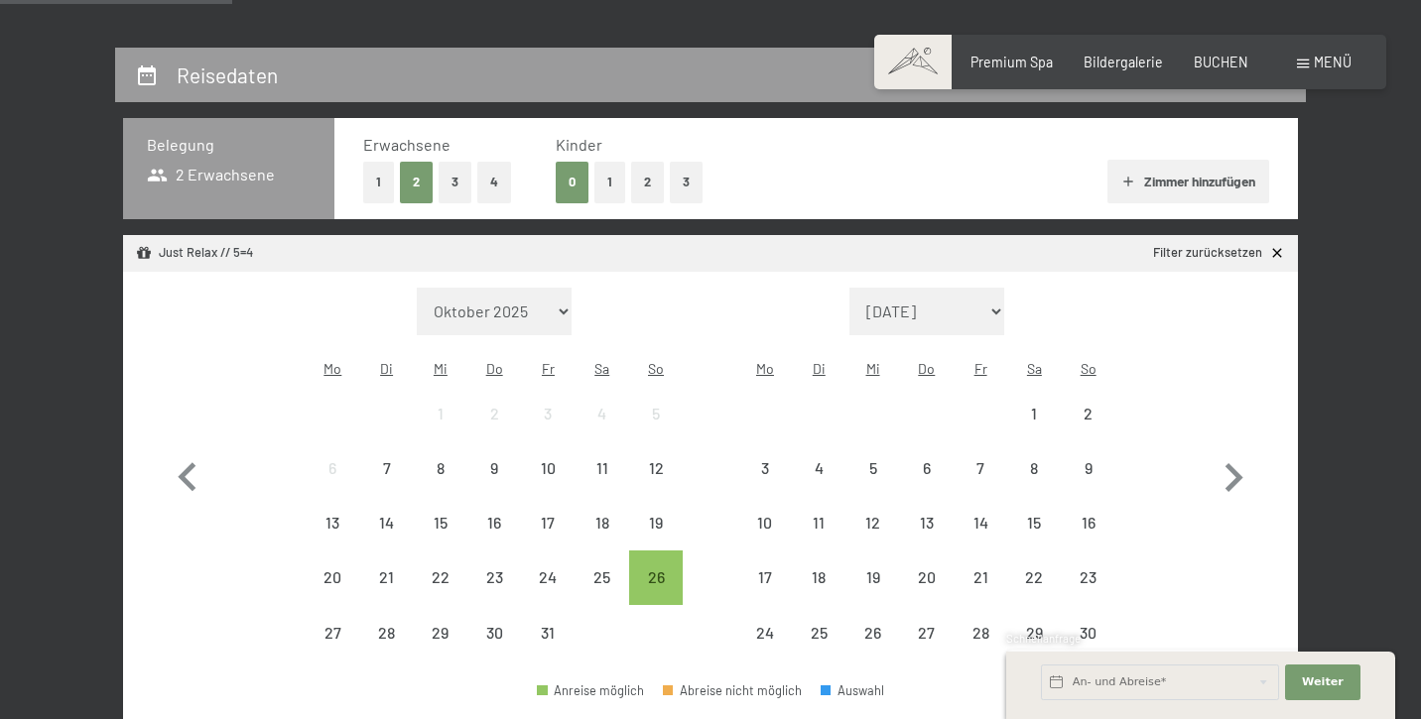
scroll to position [370, 0]
click at [657, 568] on div "26" at bounding box center [656, 593] width 50 height 50
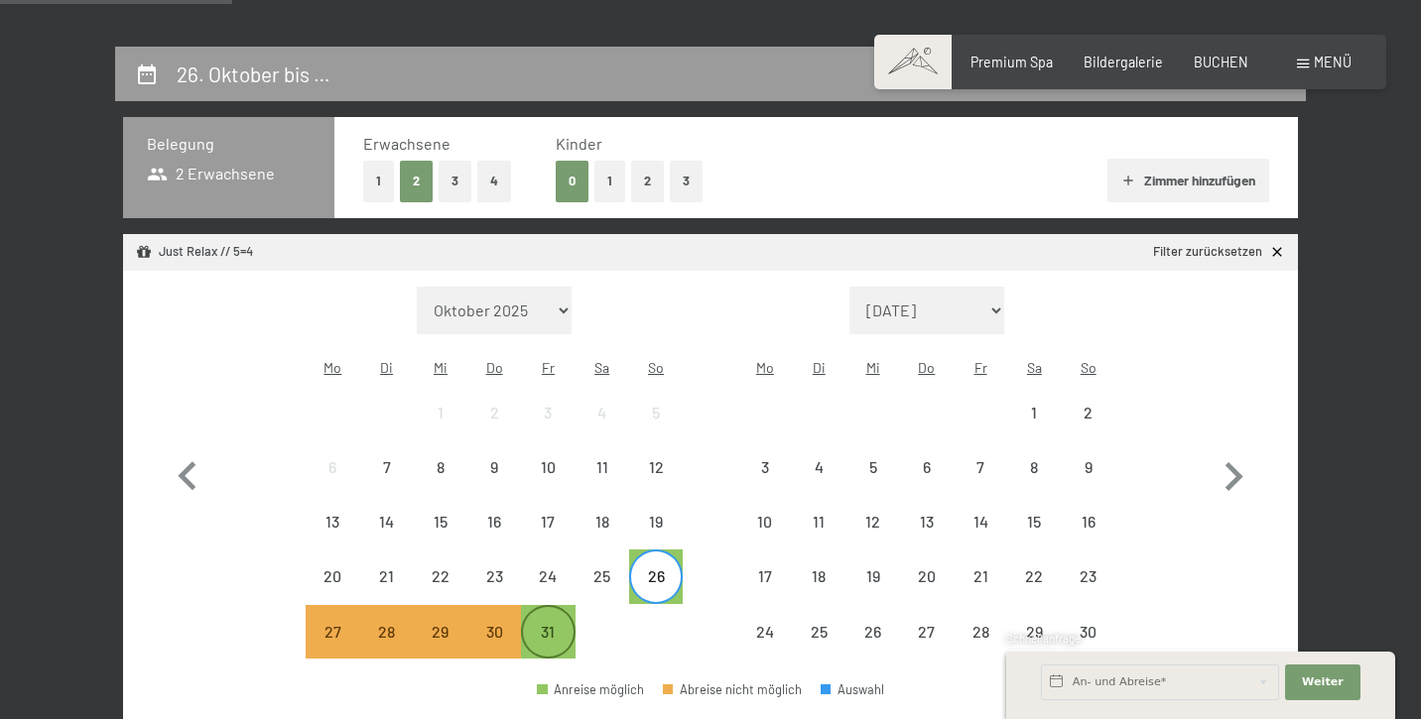
click at [556, 624] on div "31" at bounding box center [548, 649] width 50 height 50
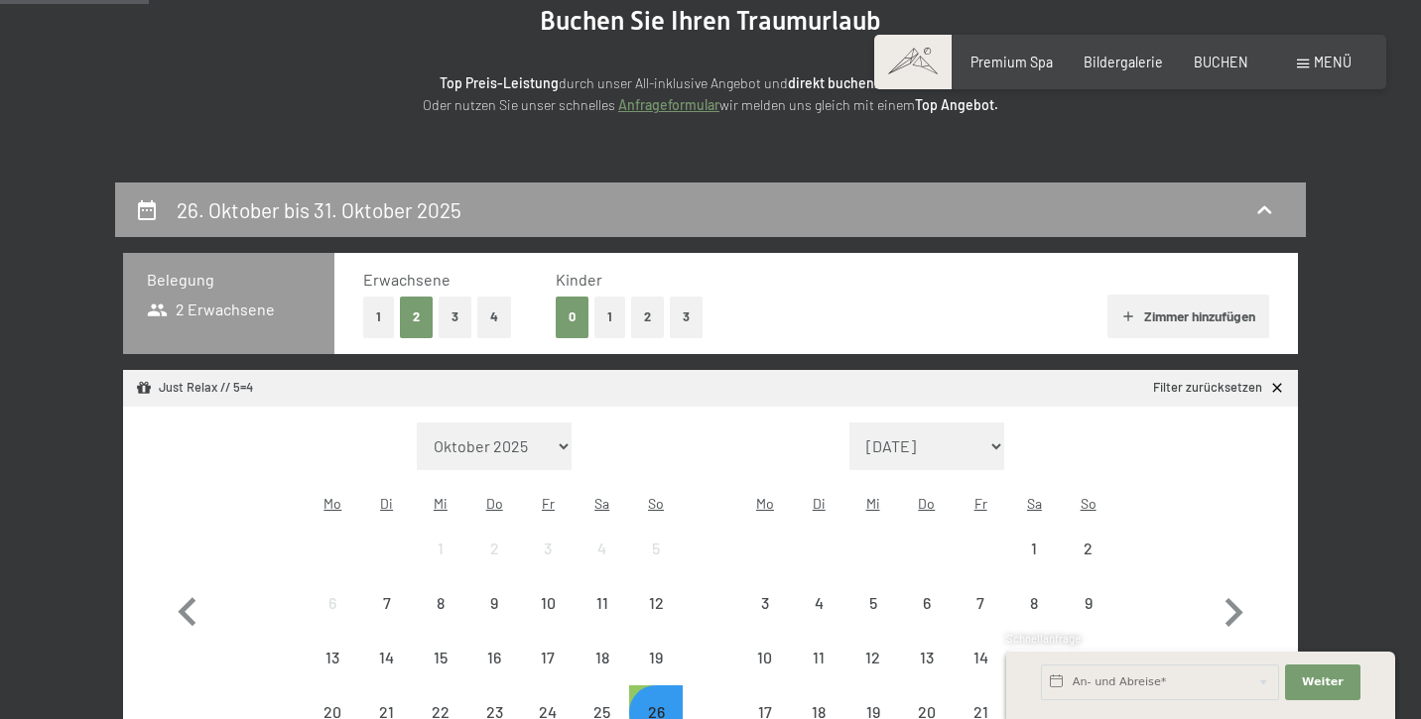
scroll to position [244, 0]
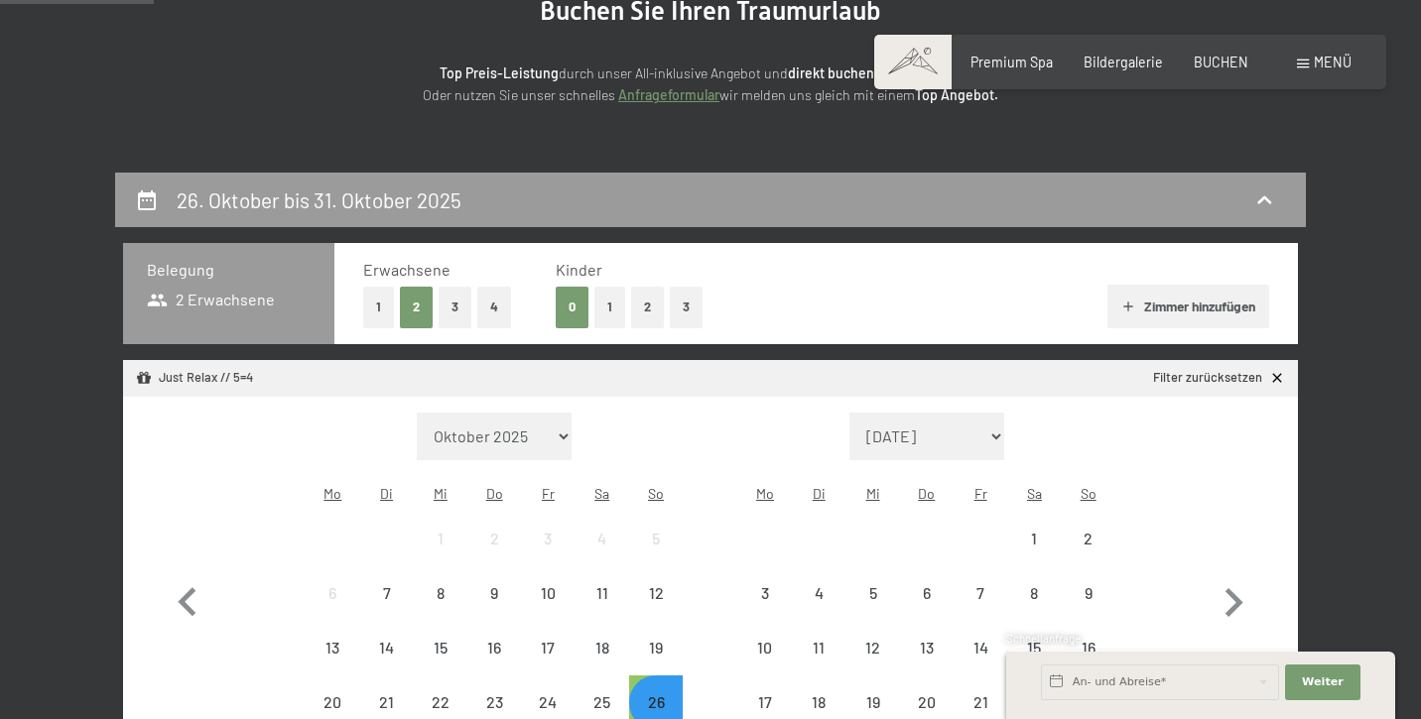
click at [609, 301] on button "1" at bounding box center [609, 307] width 31 height 41
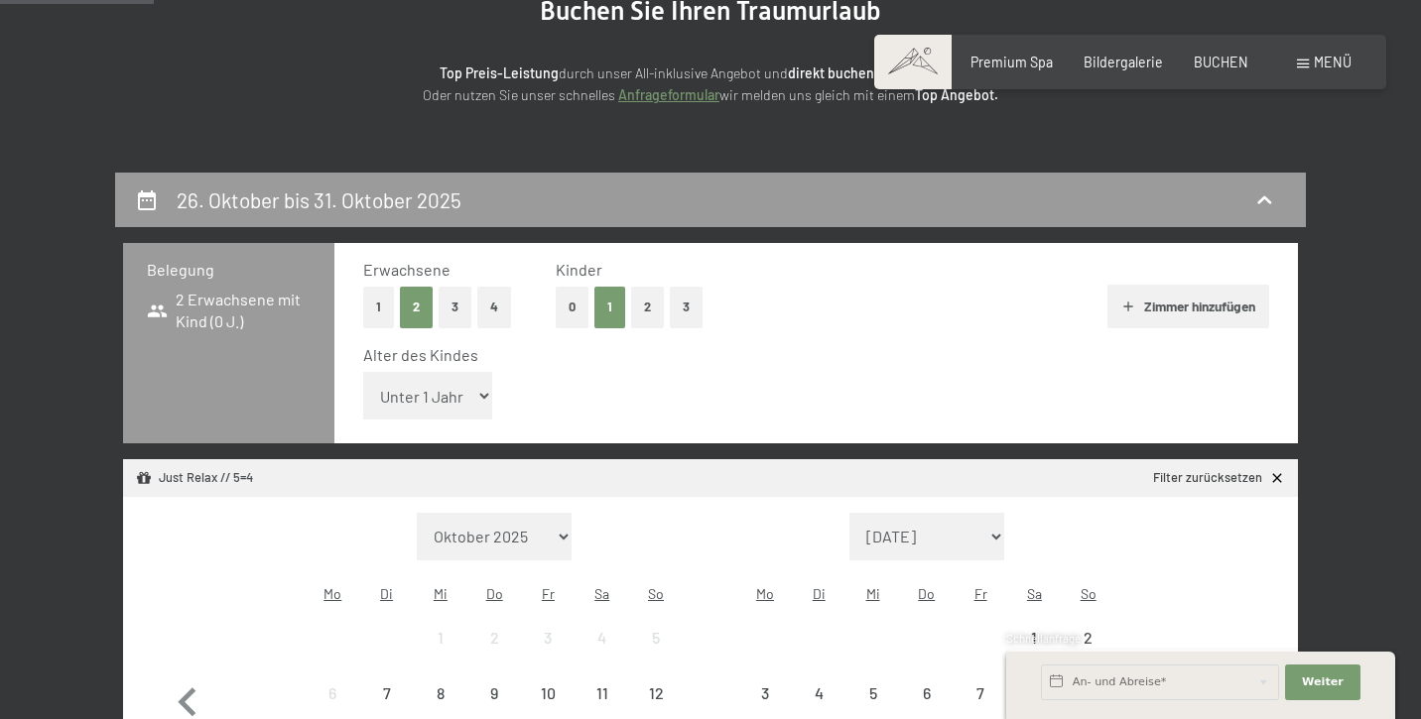
select select "15"
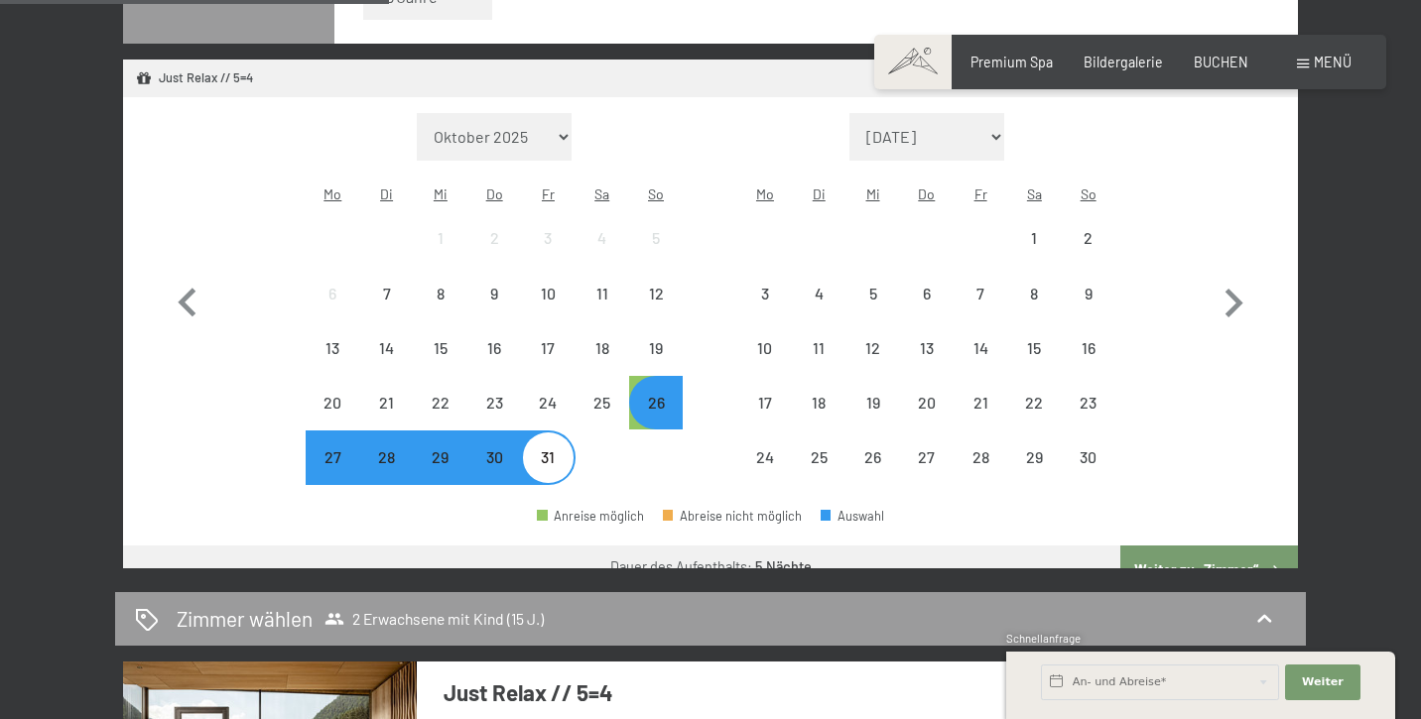
scroll to position [640, 0]
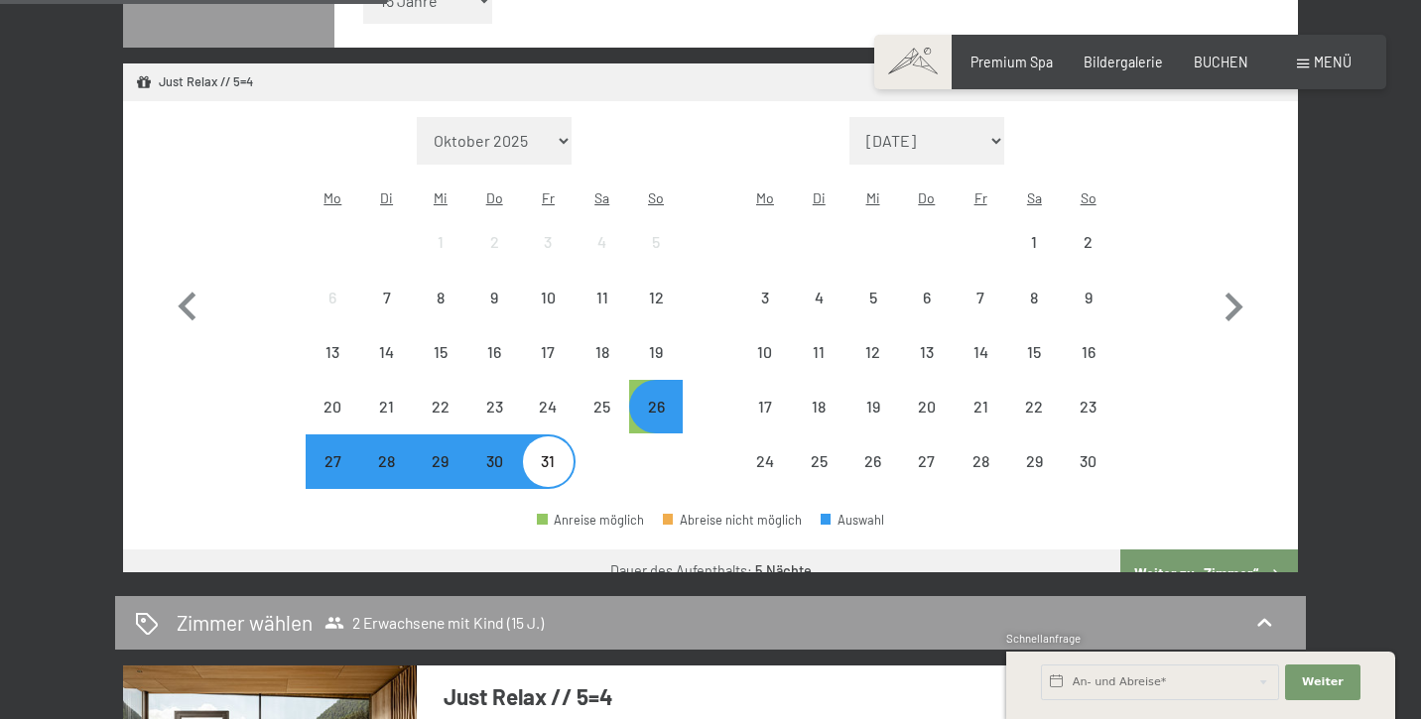
click at [1200, 550] on button "Weiter zu „Zimmer“" at bounding box center [1209, 574] width 178 height 48
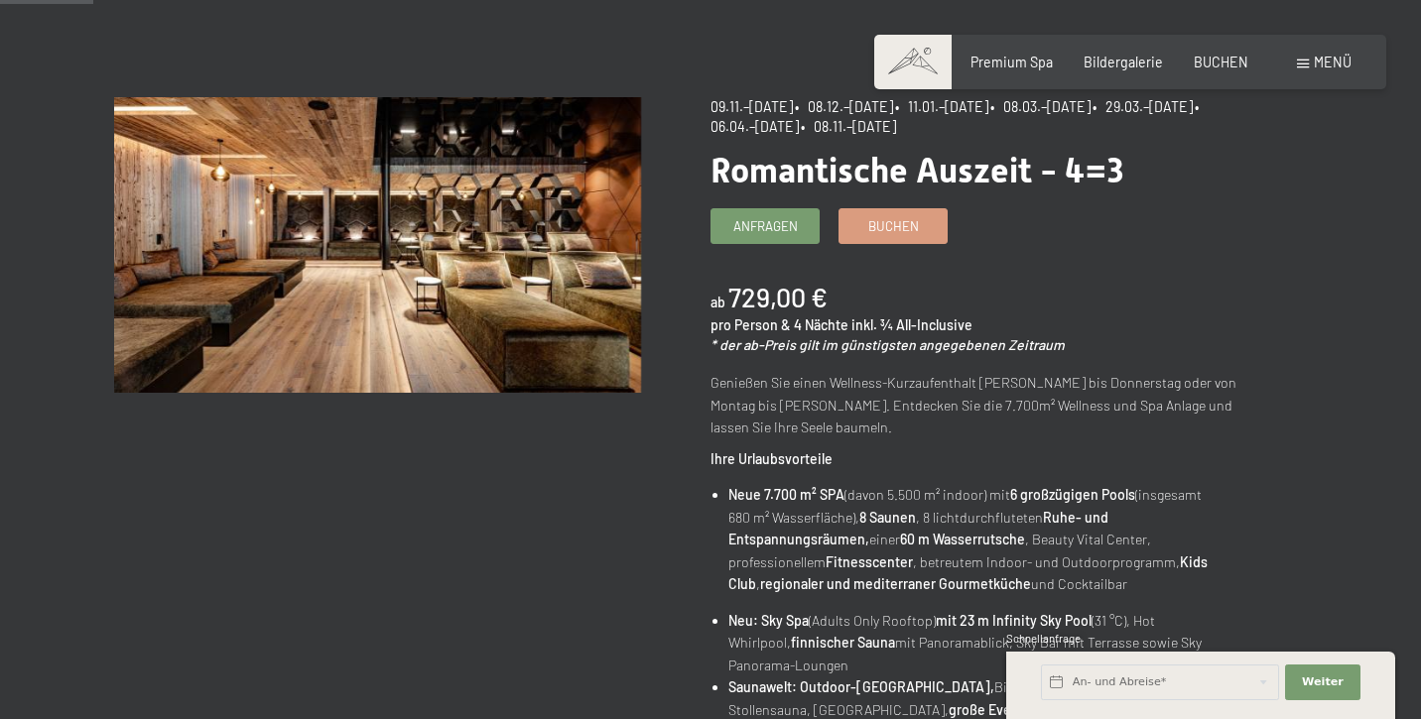
scroll to position [167, 0]
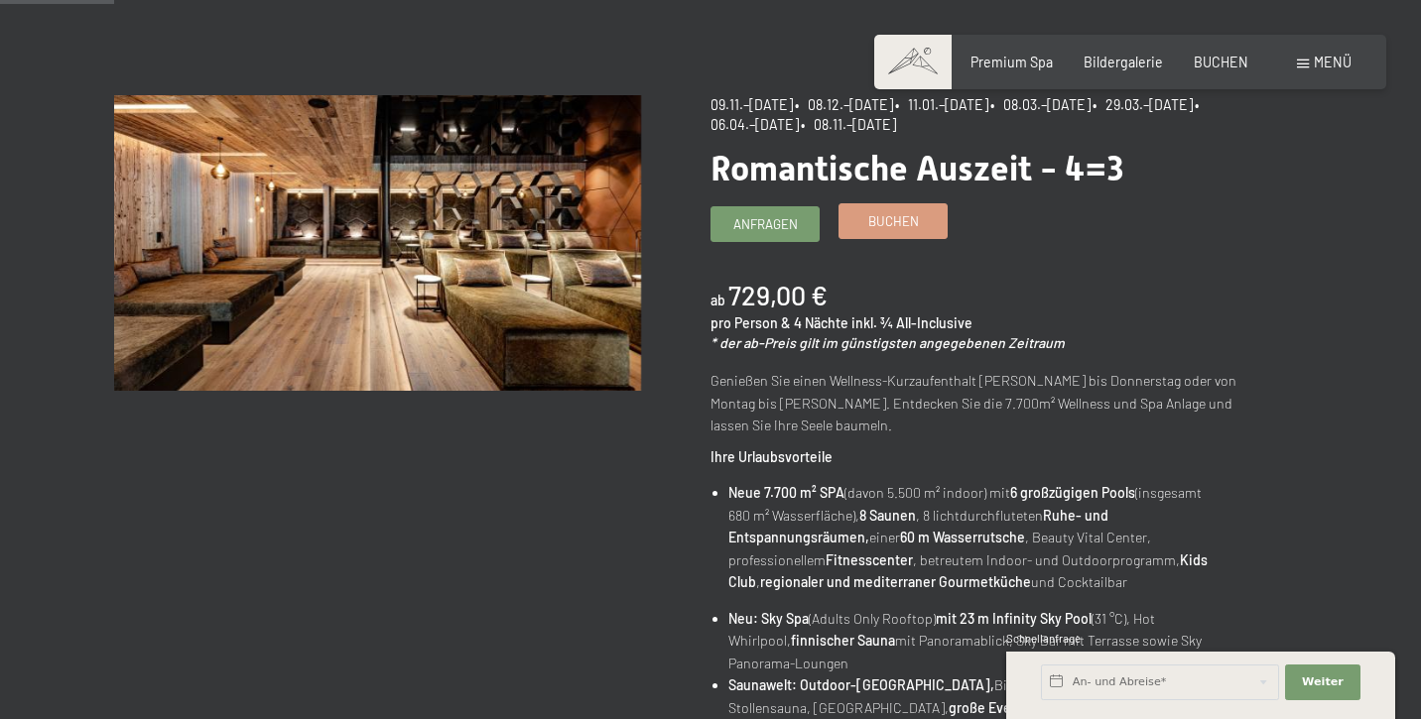
click at [892, 224] on span "Buchen" at bounding box center [893, 221] width 51 height 18
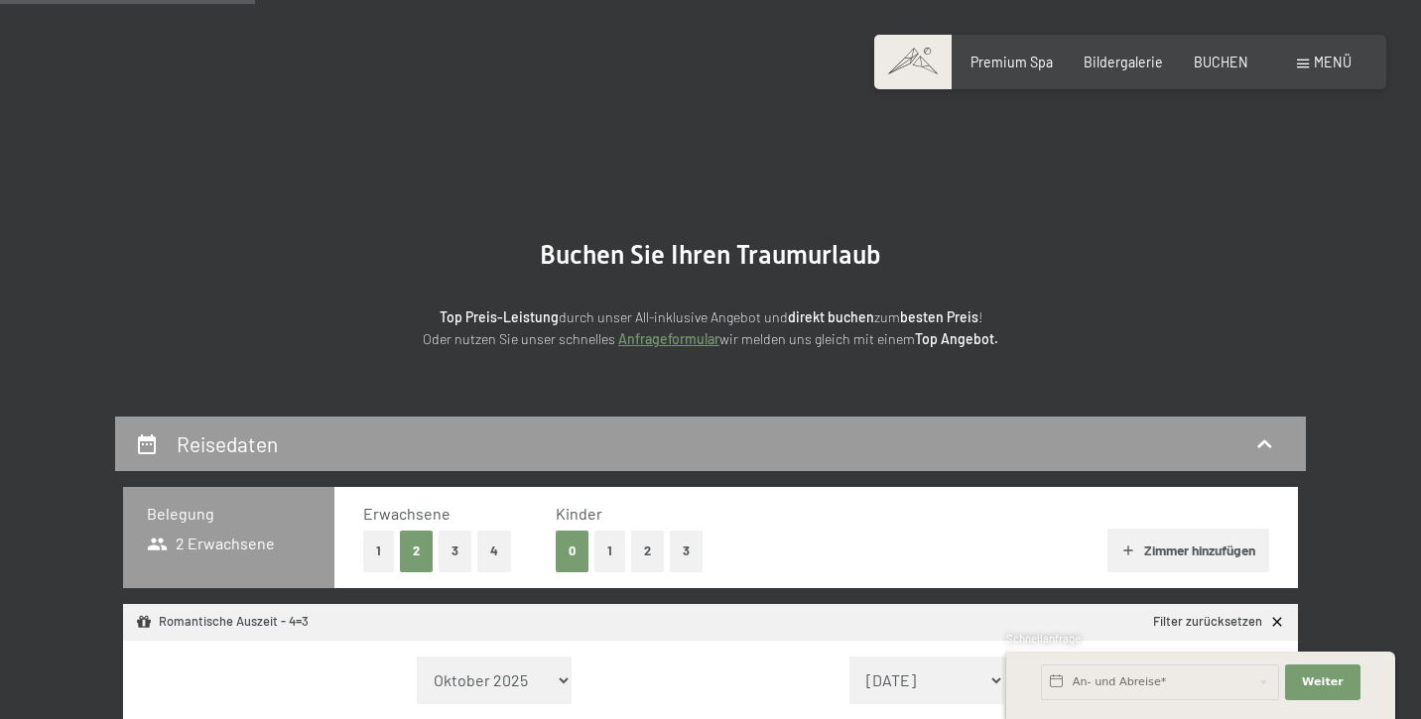
select select "[DATE]"
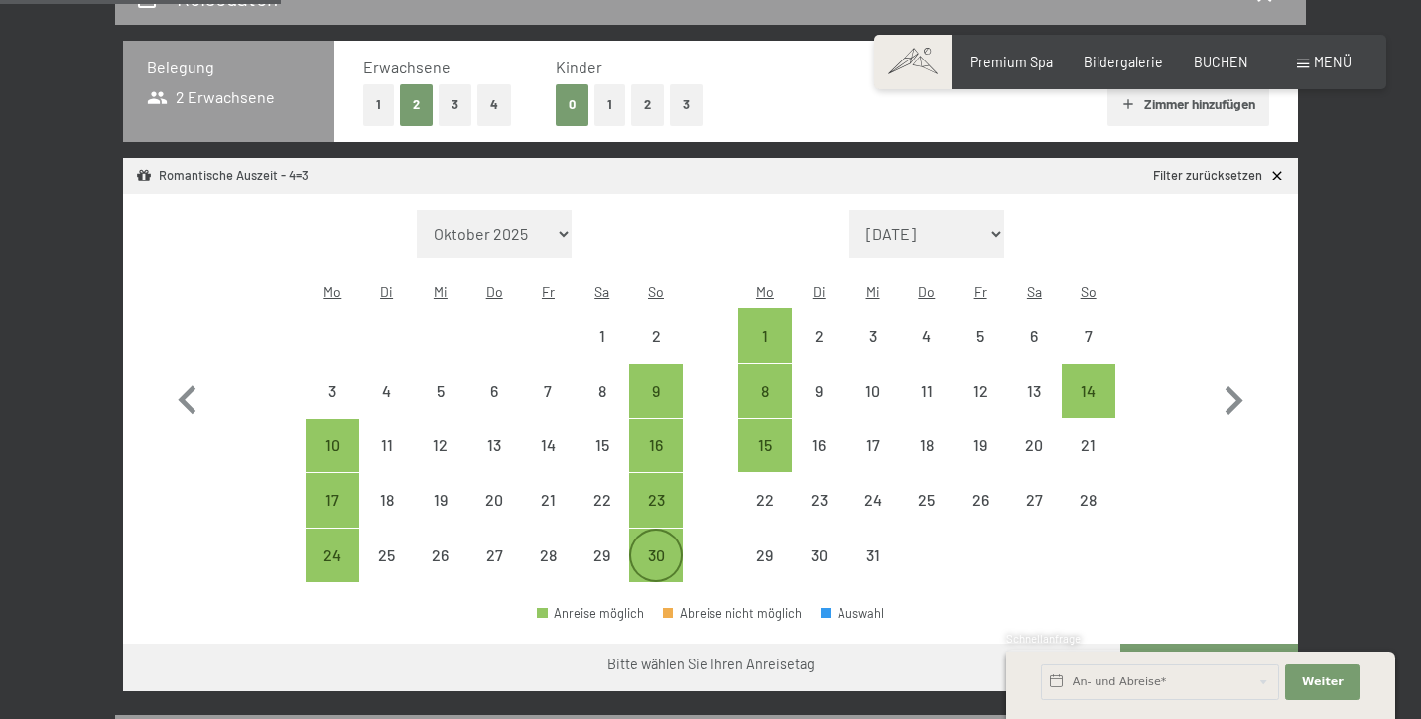
click at [658, 548] on div "30" at bounding box center [656, 573] width 50 height 50
select select "[DATE]"
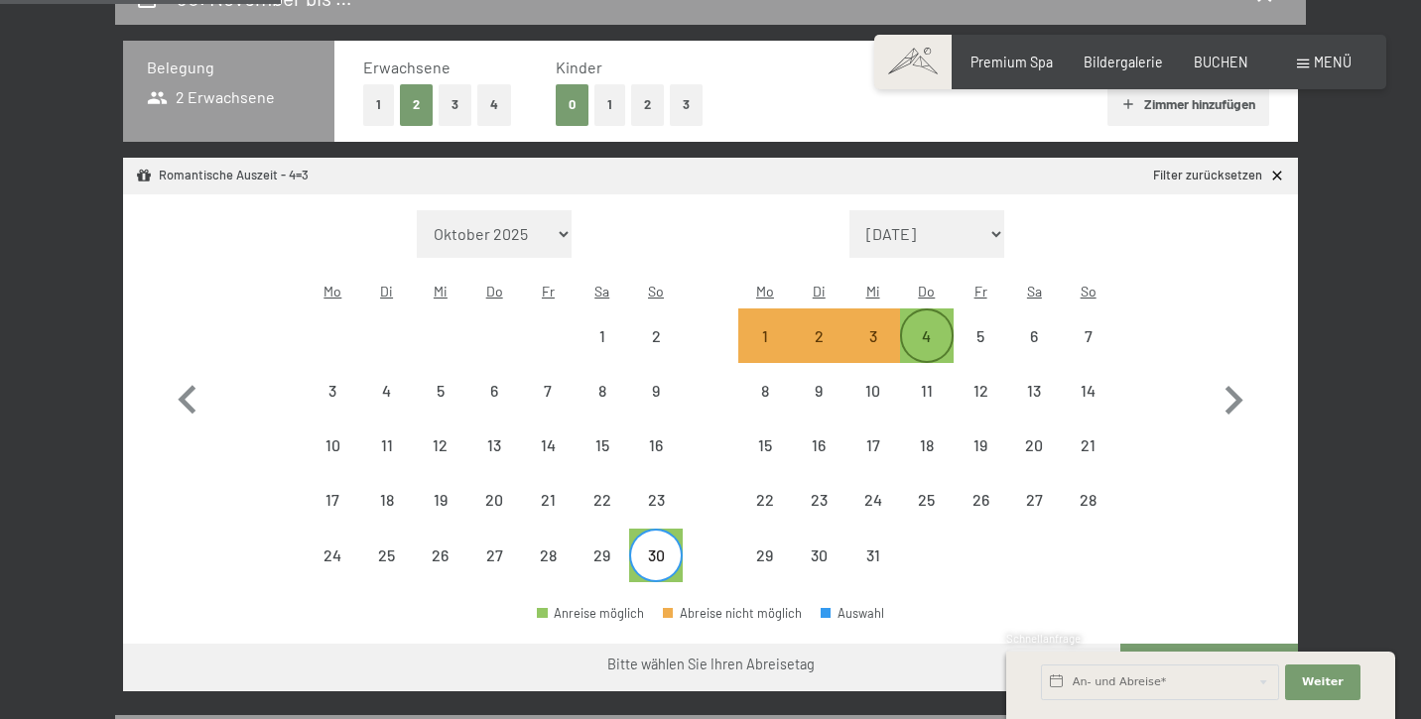
click at [927, 328] on div "4" at bounding box center [927, 353] width 50 height 50
select select "[DATE]"
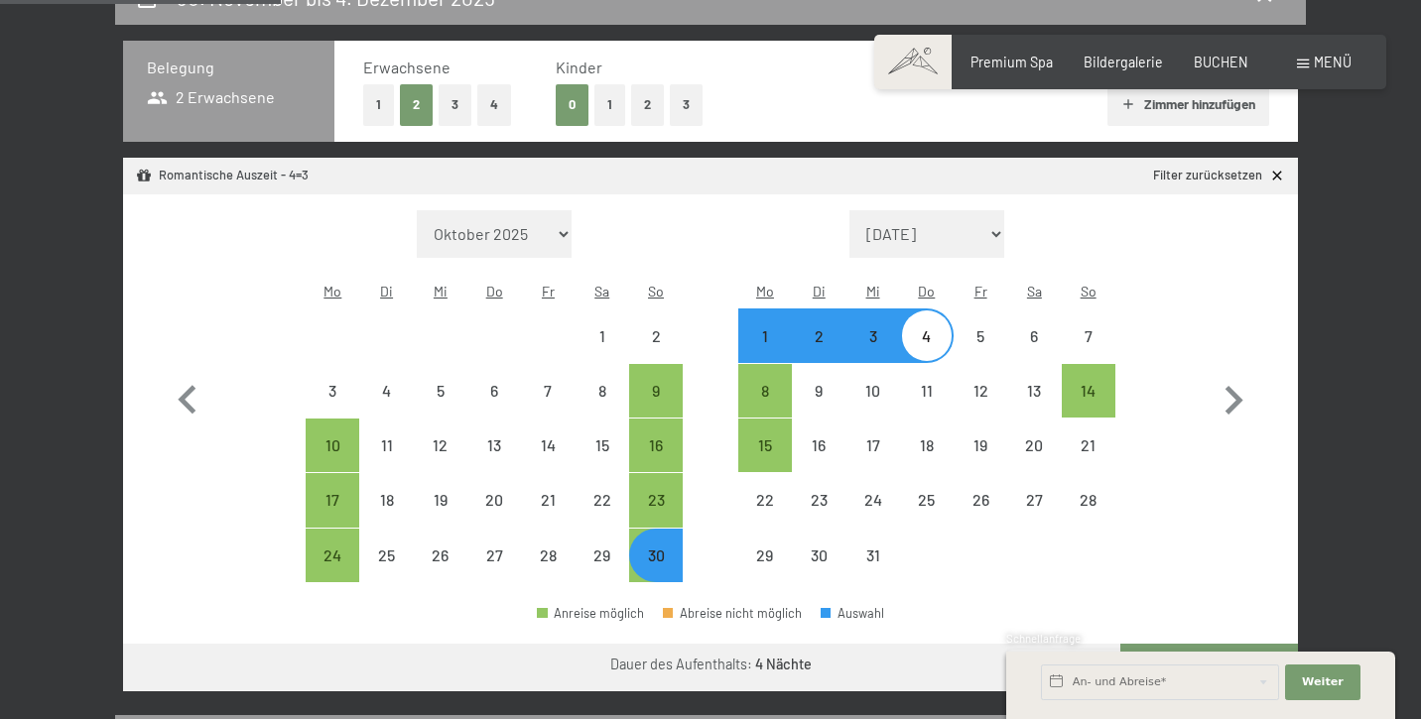
select select "[DATE]"
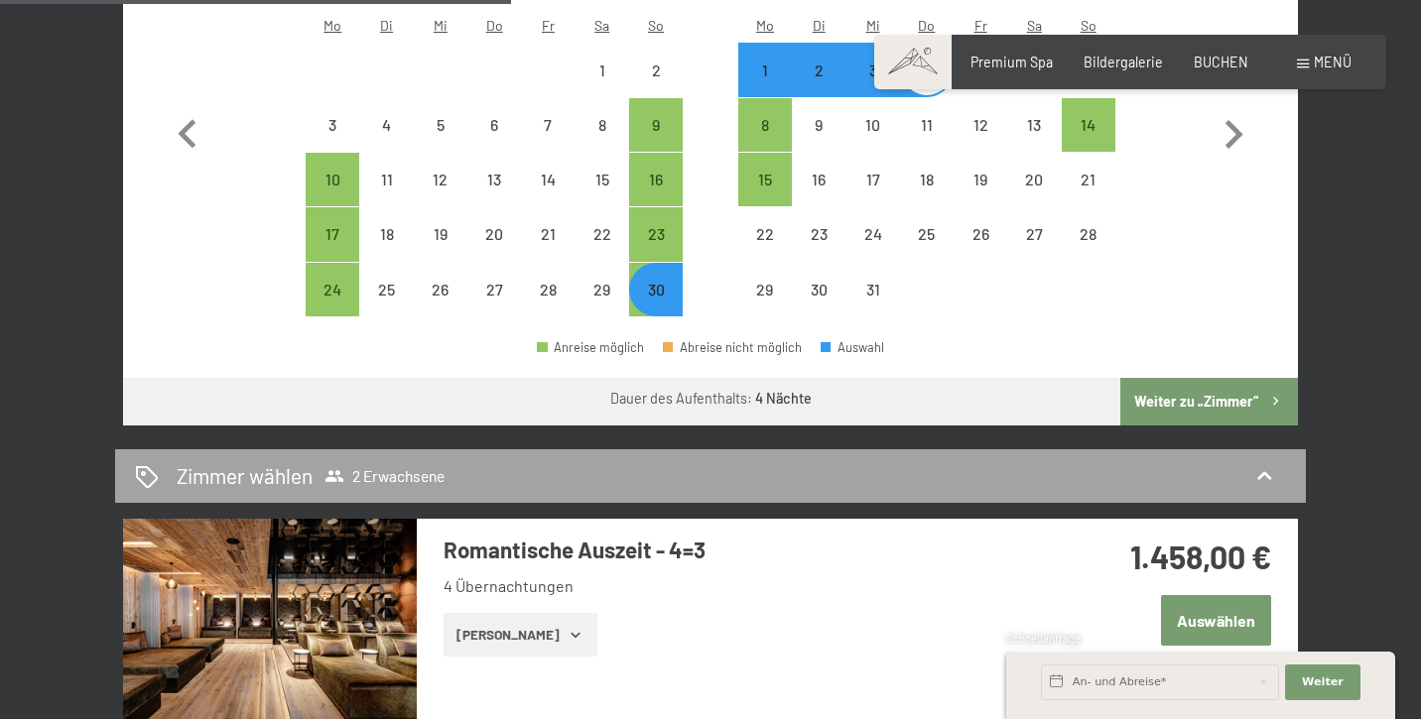
scroll to position [1081, 0]
